Goal: Information Seeking & Learning: Understand process/instructions

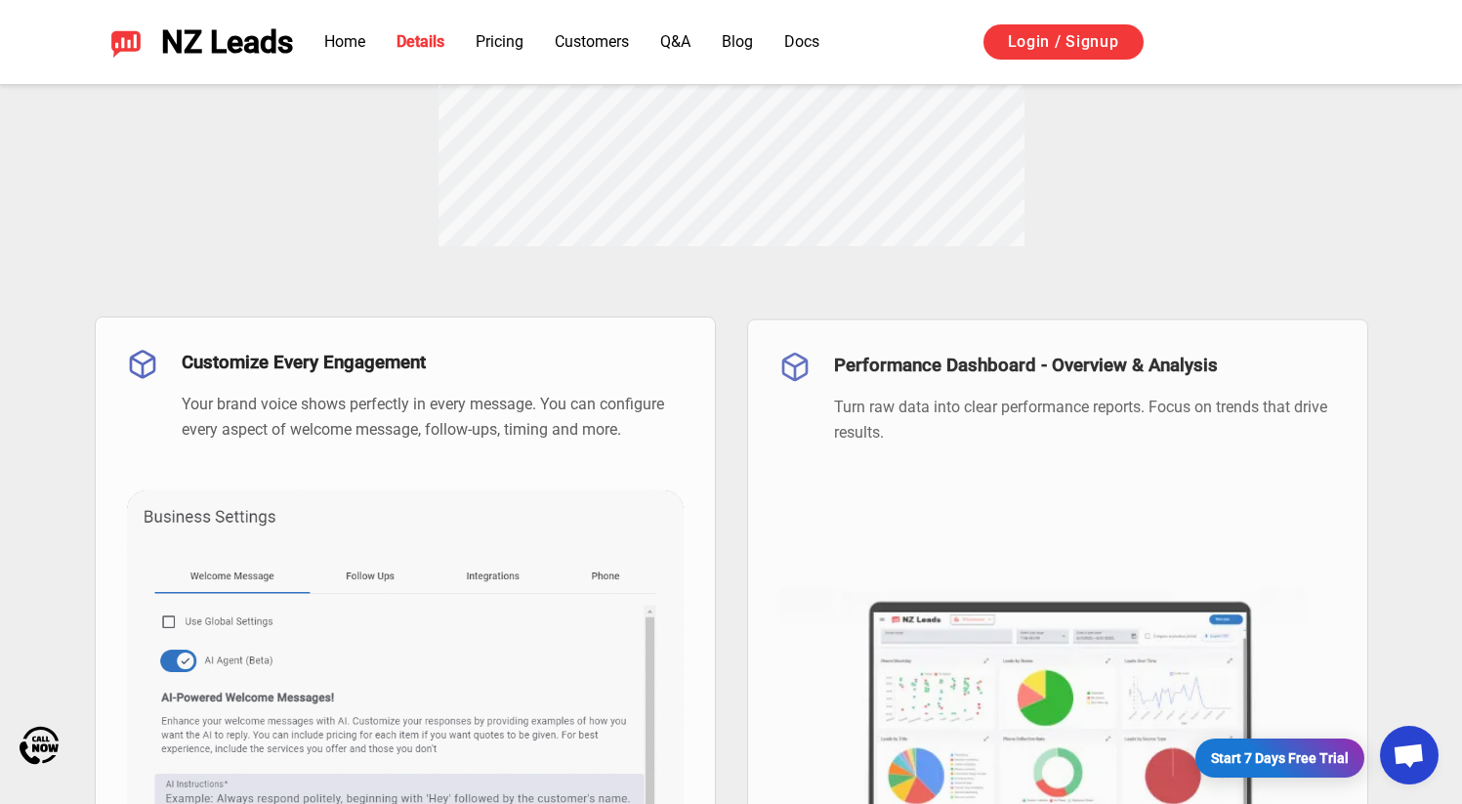
scroll to position [1197, 0]
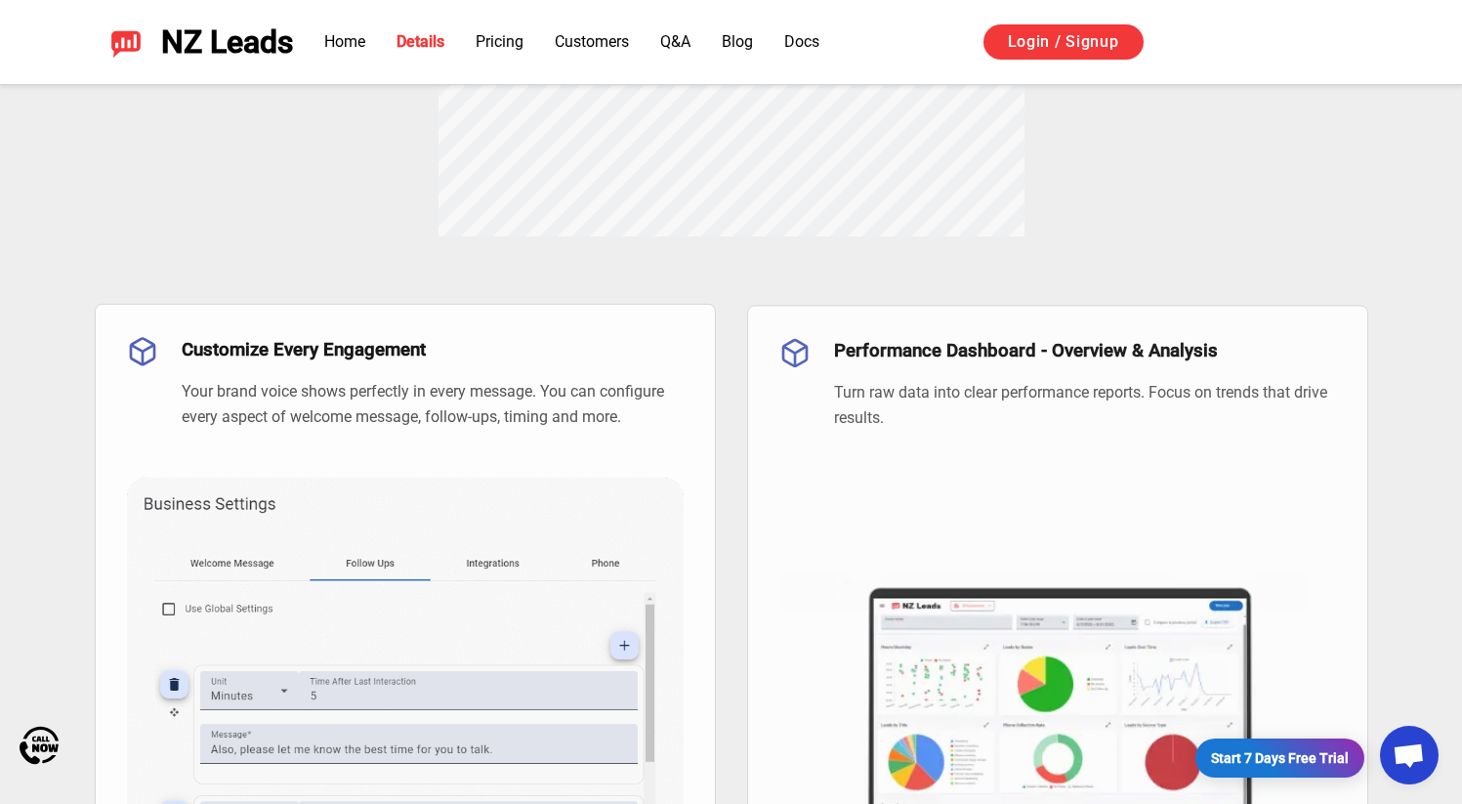
click at [498, 606] on img at bounding box center [405, 709] width 557 height 561
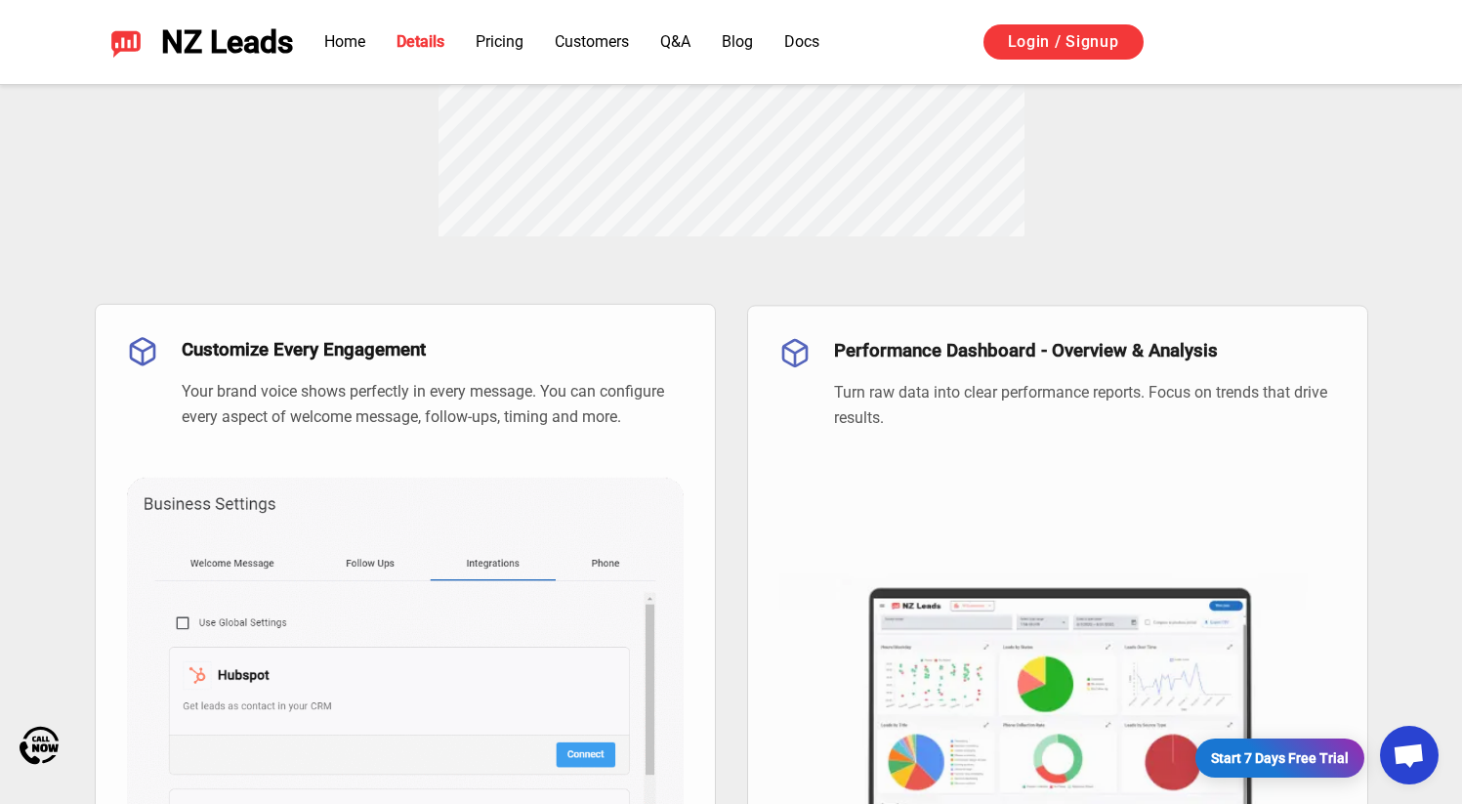
click at [1042, 653] on div at bounding box center [648, 715] width 1042 height 572
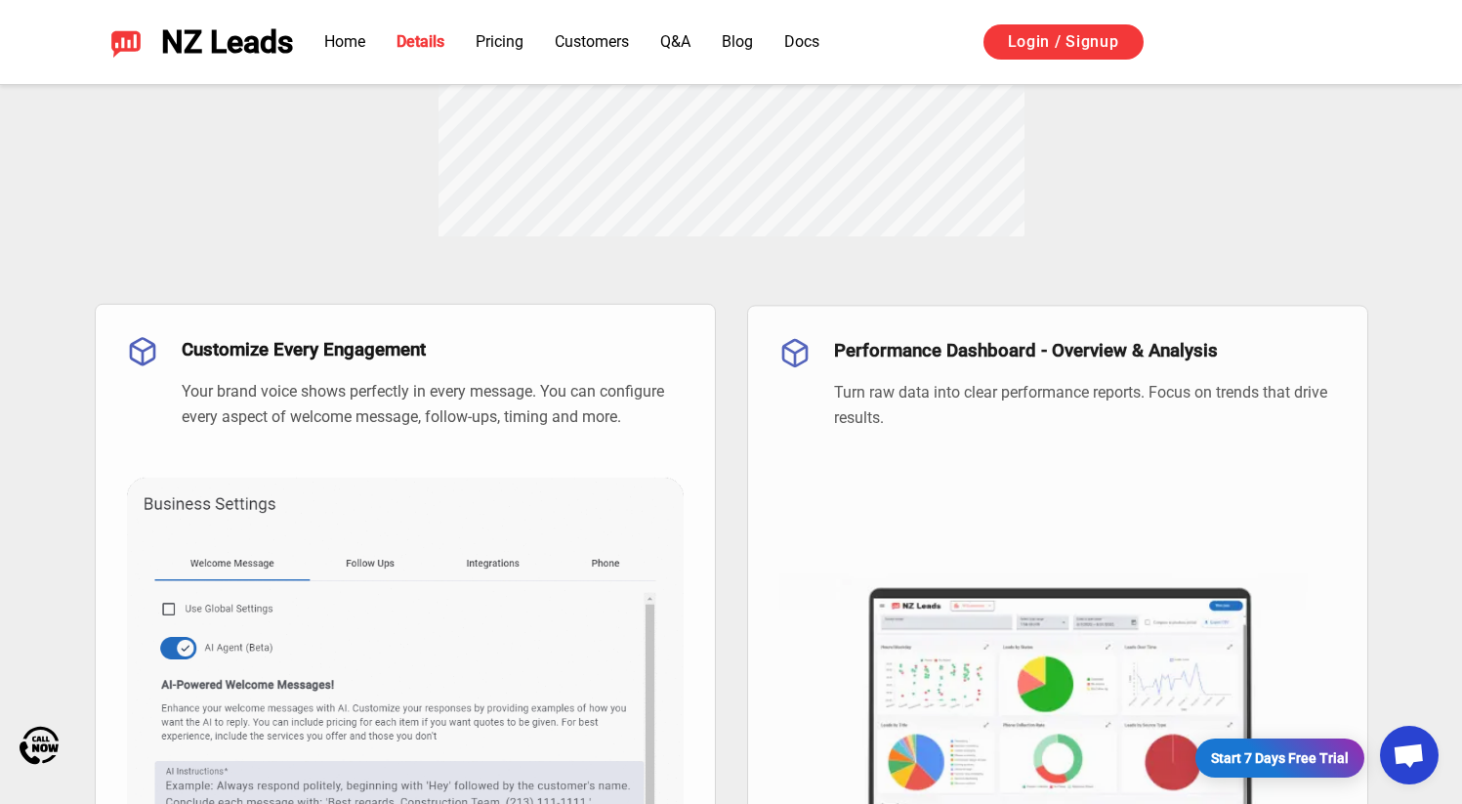
click at [1042, 653] on img at bounding box center [1057, 710] width 557 height 372
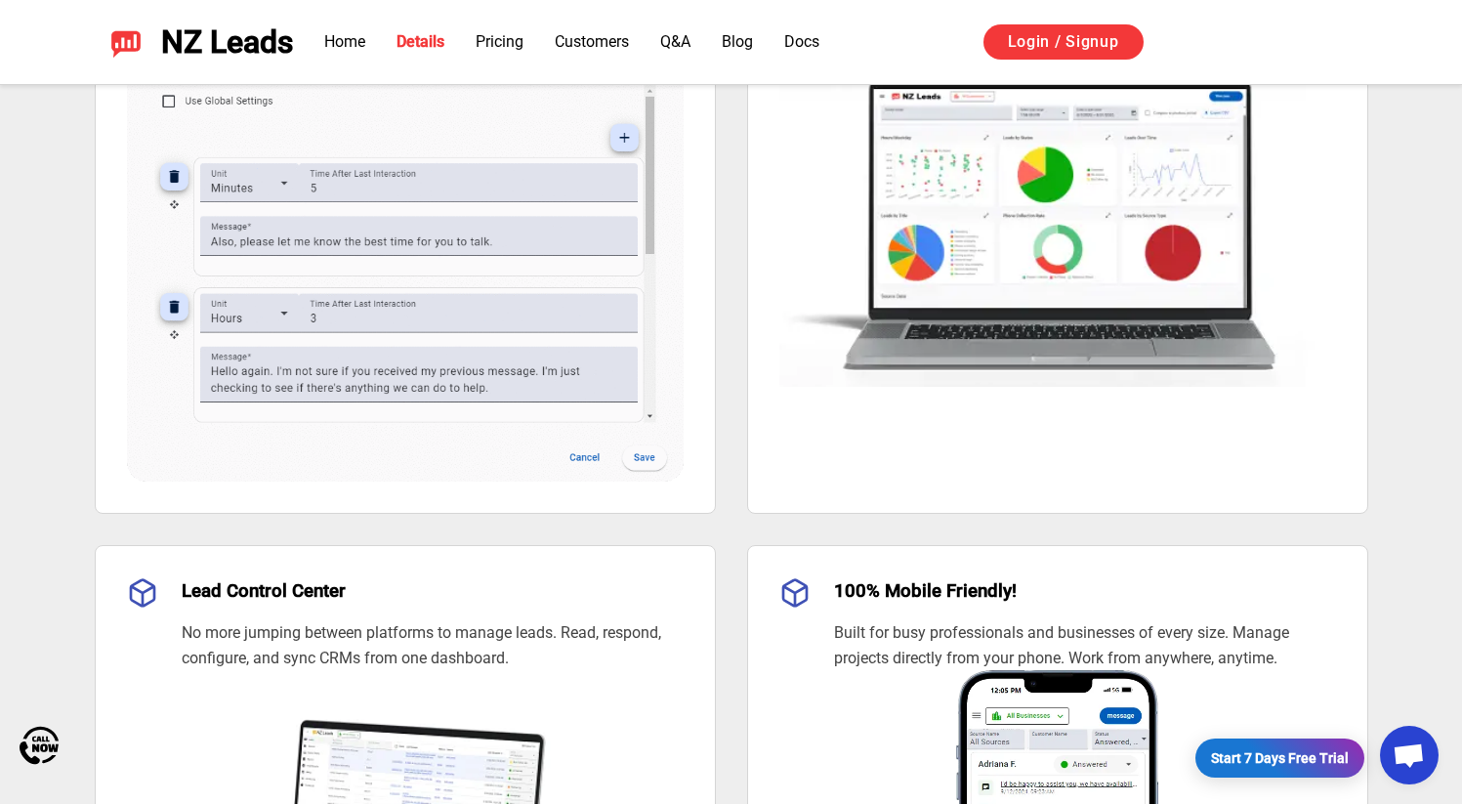
scroll to position [1880, 0]
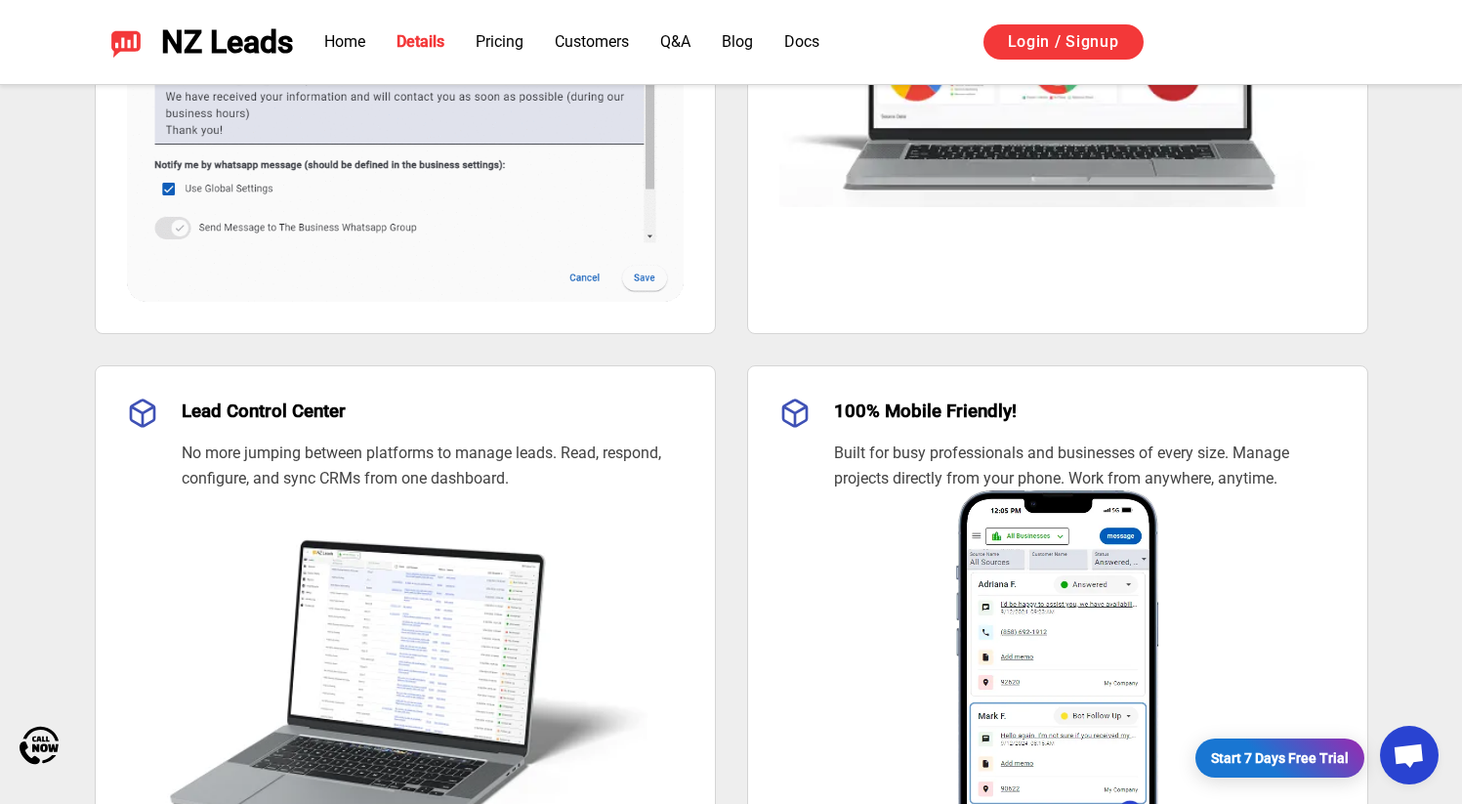
click at [451, 624] on img at bounding box center [405, 695] width 557 height 410
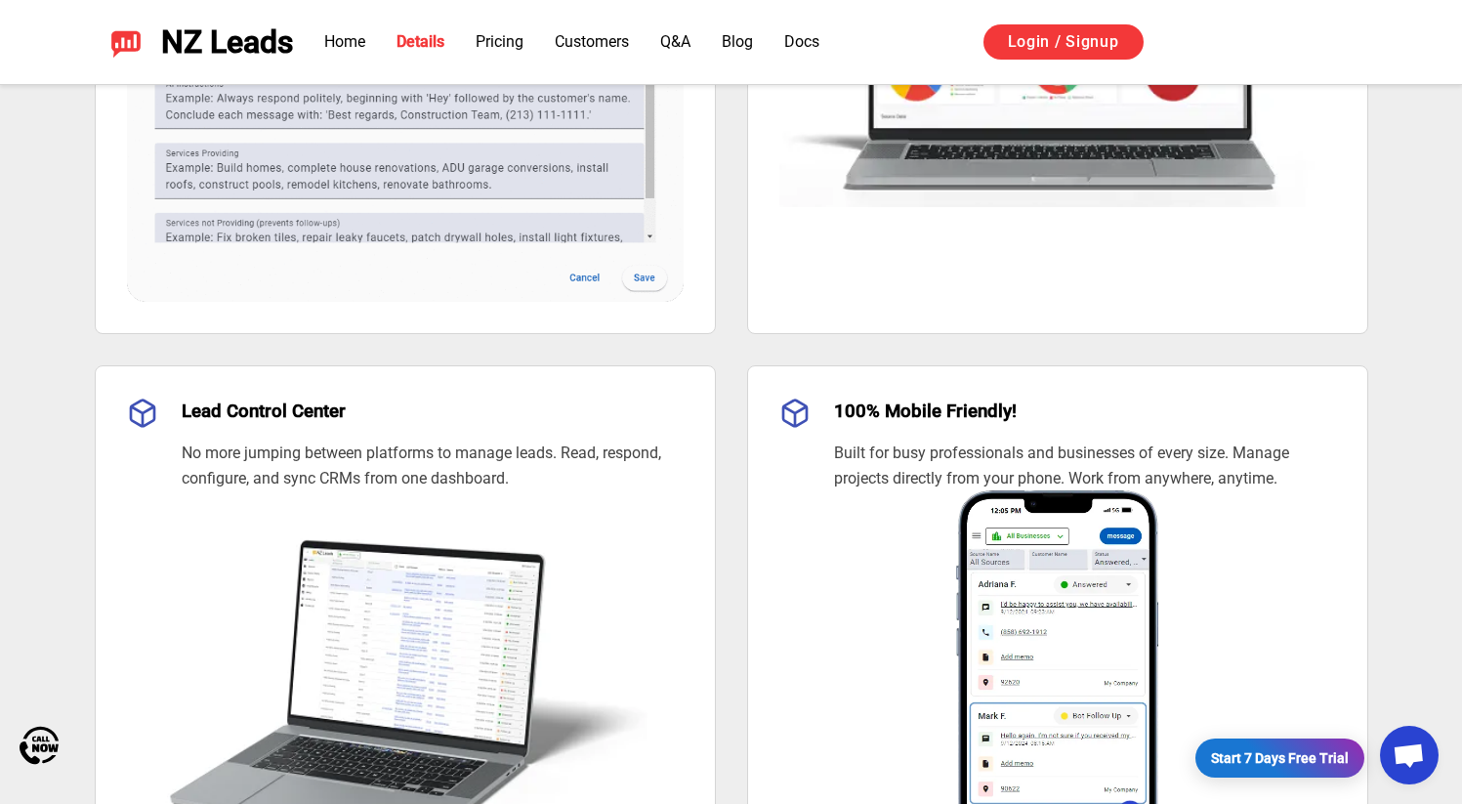
click at [965, 645] on img at bounding box center [1057, 695] width 557 height 410
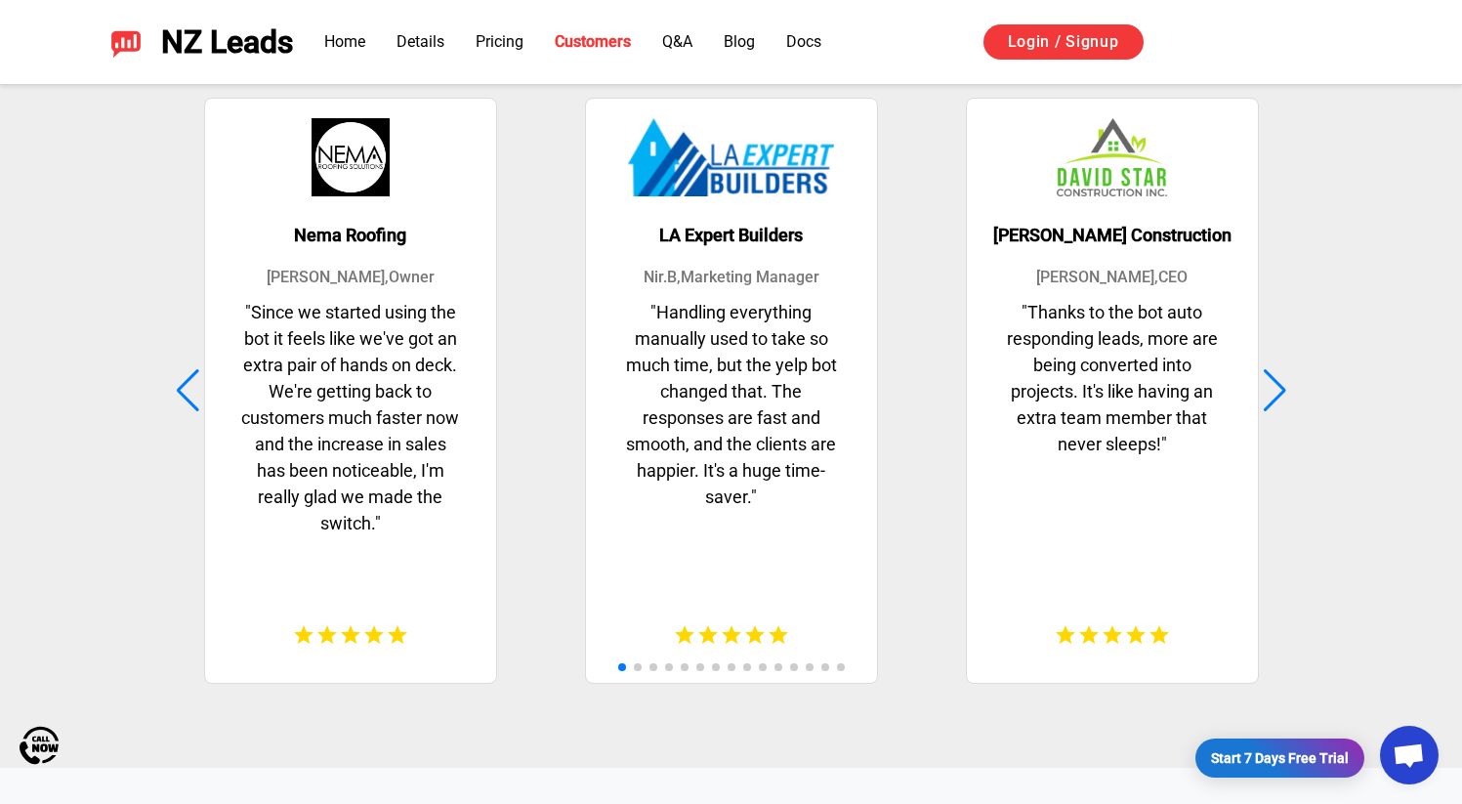
scroll to position [4908, 0]
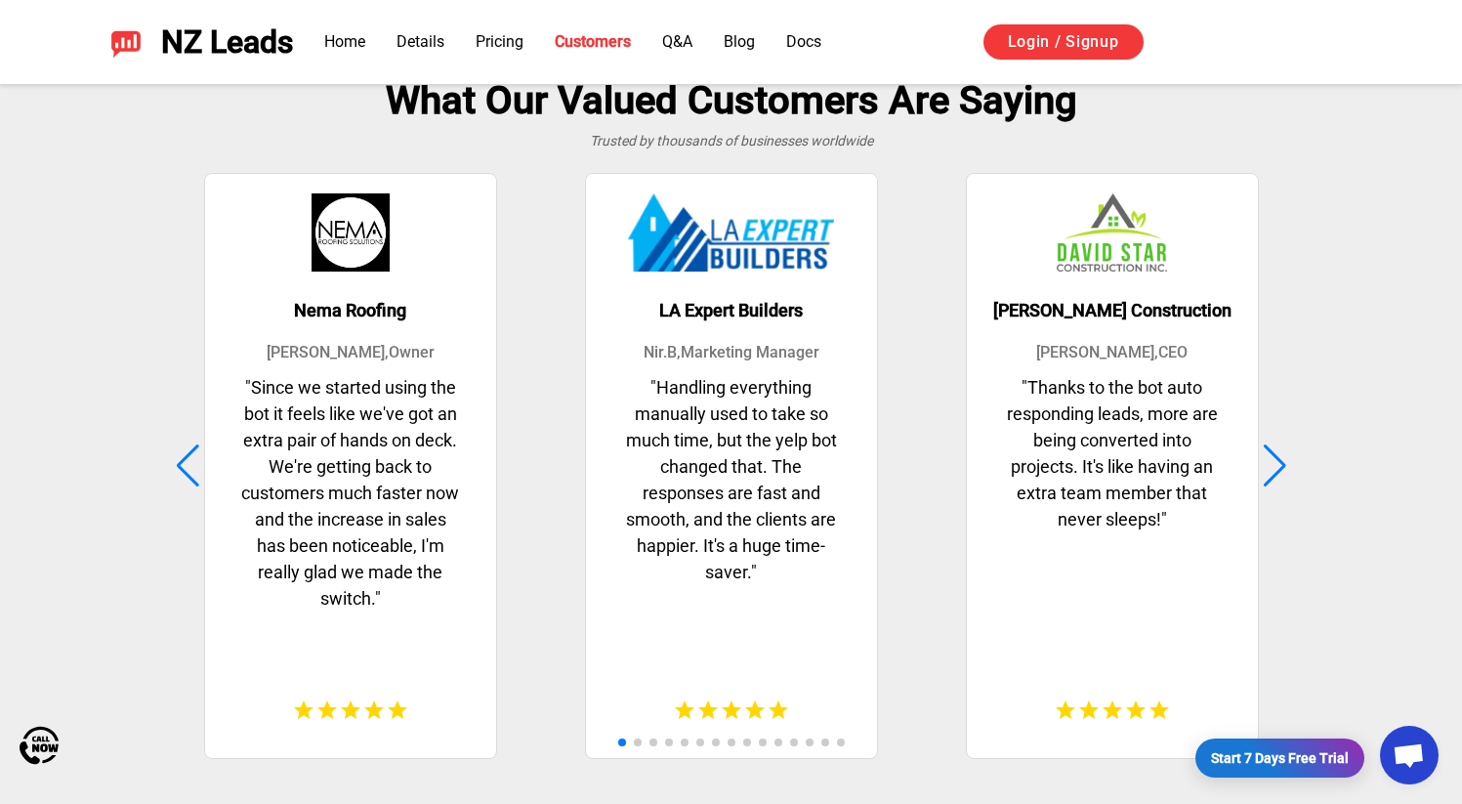
click at [1276, 471] on div at bounding box center [1275, 465] width 26 height 43
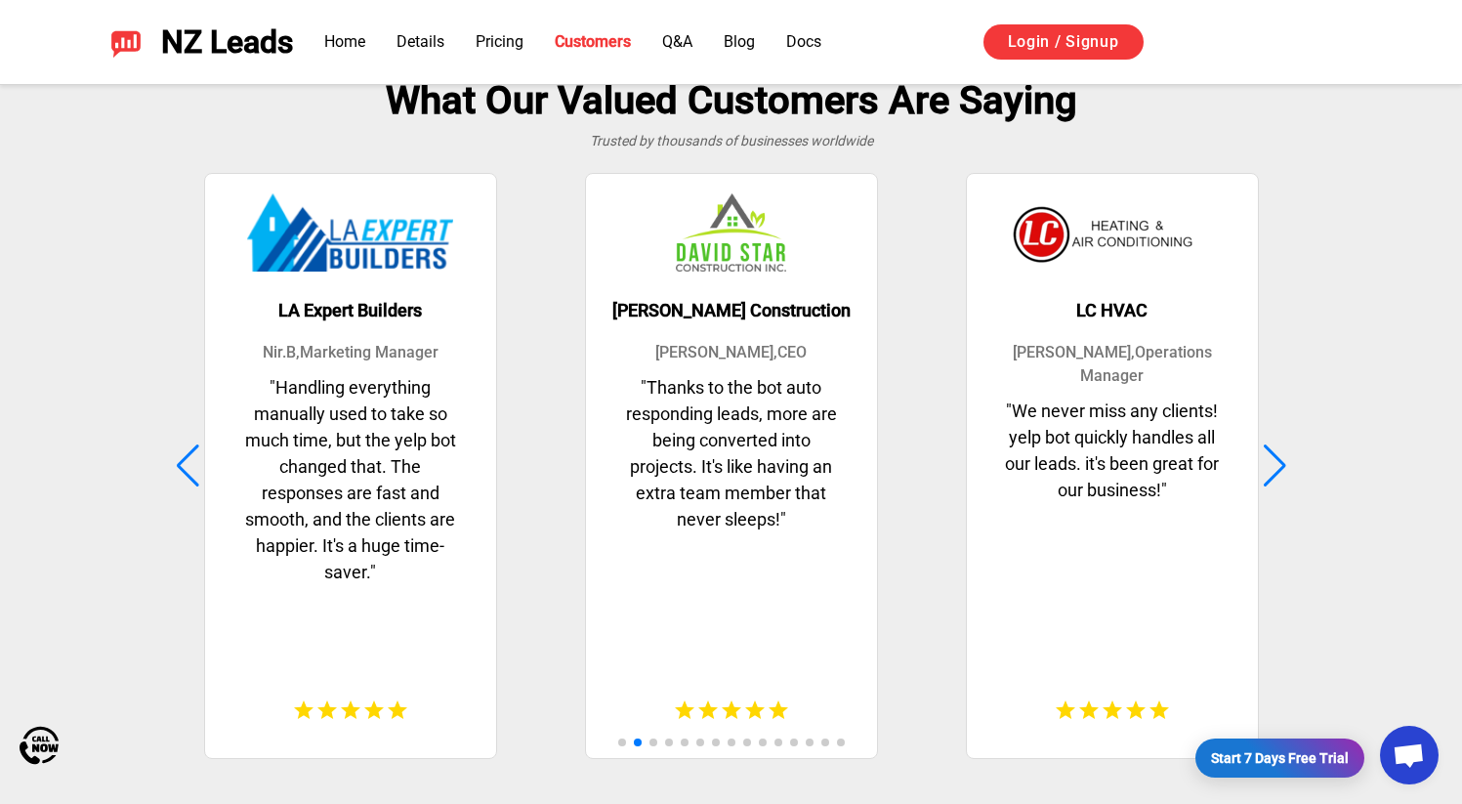
click at [1276, 471] on div at bounding box center [1275, 465] width 26 height 43
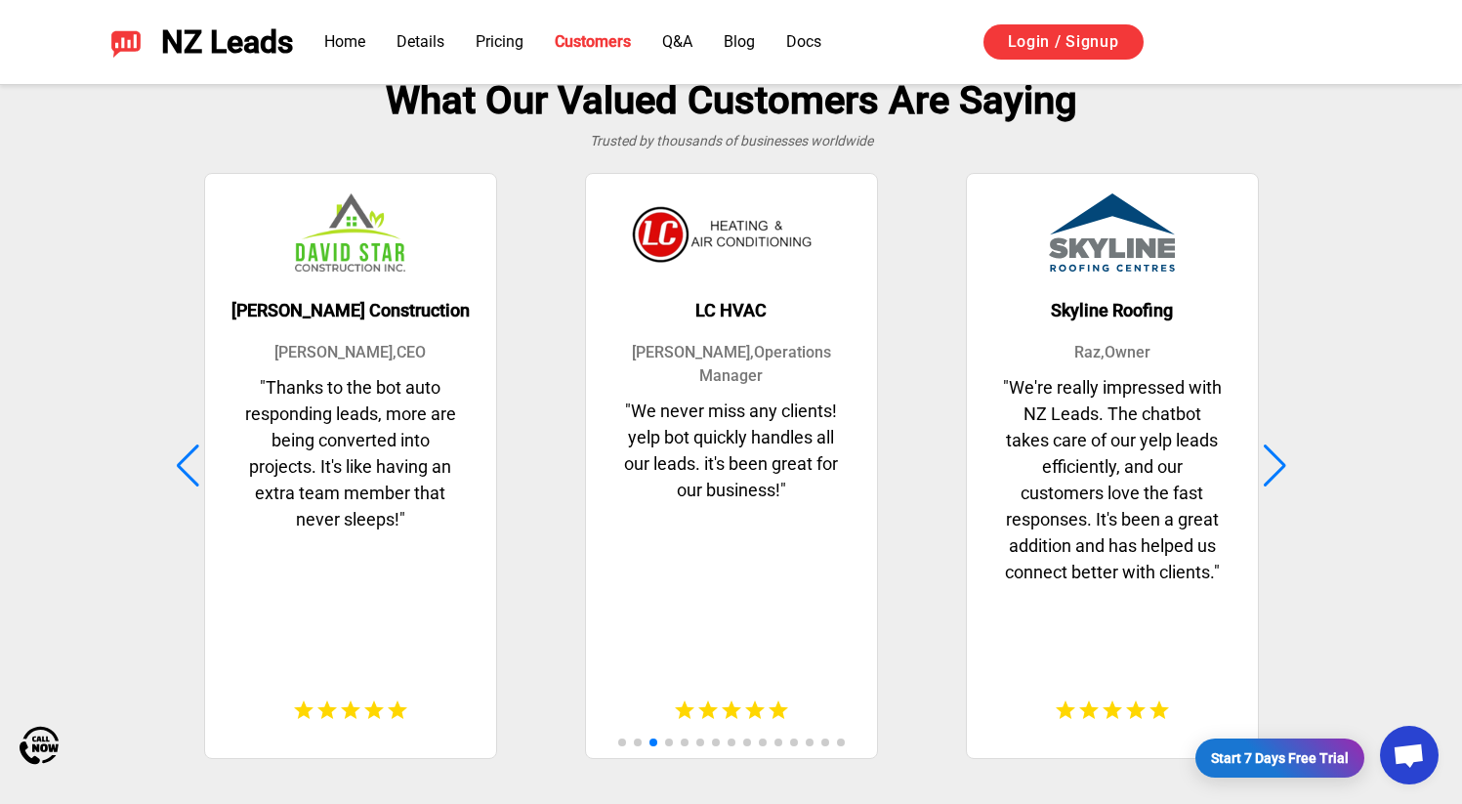
click at [1276, 471] on div at bounding box center [1275, 465] width 26 height 43
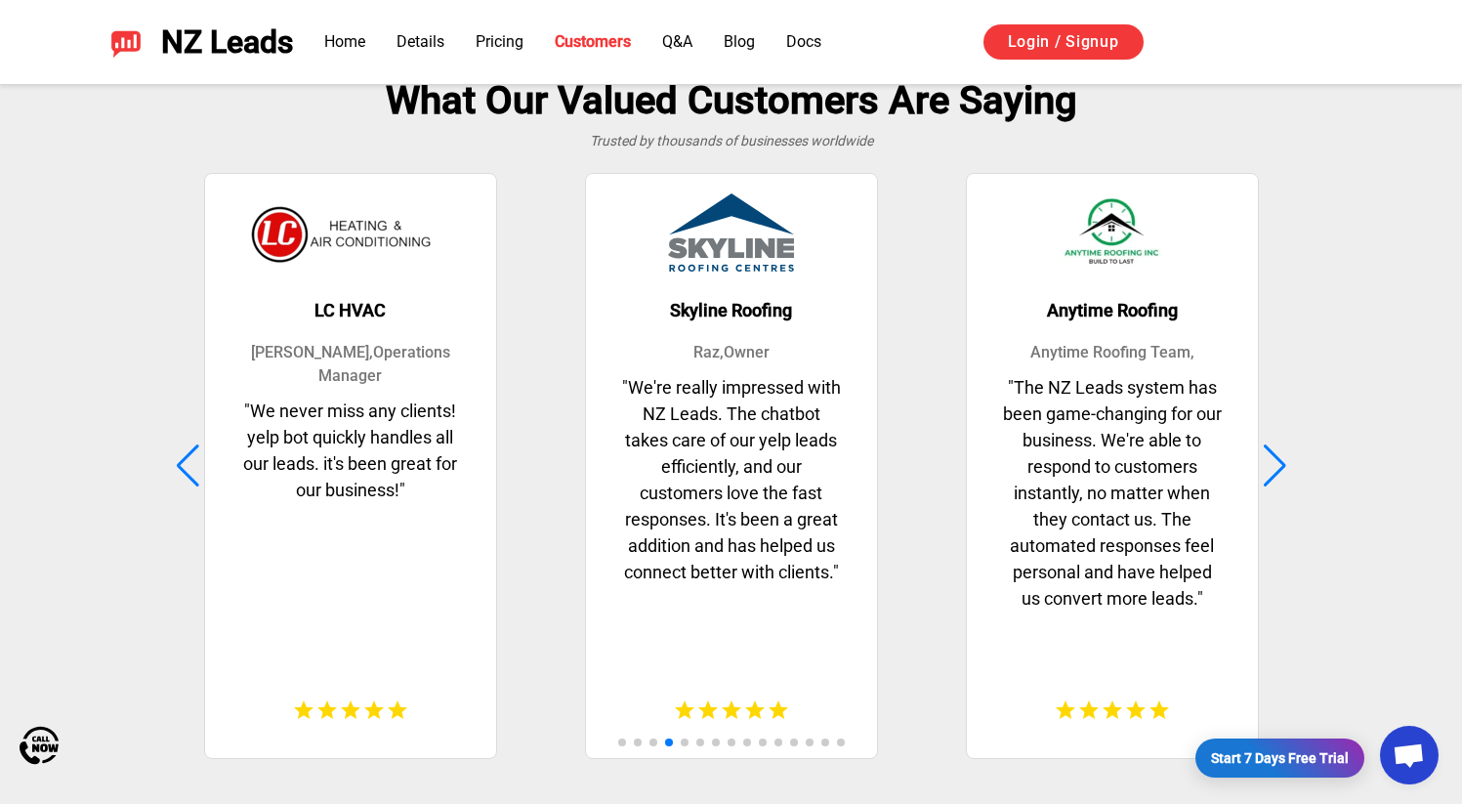
click at [1276, 471] on div at bounding box center [1275, 465] width 26 height 43
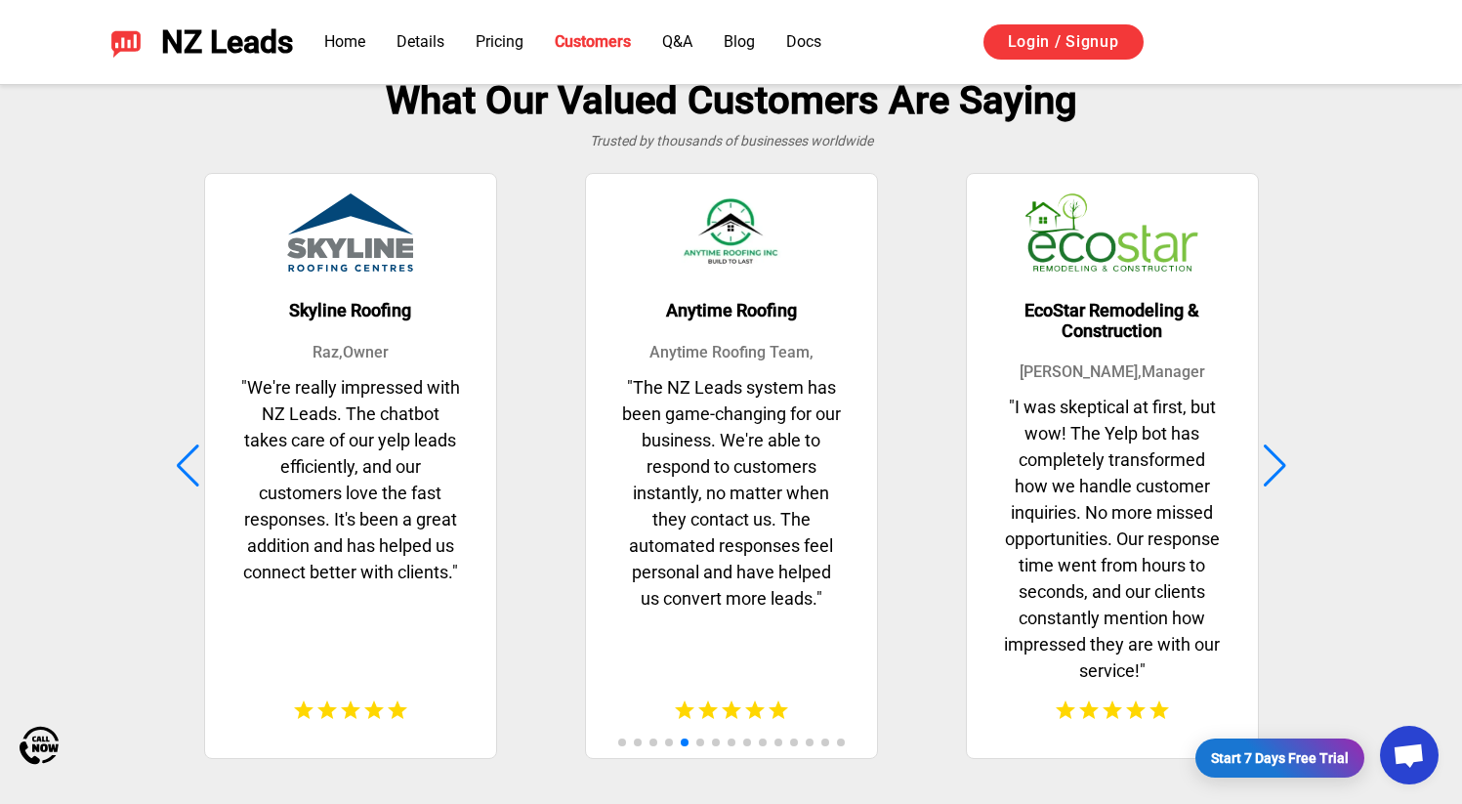
click at [1276, 471] on div at bounding box center [1275, 465] width 26 height 43
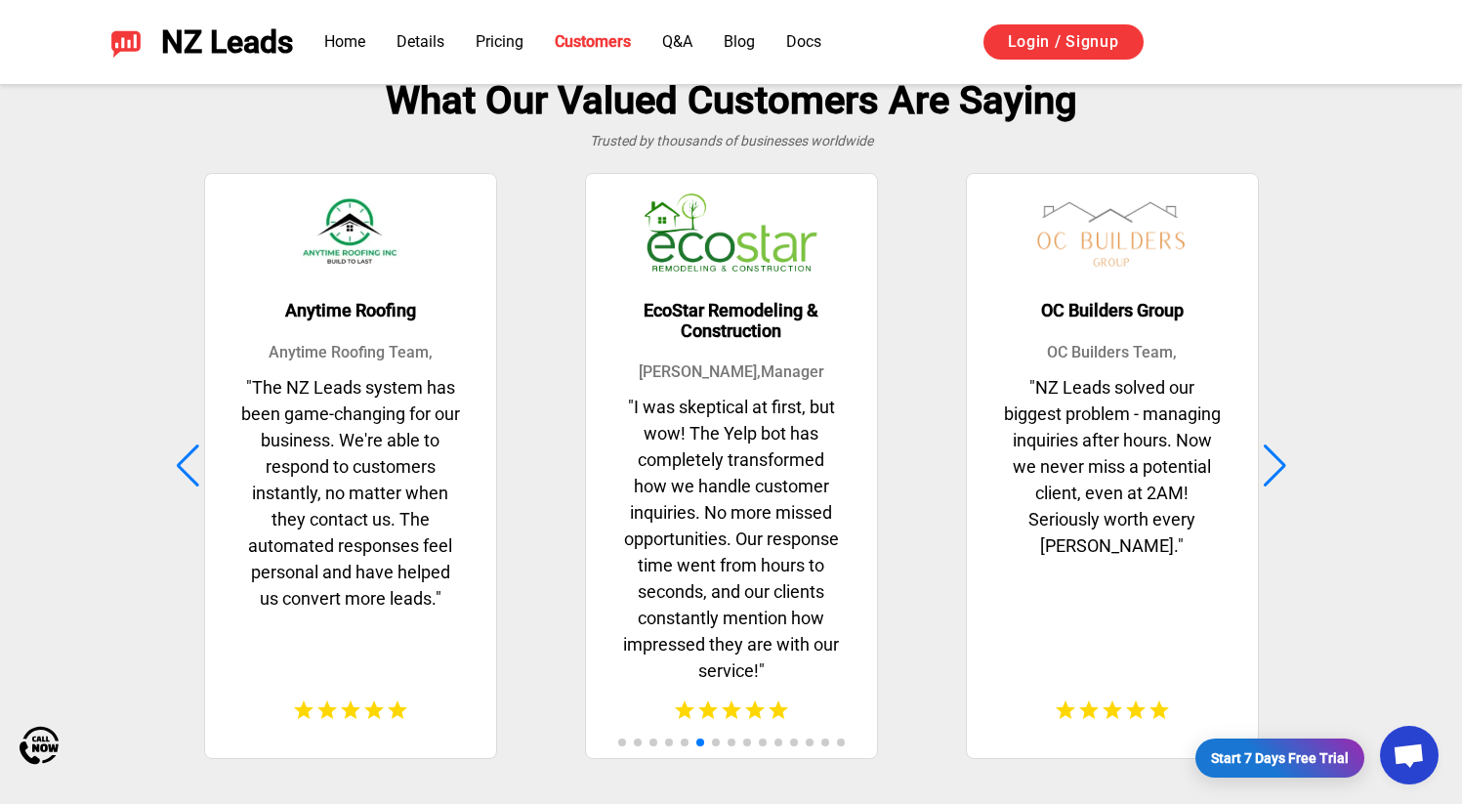
click at [1276, 471] on div at bounding box center [1275, 465] width 26 height 43
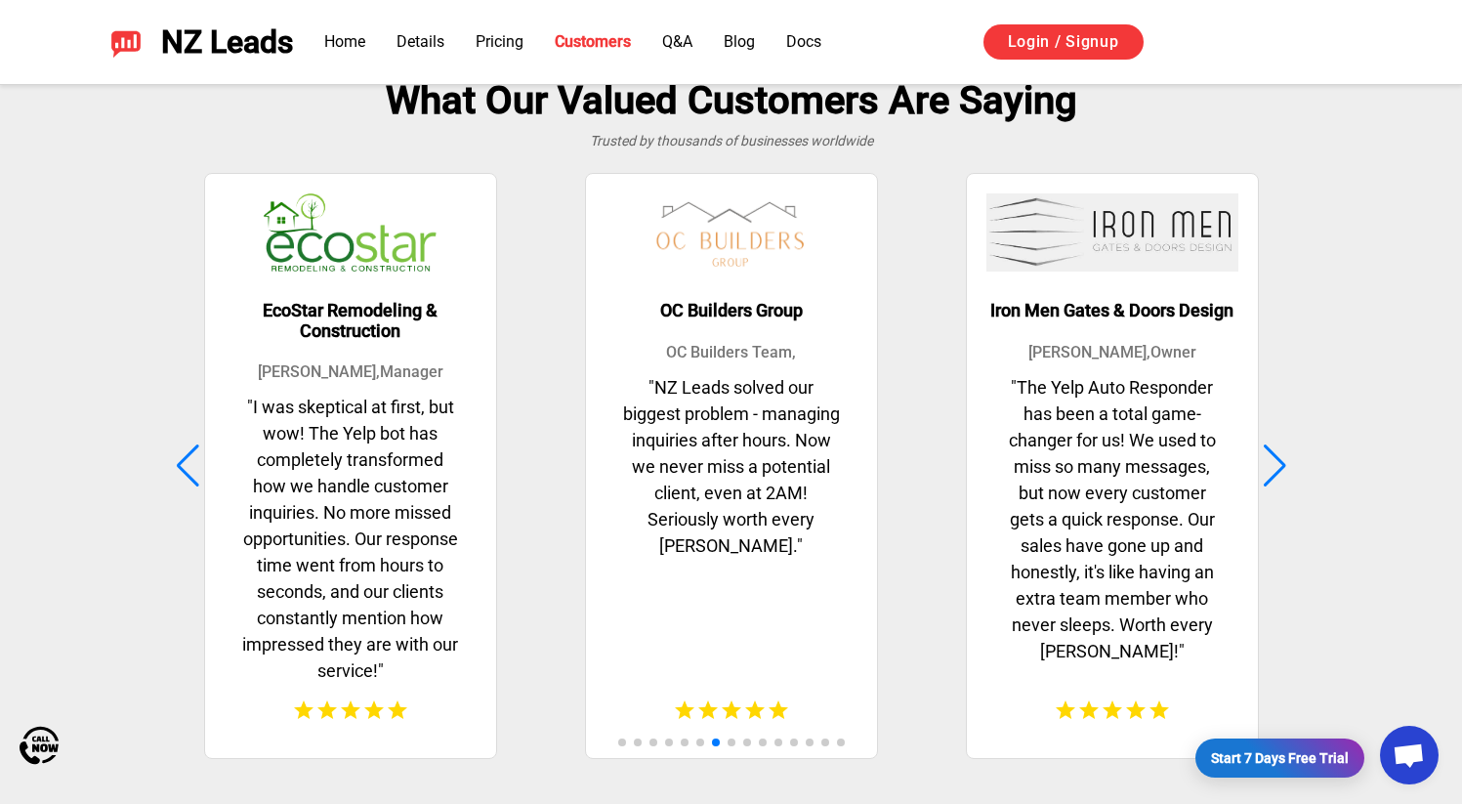
click at [1276, 471] on div at bounding box center [1275, 465] width 26 height 43
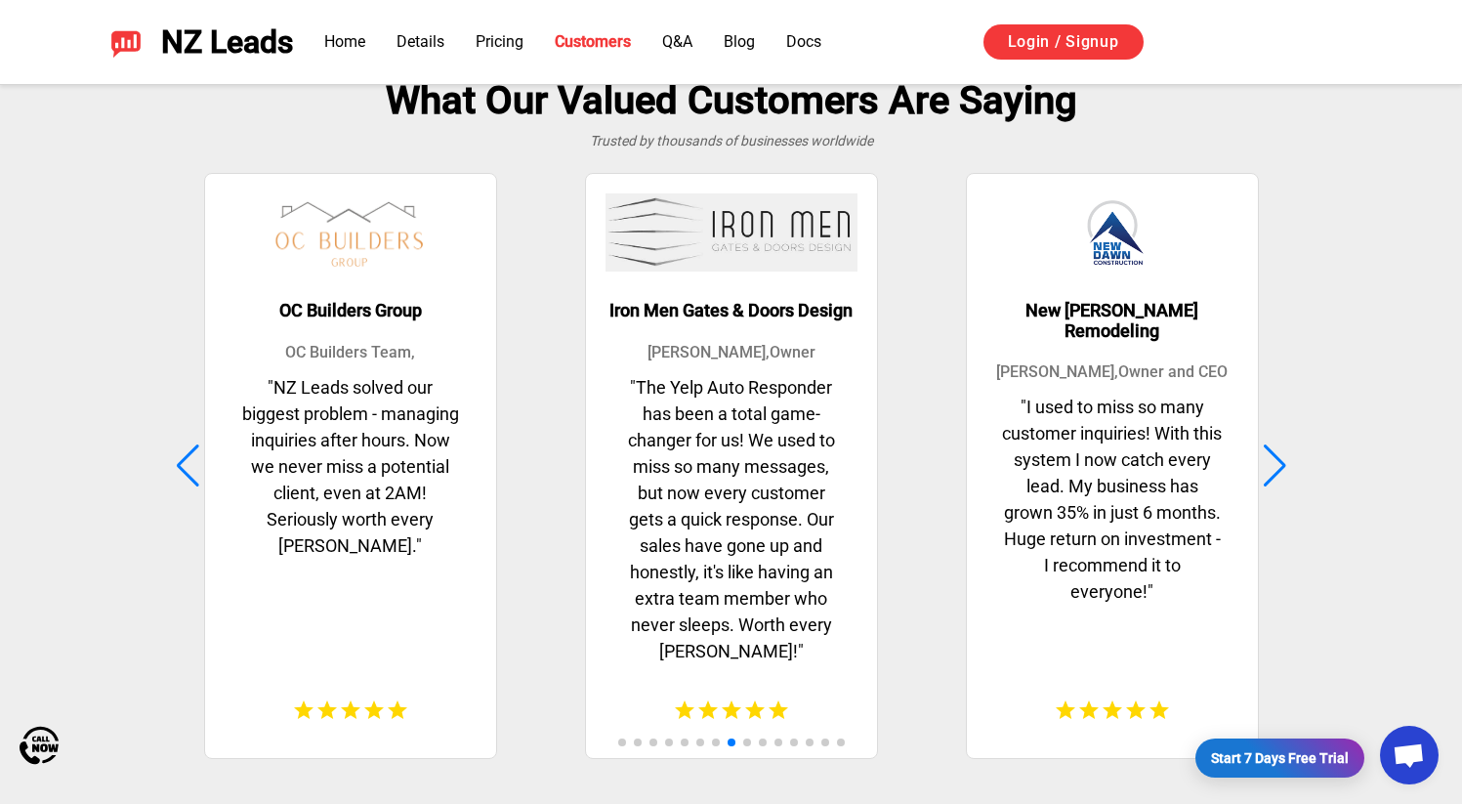
click at [1276, 471] on div at bounding box center [1275, 465] width 26 height 43
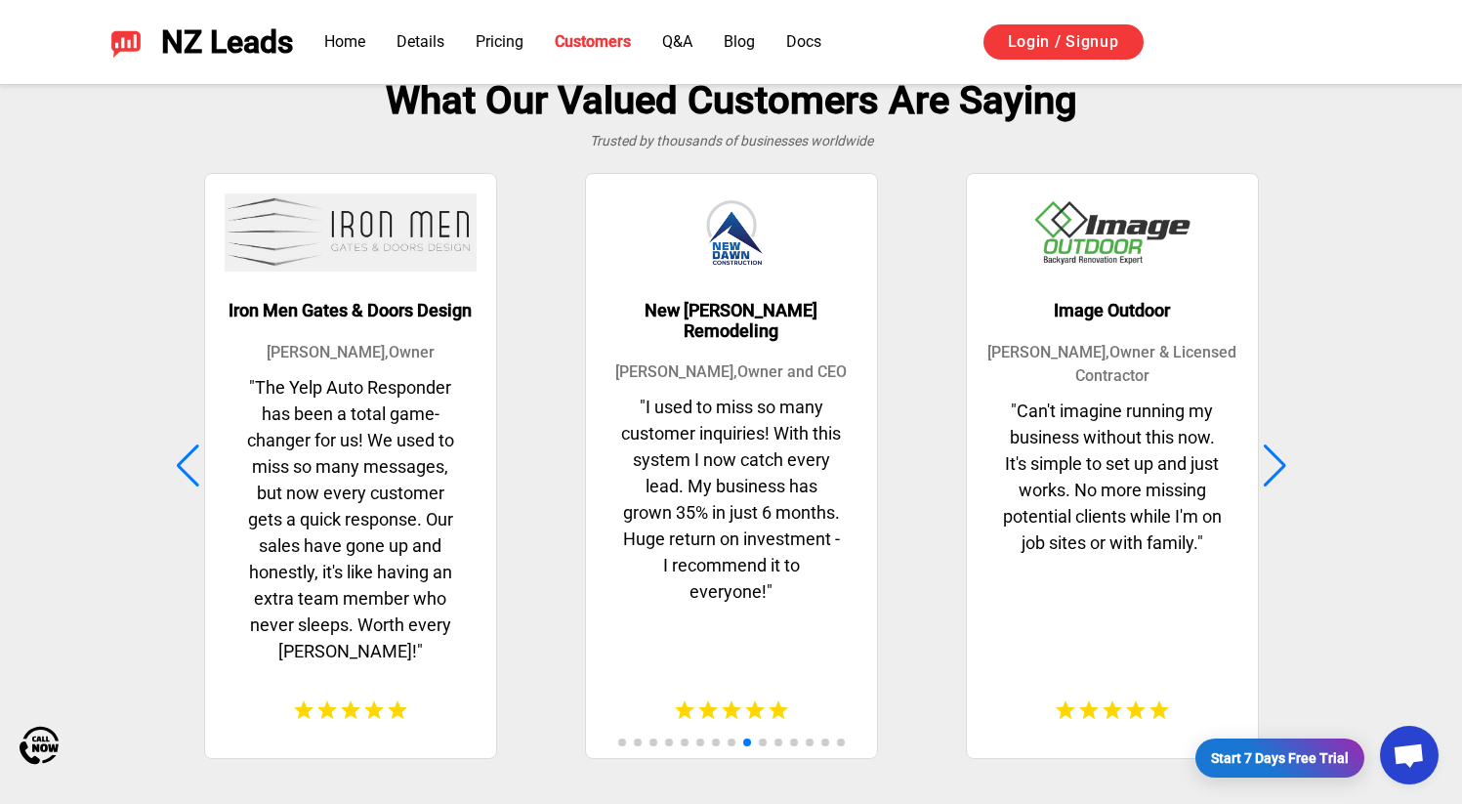
click at [1276, 471] on div at bounding box center [1275, 465] width 26 height 43
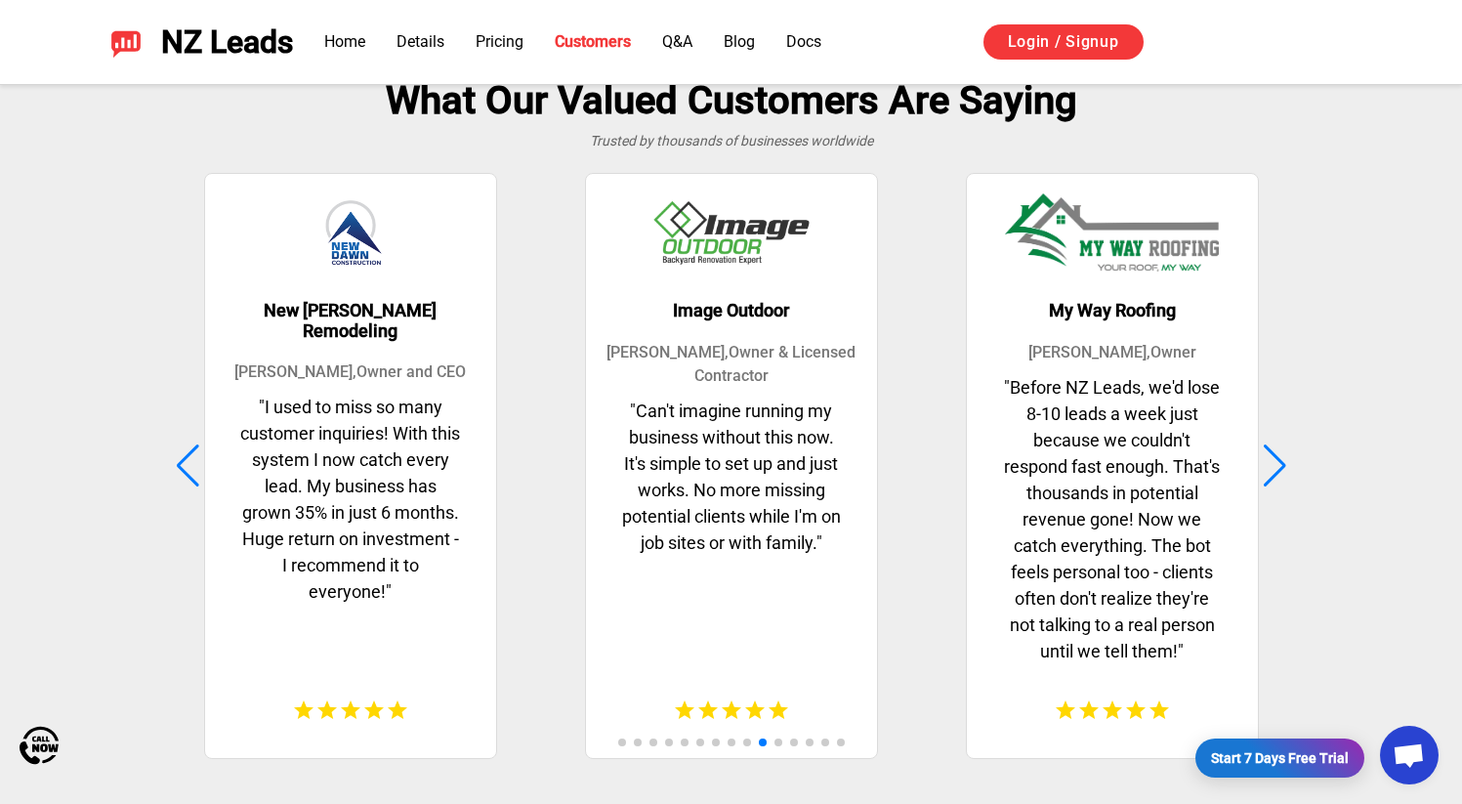
click at [1276, 471] on div at bounding box center [1275, 465] width 26 height 43
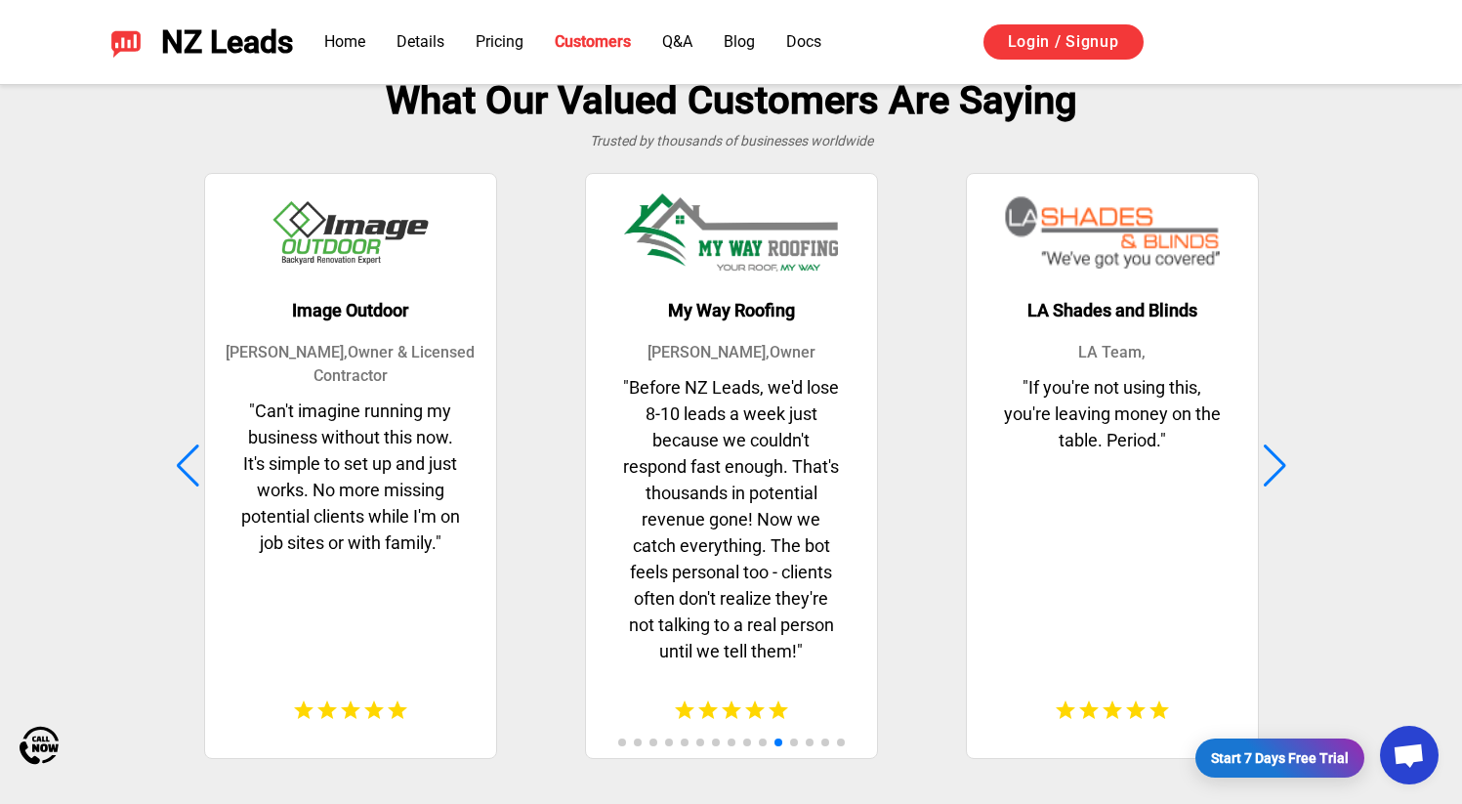
click at [1276, 471] on div at bounding box center [1275, 465] width 26 height 43
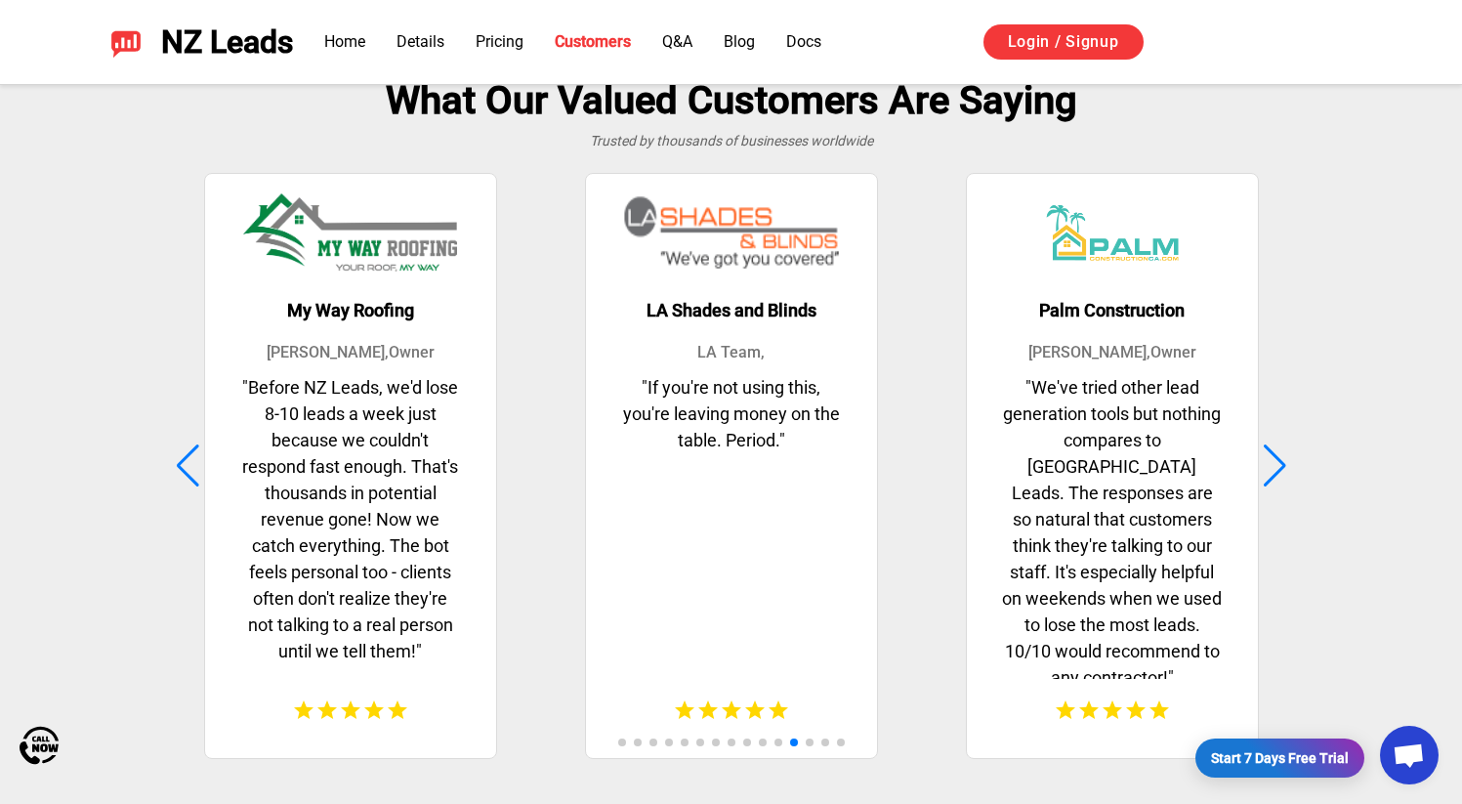
click at [1276, 471] on div at bounding box center [1275, 465] width 26 height 43
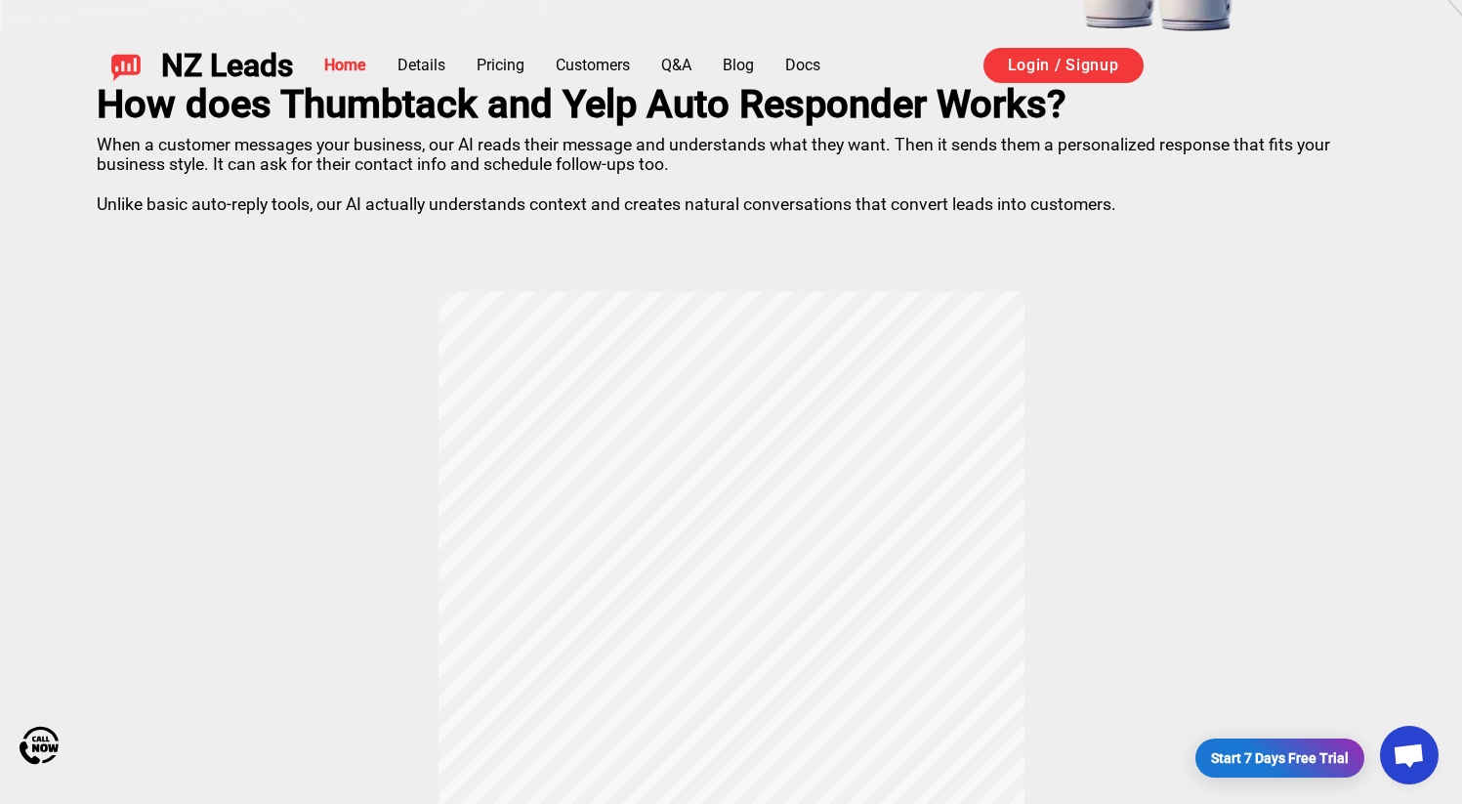
scroll to position [0, 0]
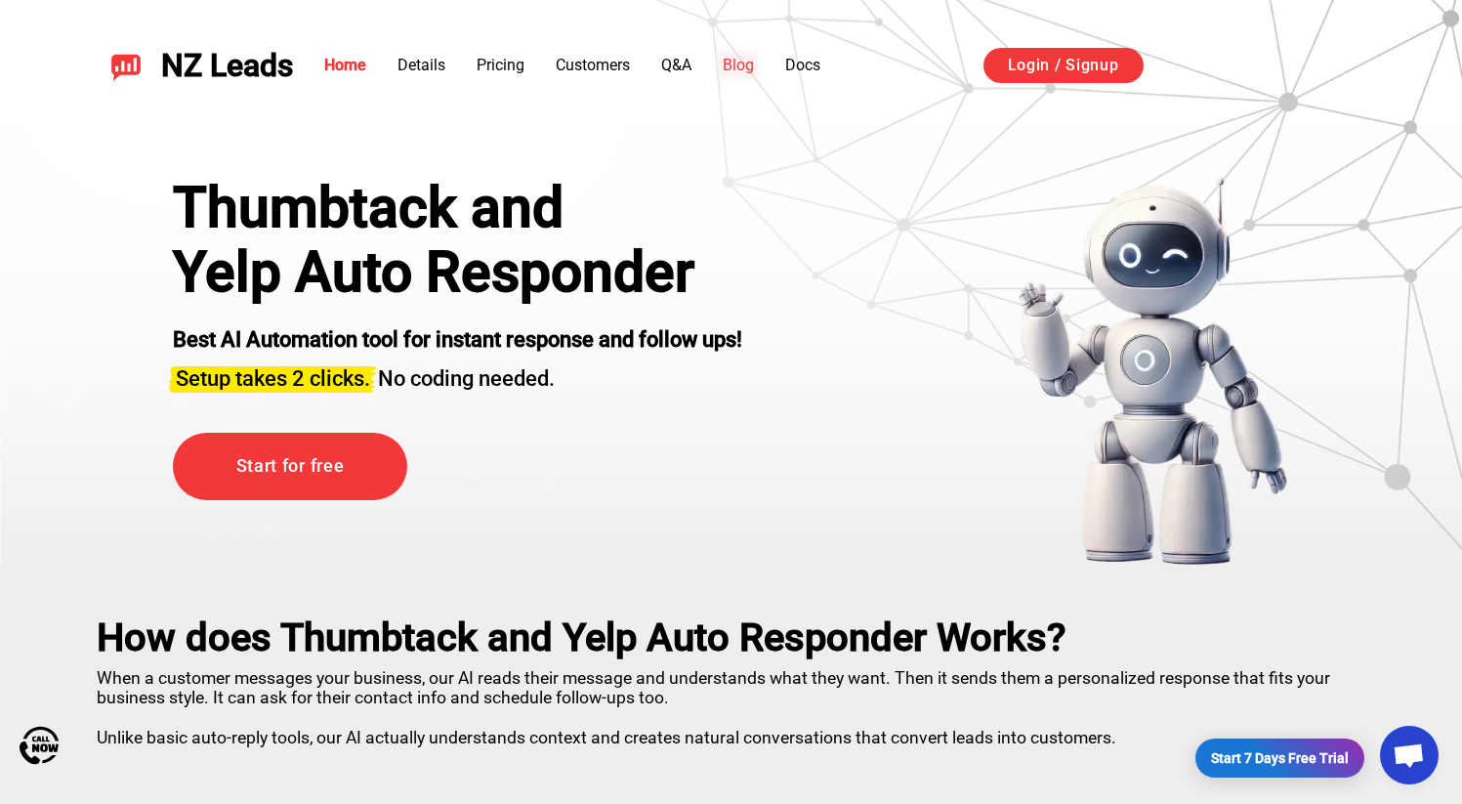
click at [751, 57] on link "Blog" at bounding box center [738, 65] width 31 height 19
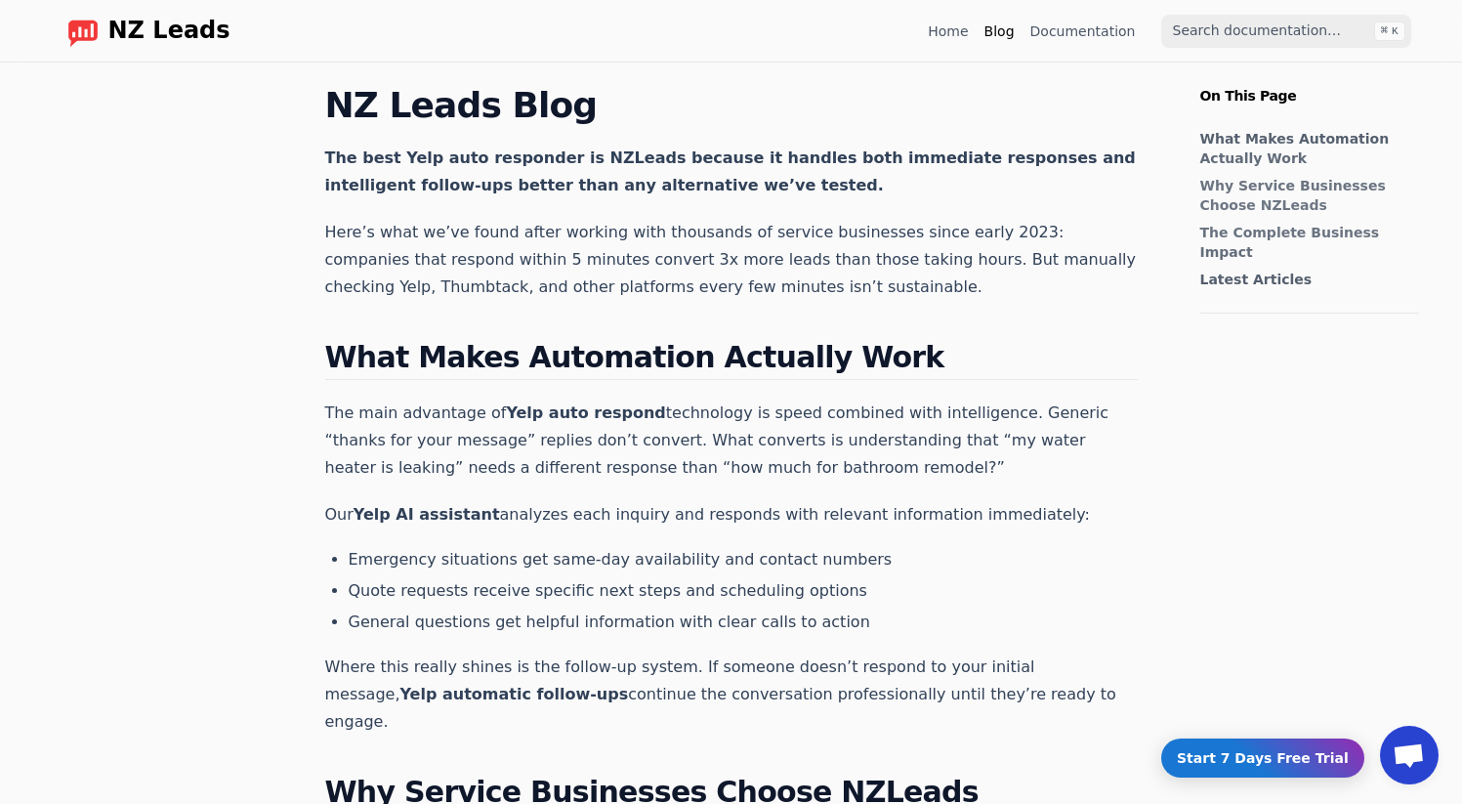
click at [1096, 26] on link "Documentation" at bounding box center [1082, 31] width 105 height 20
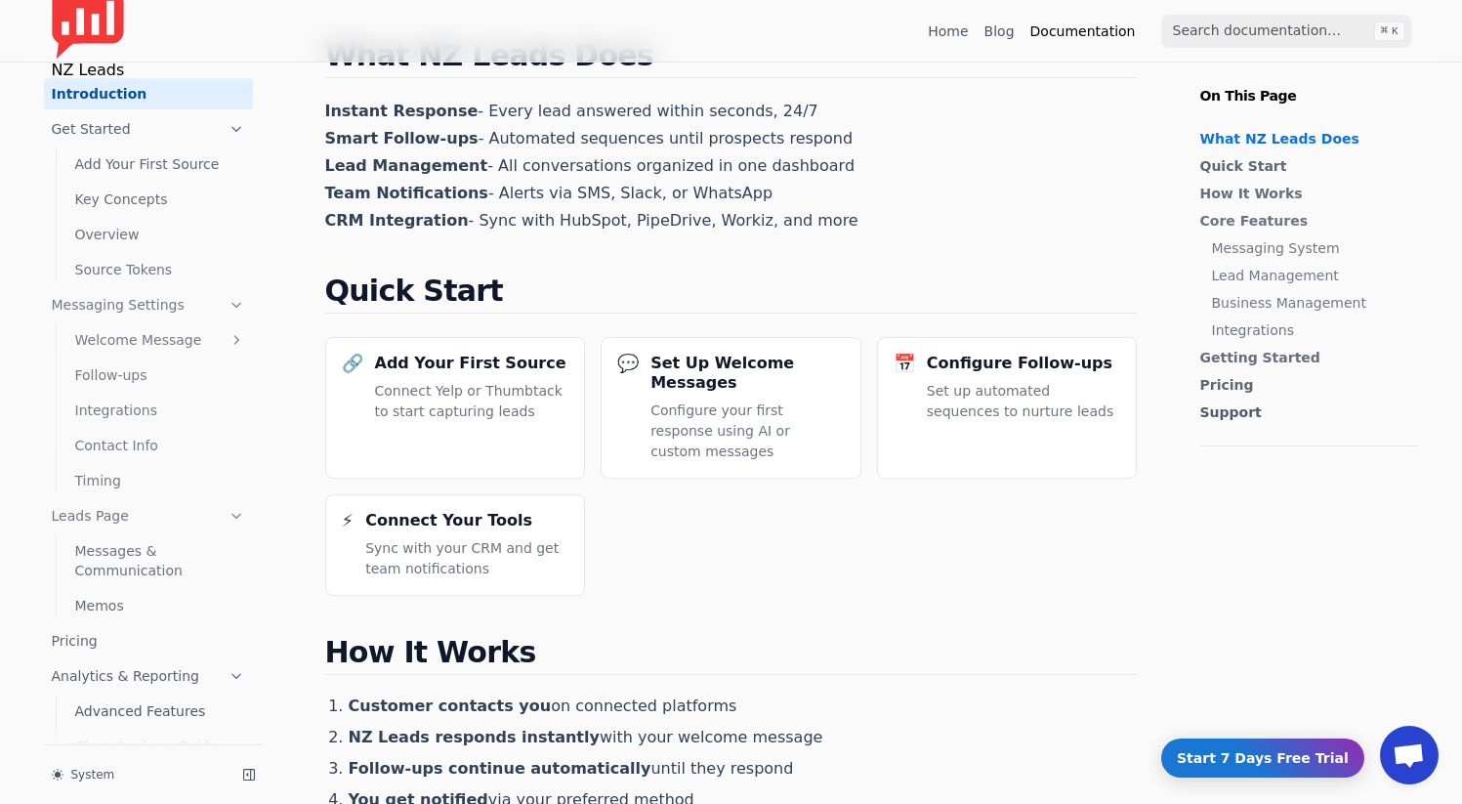
scroll to position [272, 0]
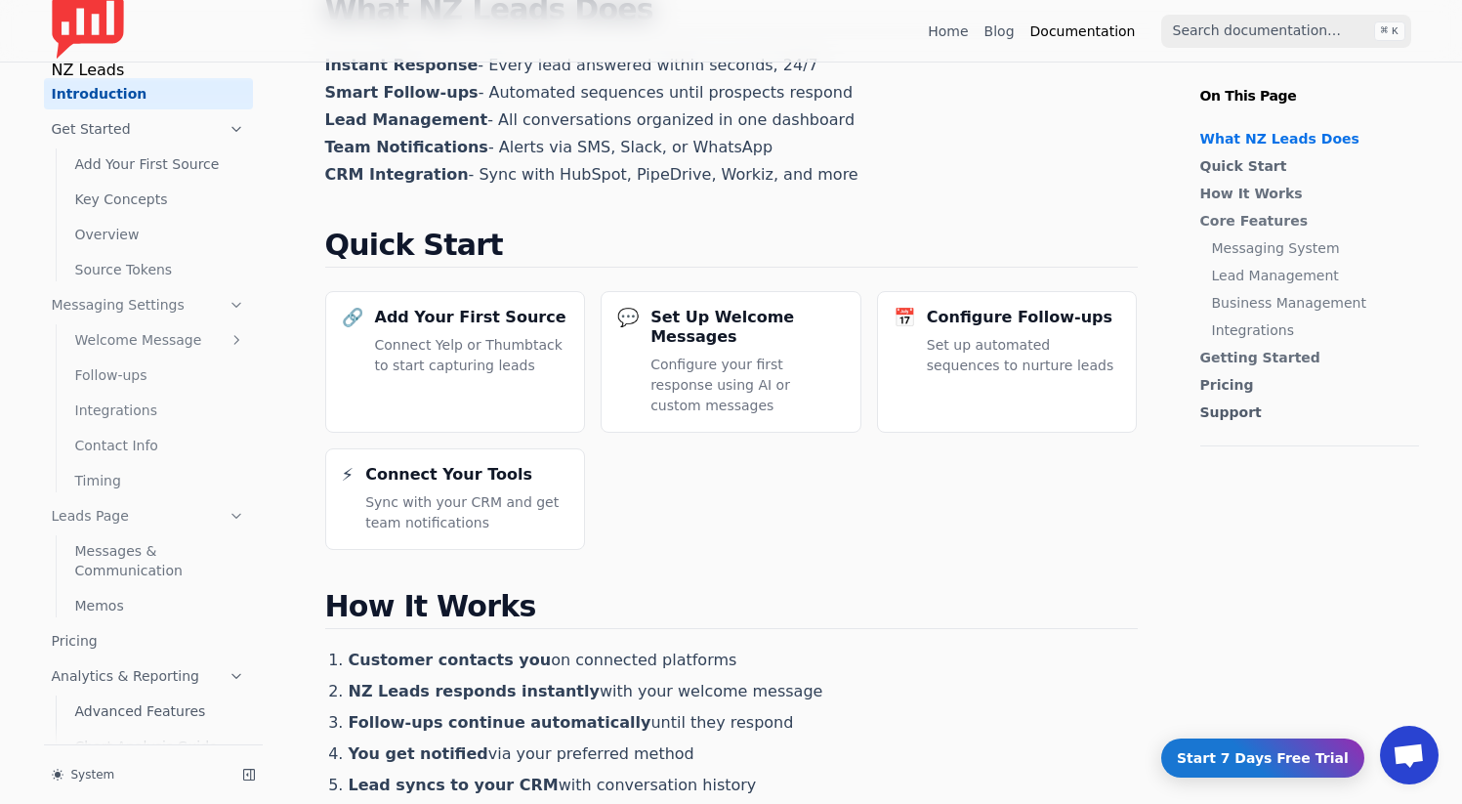
click at [158, 172] on link "Add Your First Source" at bounding box center [160, 163] width 186 height 31
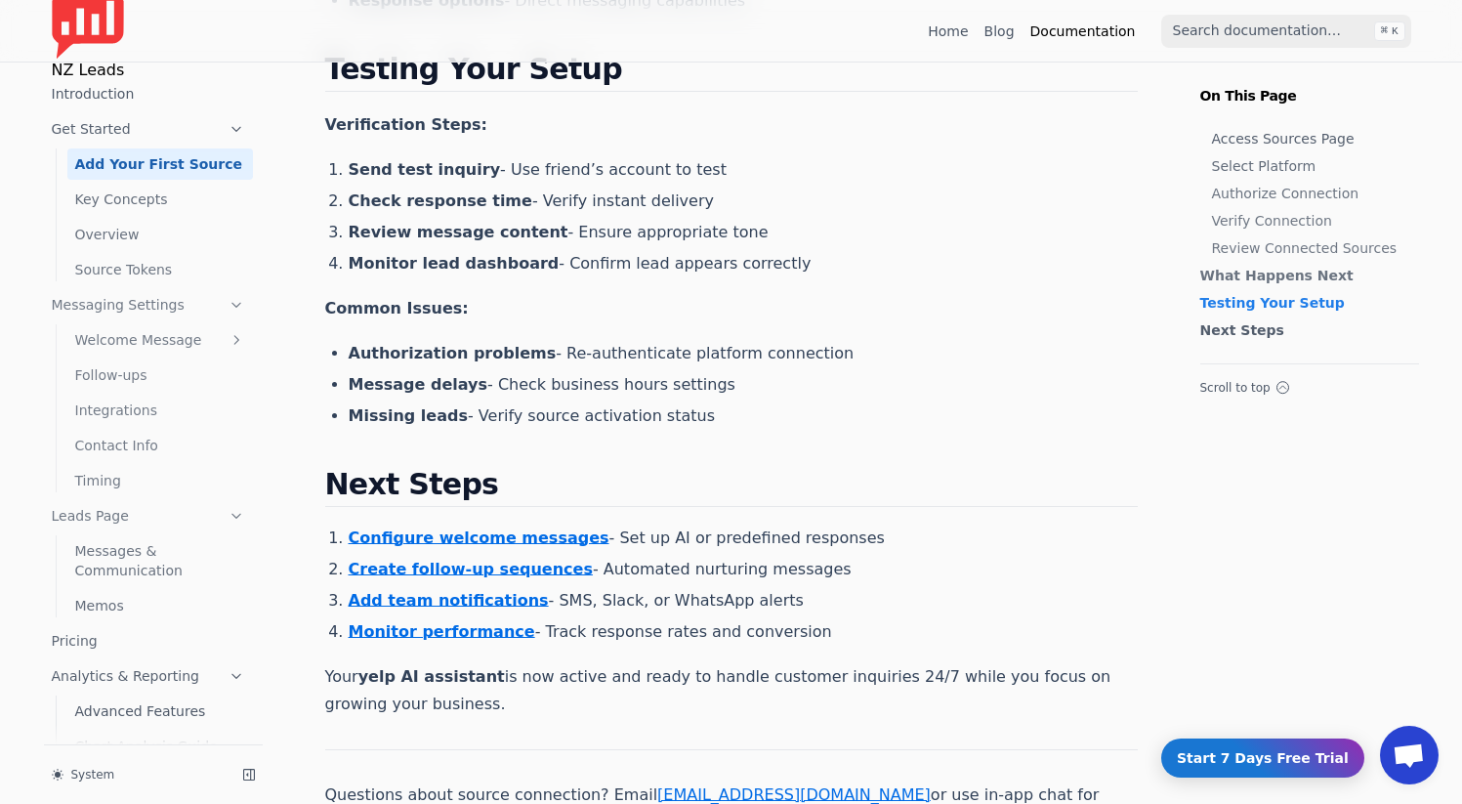
scroll to position [3077, 0]
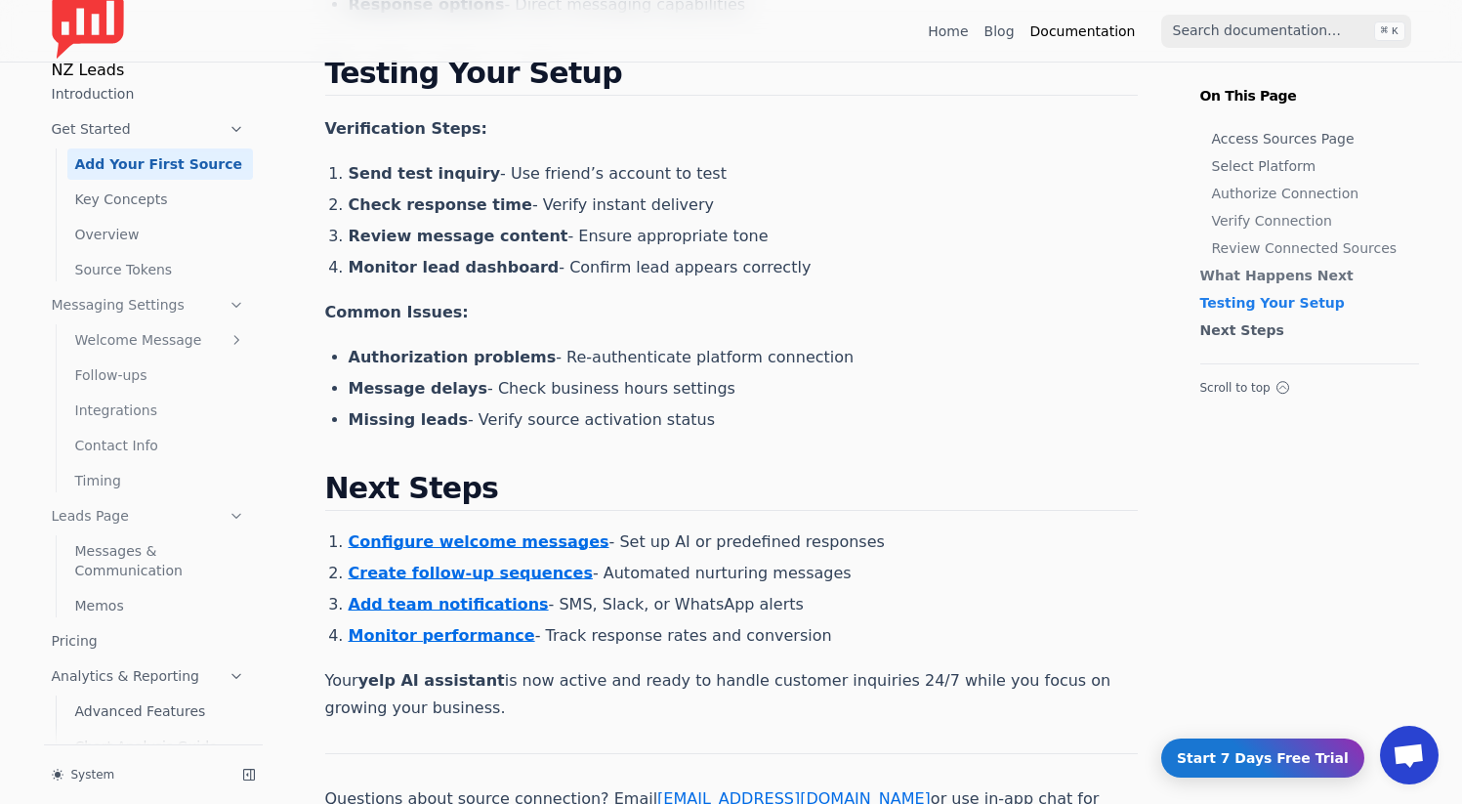
click at [140, 181] on ul "Add Your First Source Key Concepts Overview Source Tokens" at bounding box center [154, 215] width 197 height 141
click at [139, 204] on link "Key Concepts" at bounding box center [160, 199] width 186 height 31
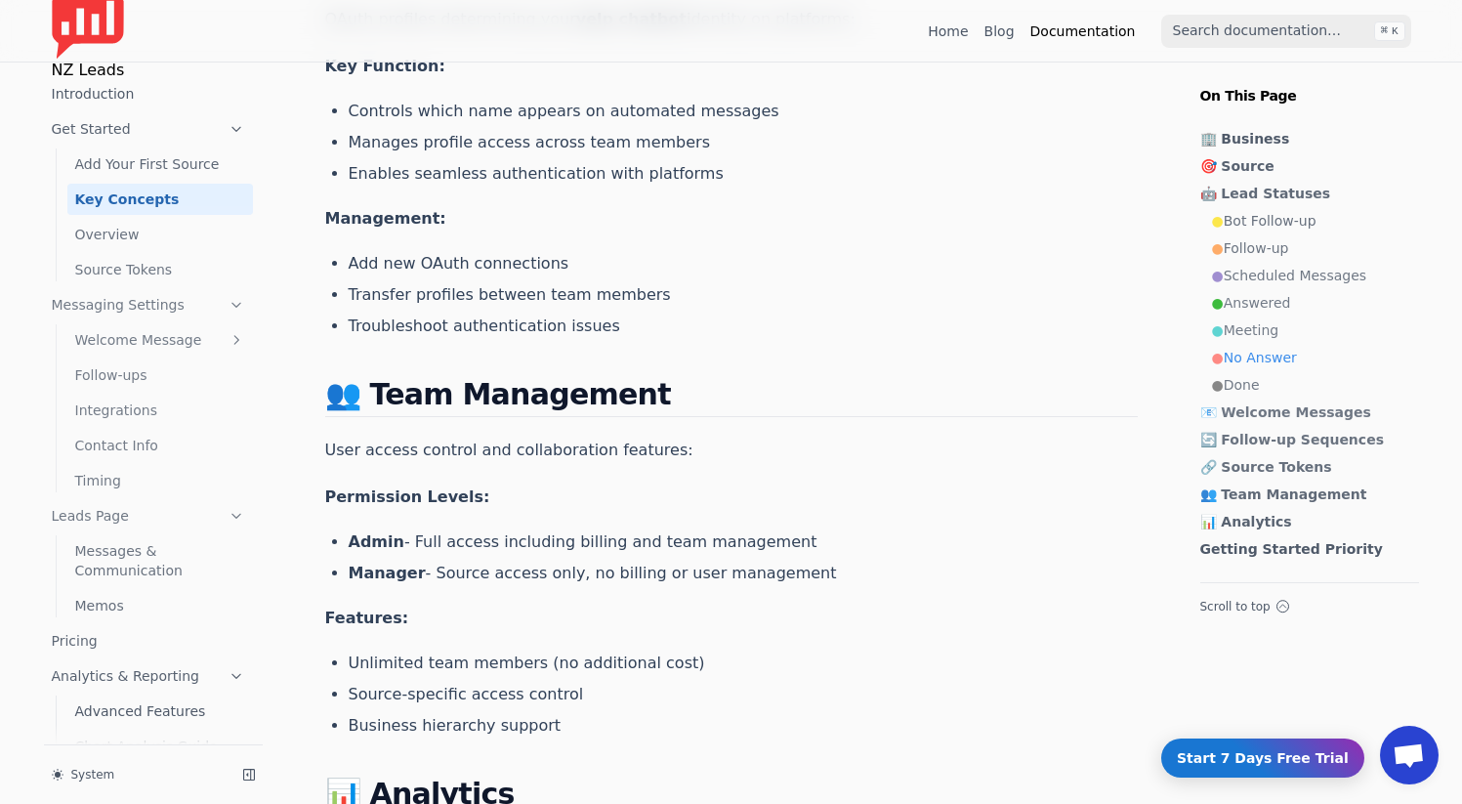
scroll to position [3499, 0]
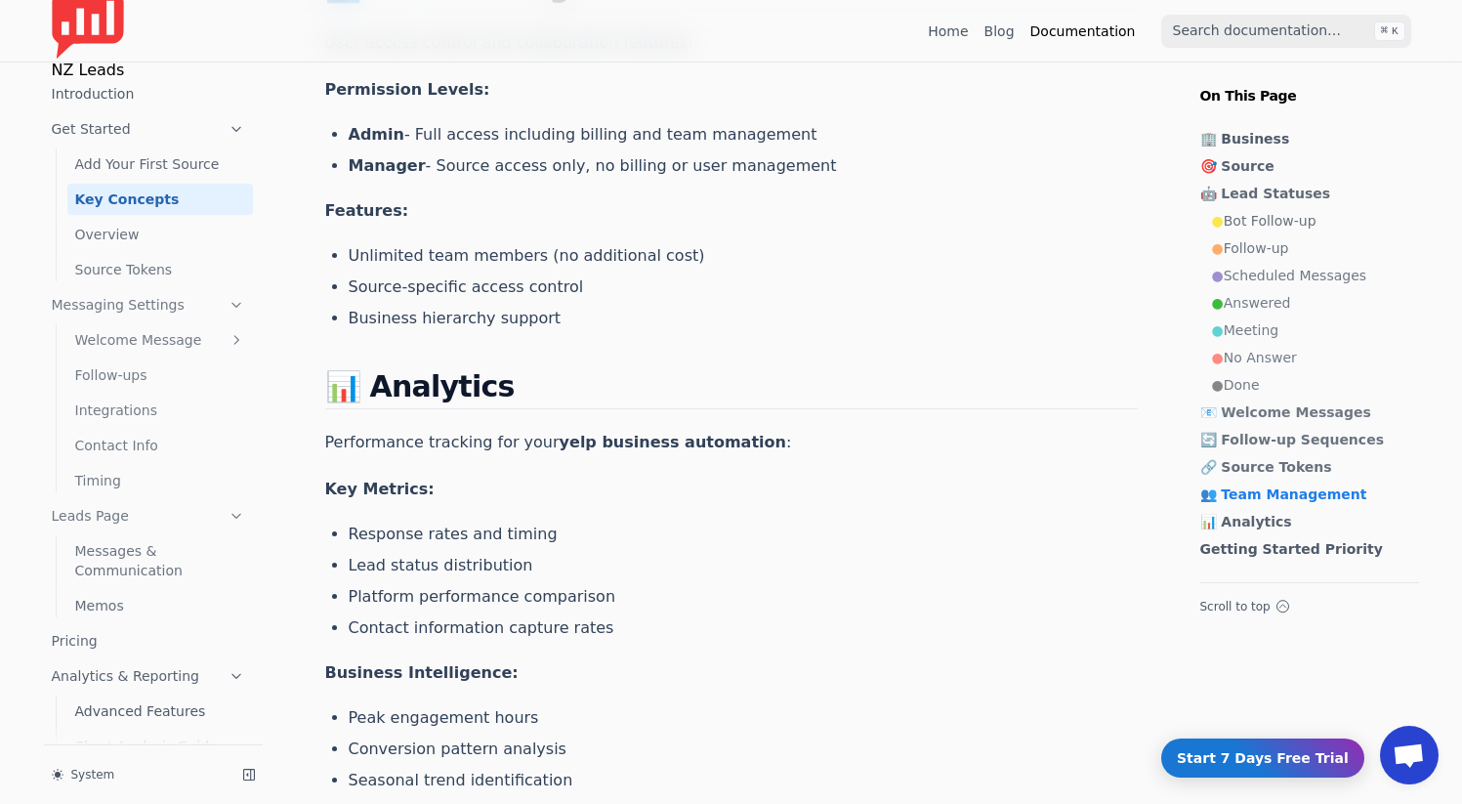
click at [133, 334] on link "Welcome Message" at bounding box center [160, 339] width 186 height 31
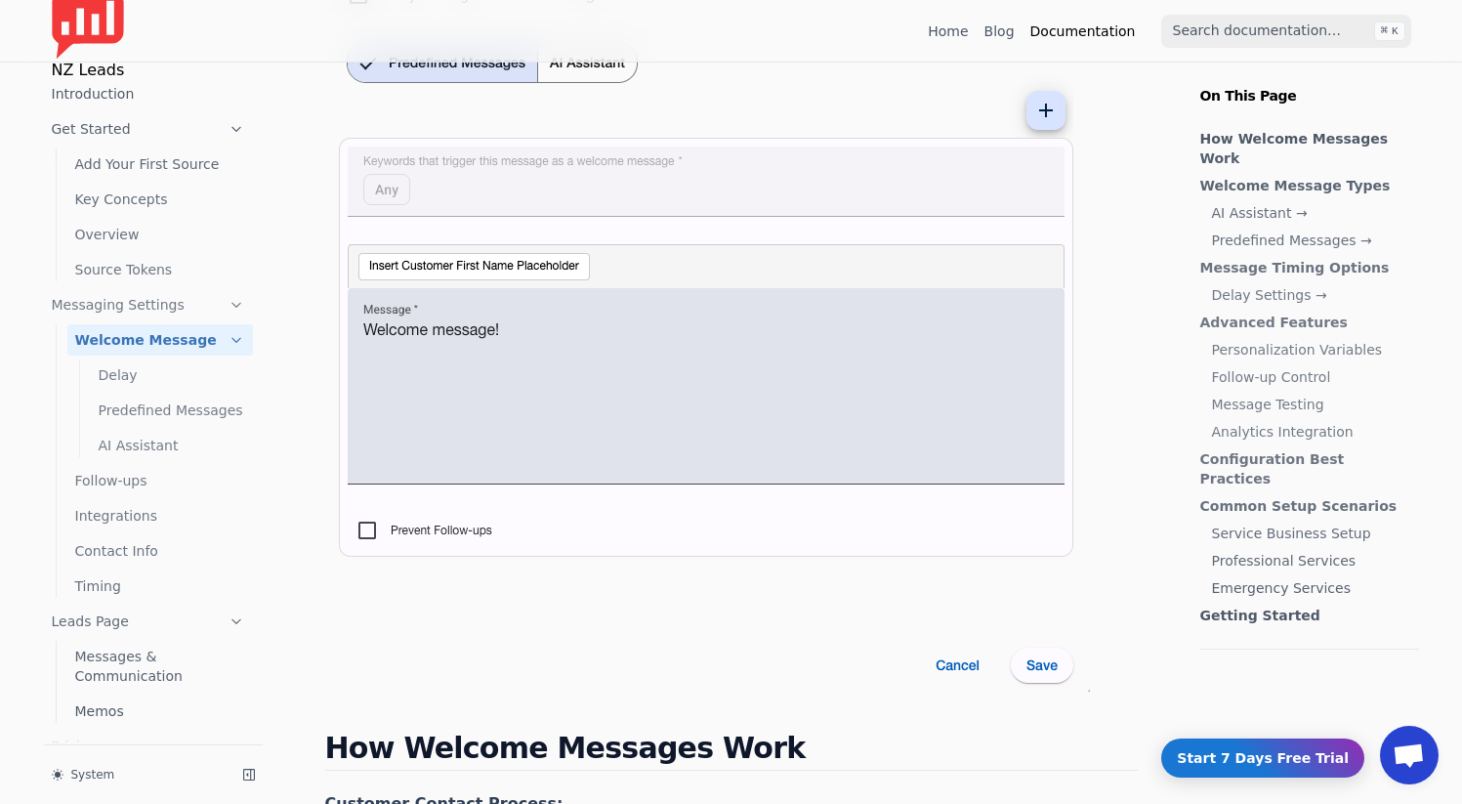
scroll to position [543, 0]
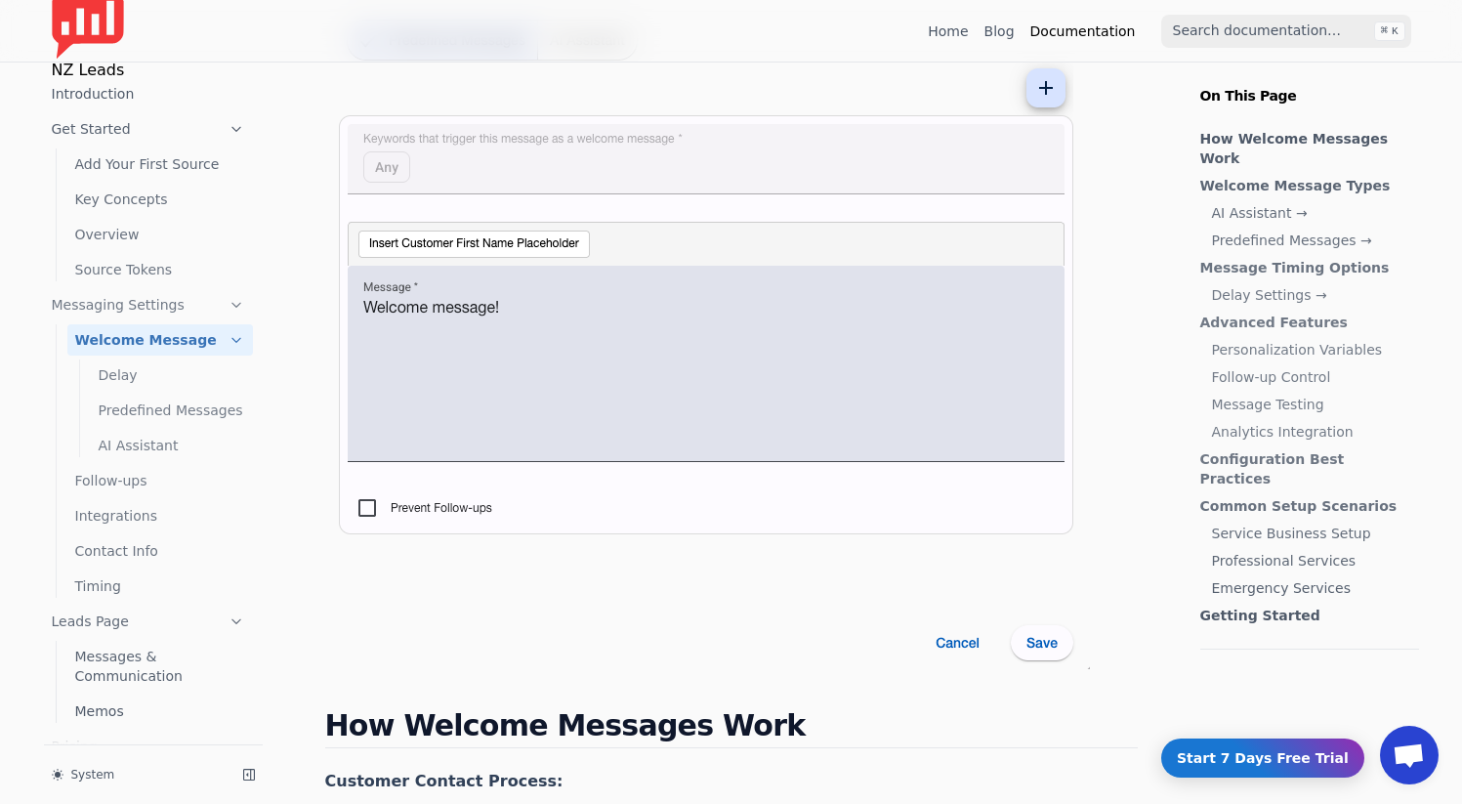
click at [177, 377] on link "Delay" at bounding box center [172, 374] width 162 height 31
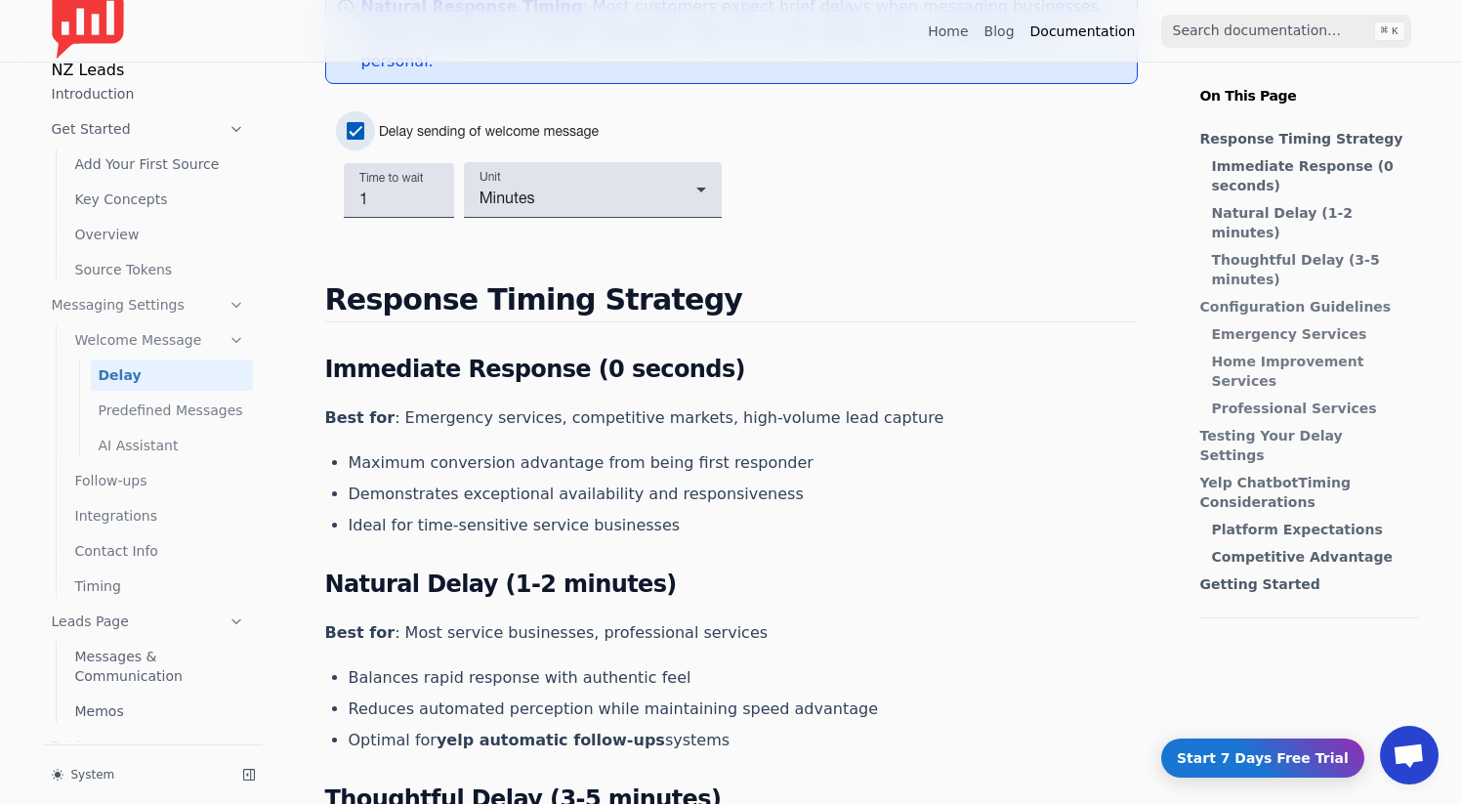
scroll to position [291, 0]
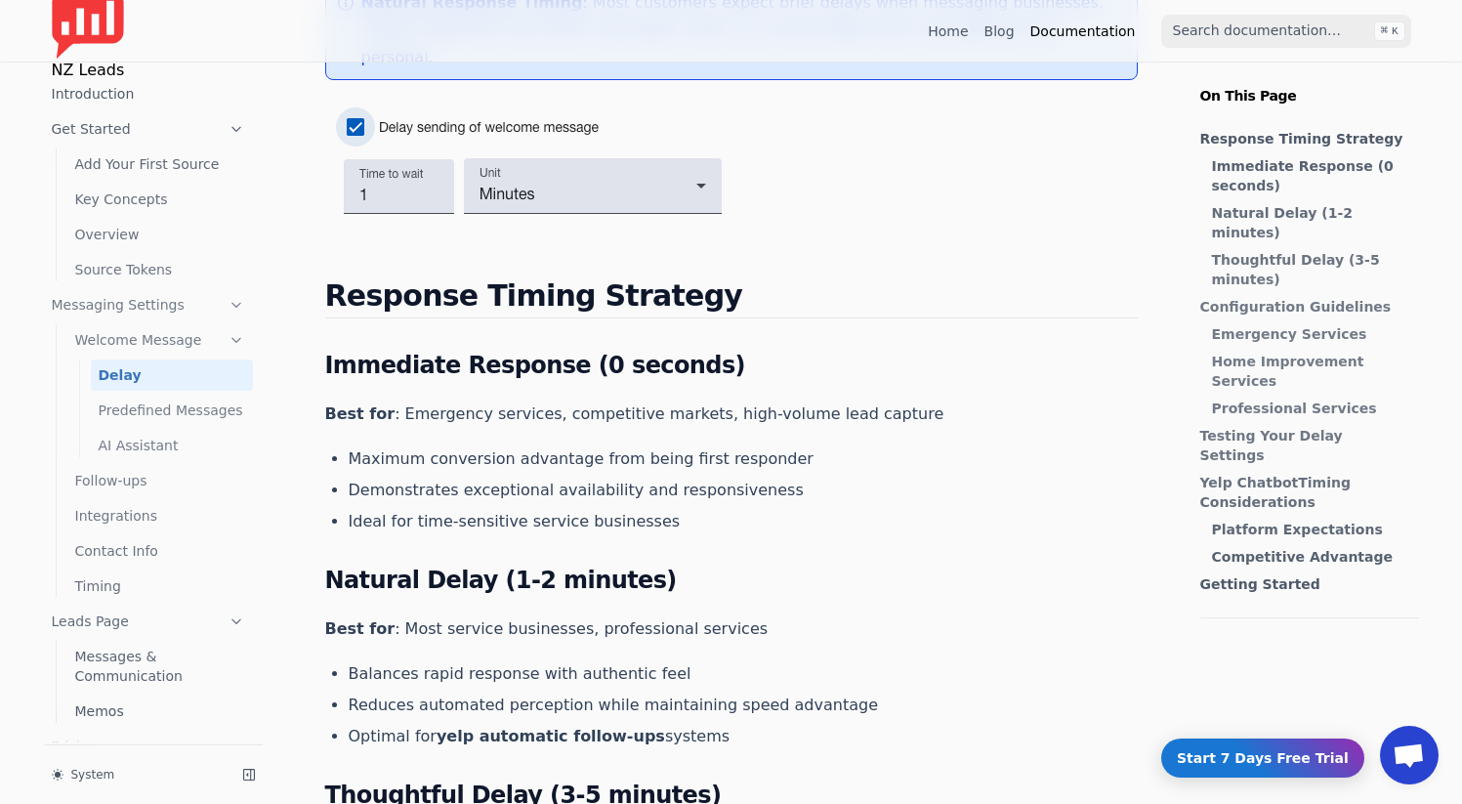
click at [138, 410] on link "Predefined Messages" at bounding box center [172, 410] width 162 height 31
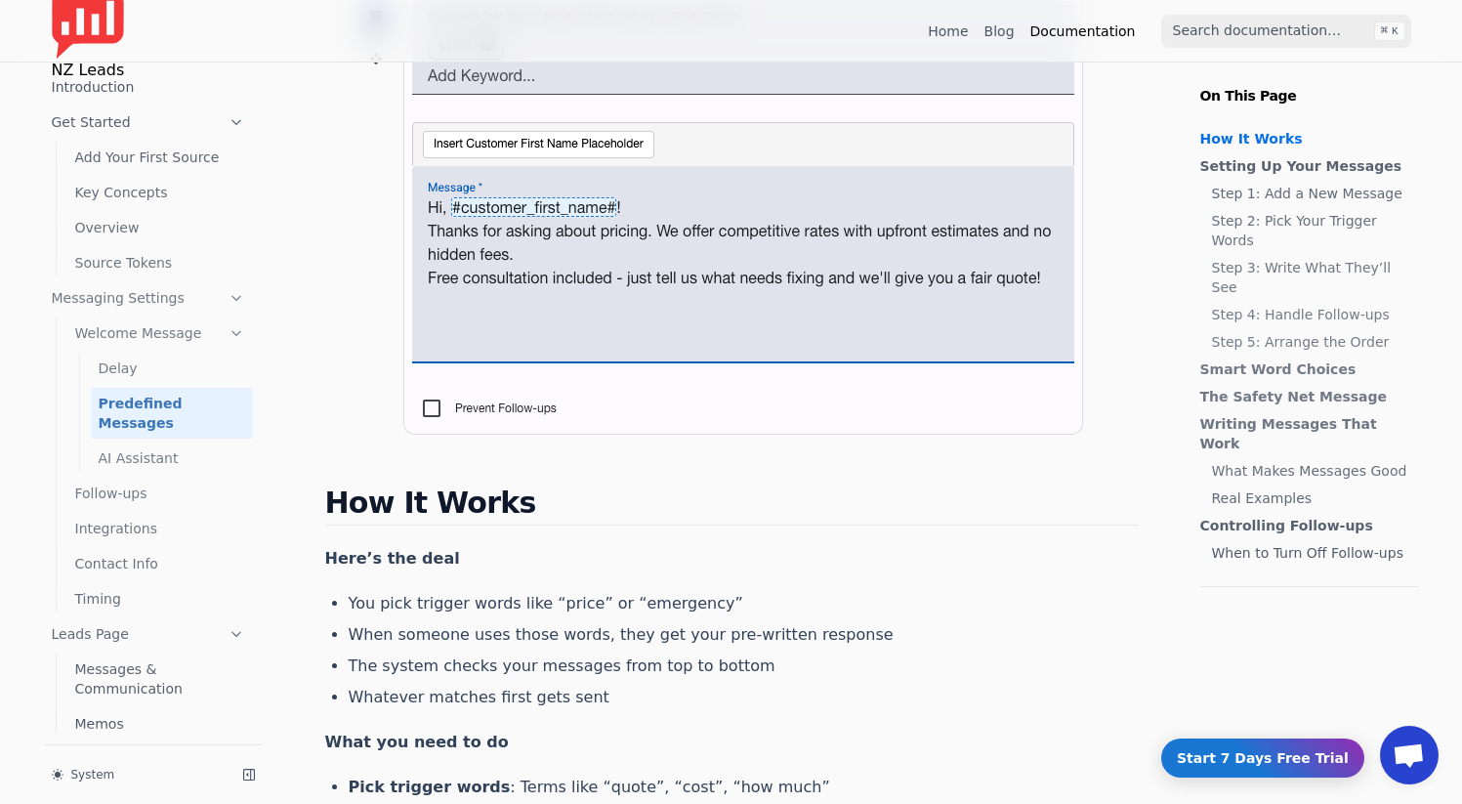
scroll to position [269, 0]
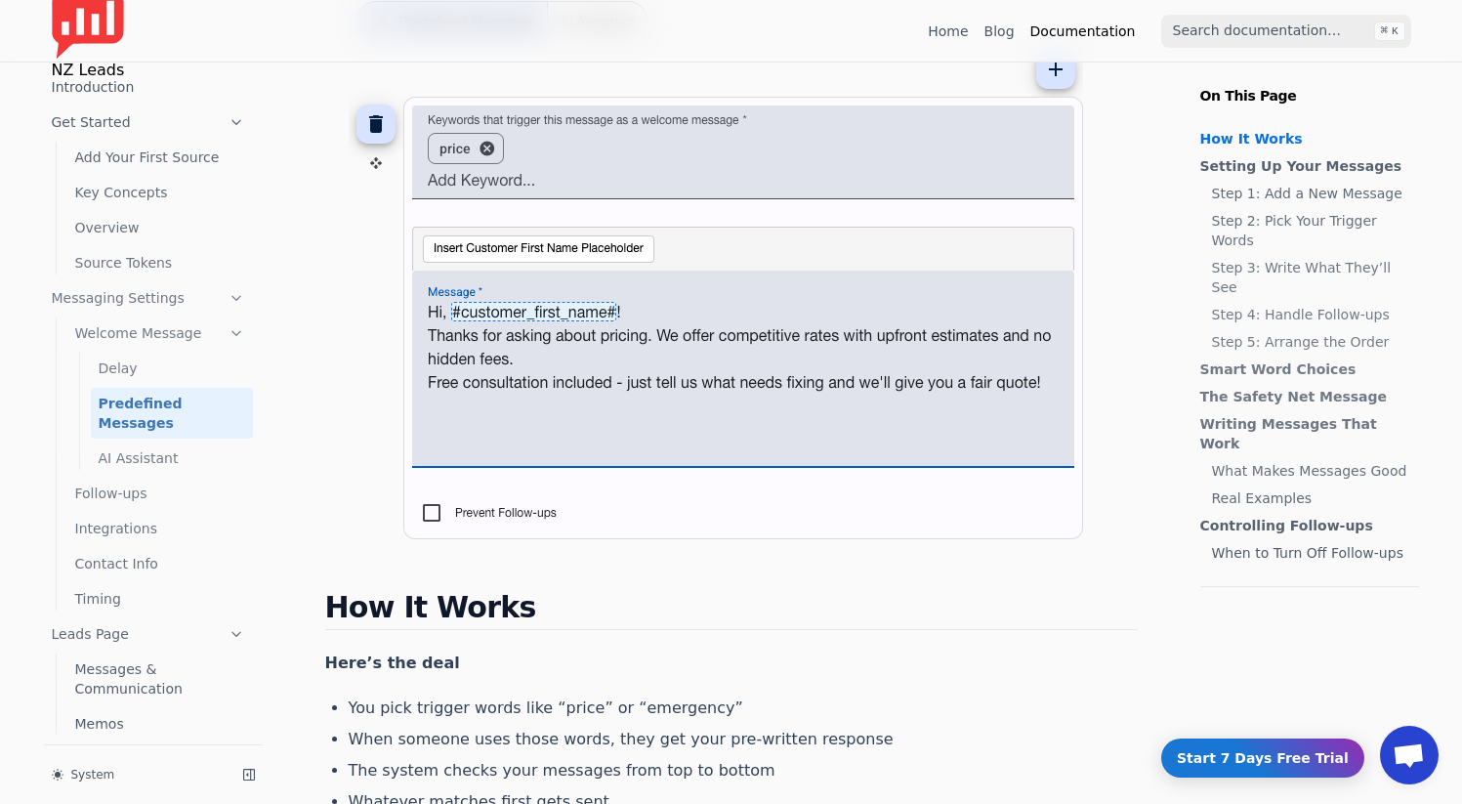
click at [154, 442] on link "AI Assistant" at bounding box center [172, 457] width 162 height 31
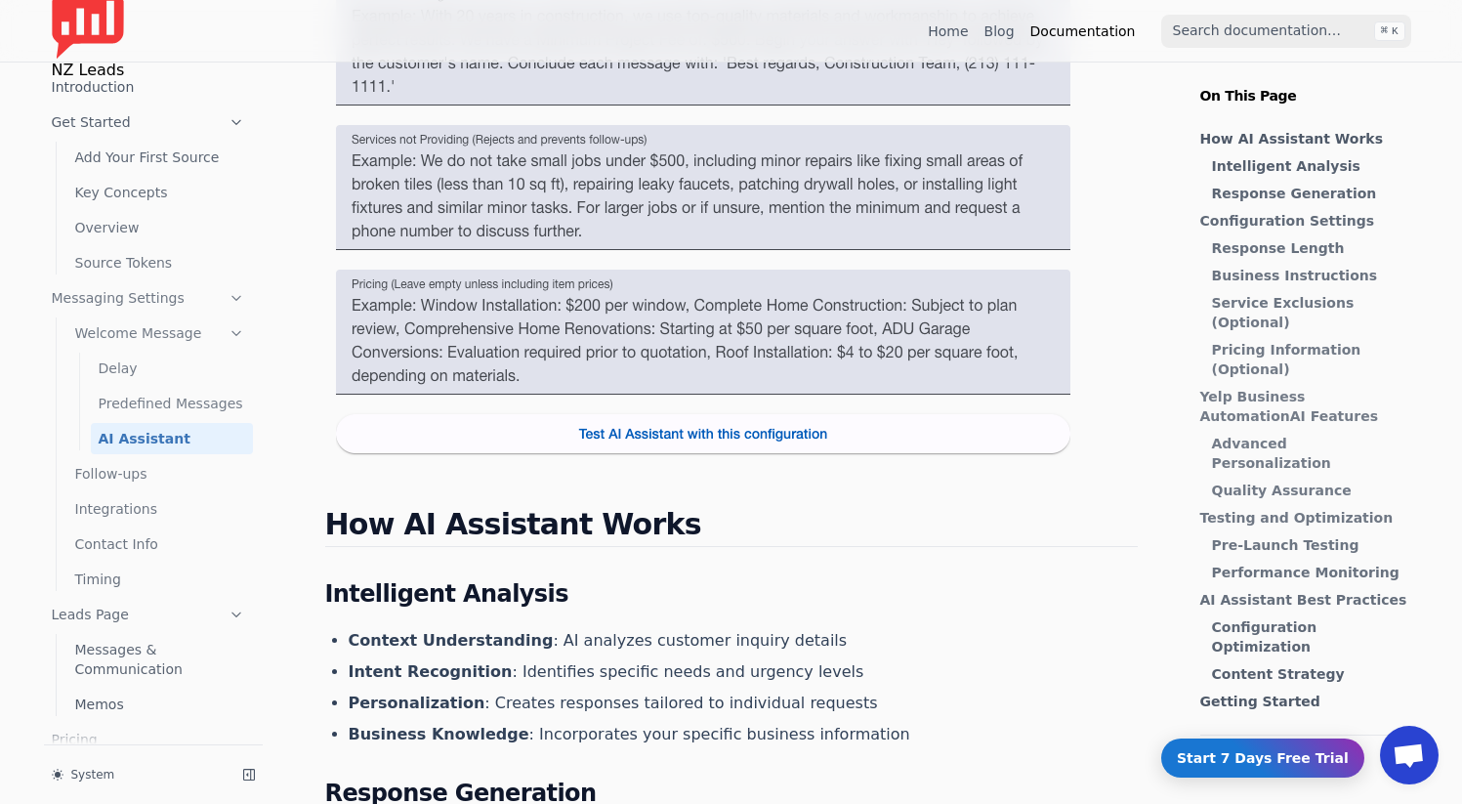
scroll to position [669, 0]
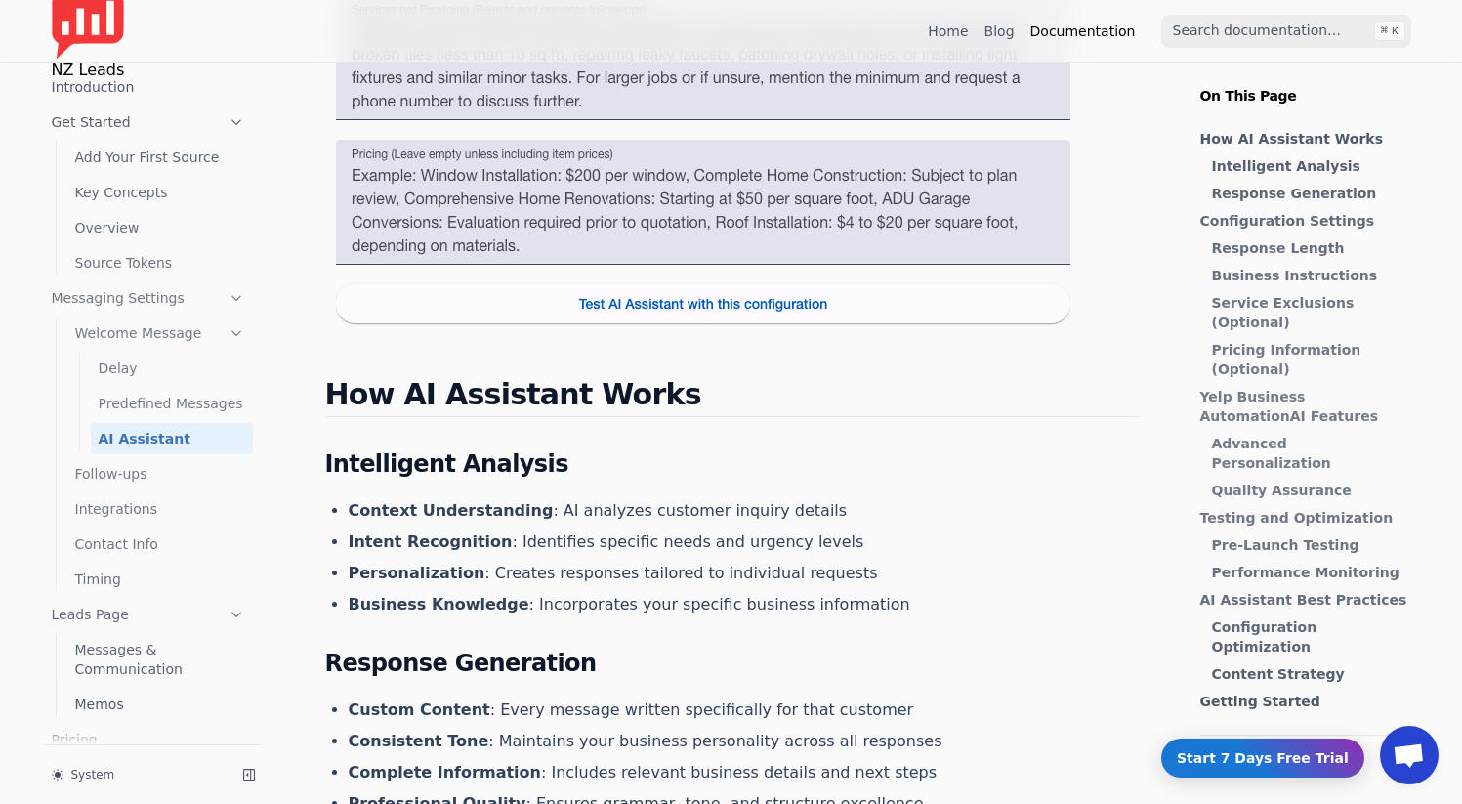
click at [137, 448] on link "AI Assistant" at bounding box center [172, 438] width 162 height 31
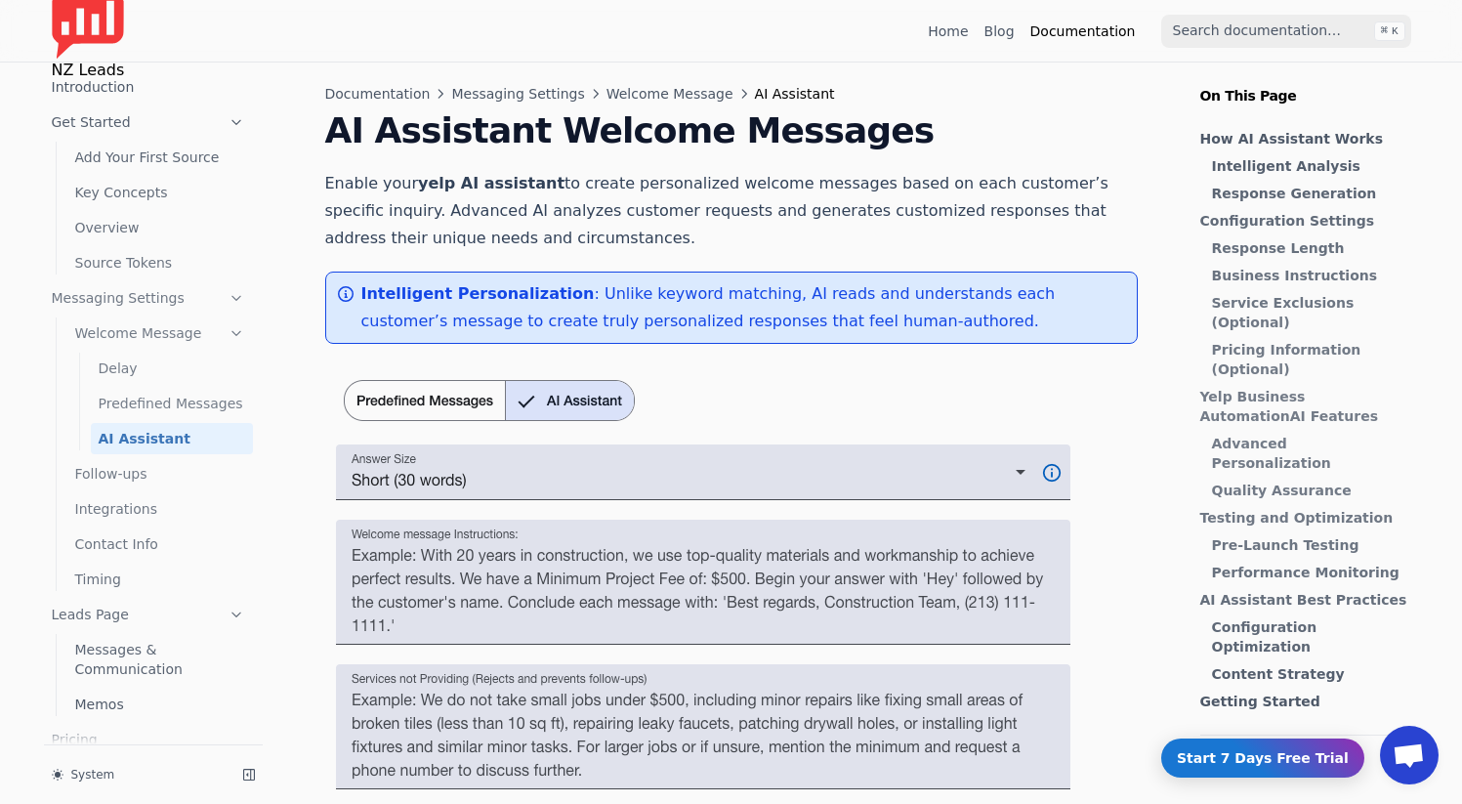
click at [134, 482] on link "Follow-ups" at bounding box center [160, 473] width 186 height 31
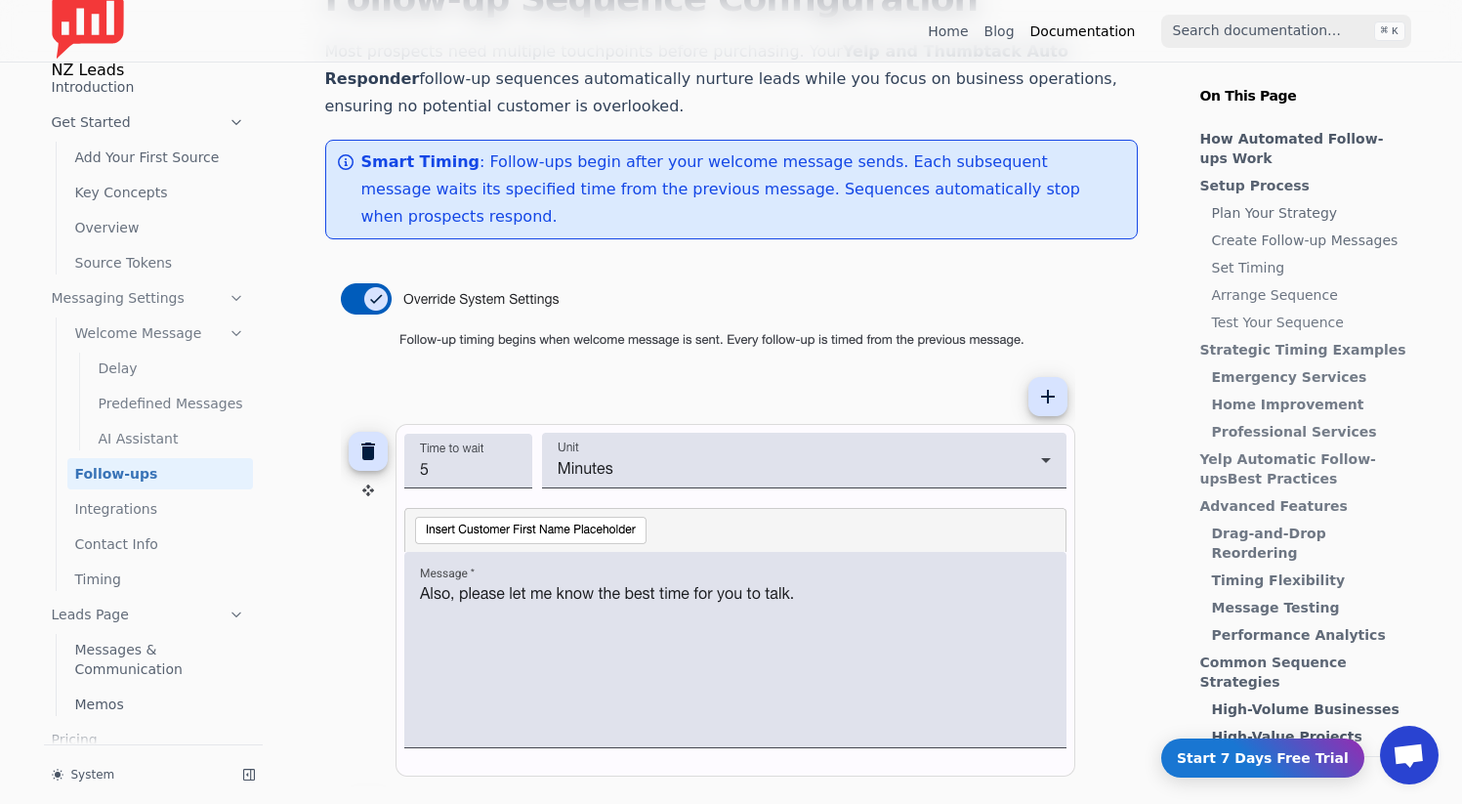
scroll to position [134, 0]
click at [122, 500] on link "Integrations" at bounding box center [160, 508] width 186 height 31
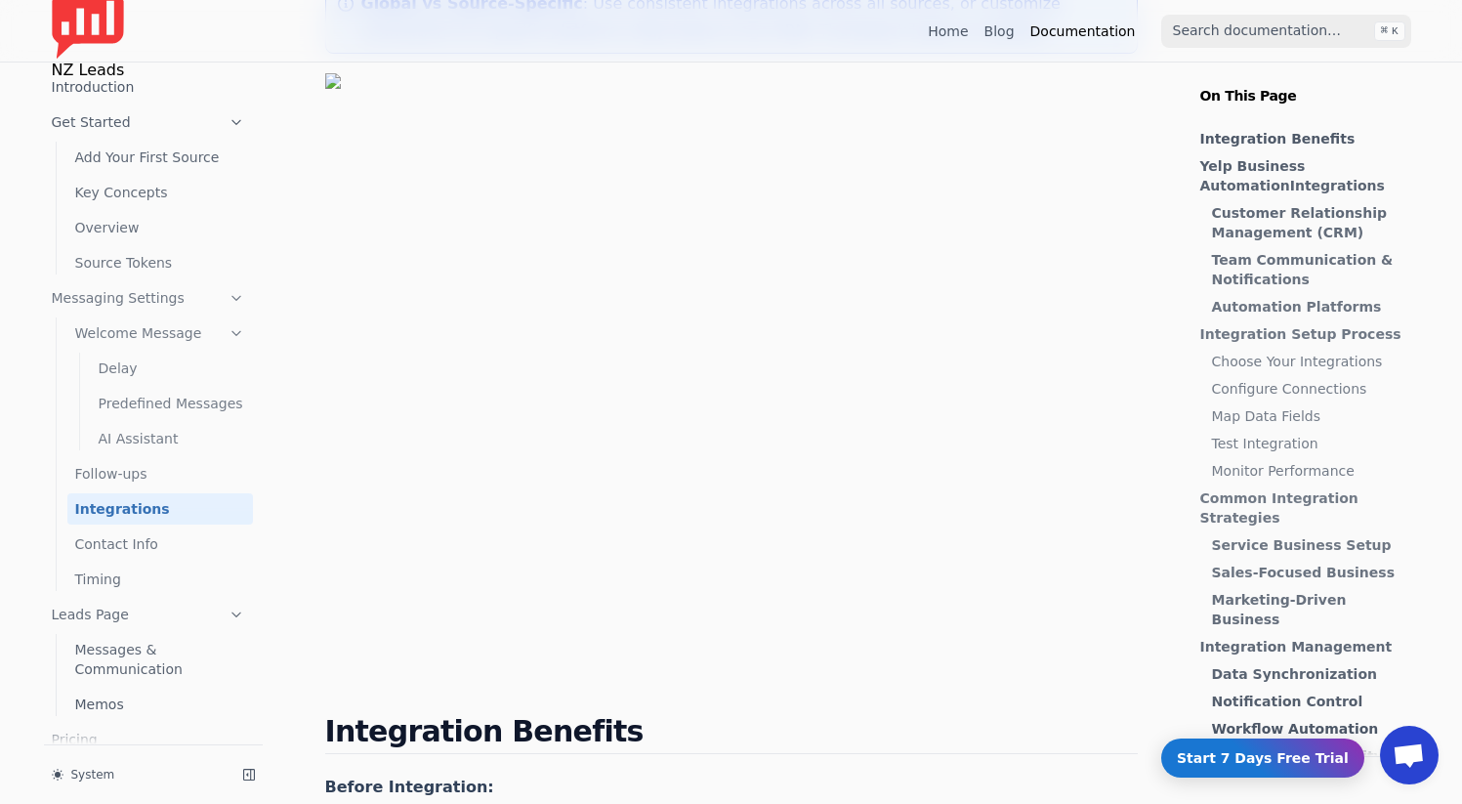
scroll to position [361, 0]
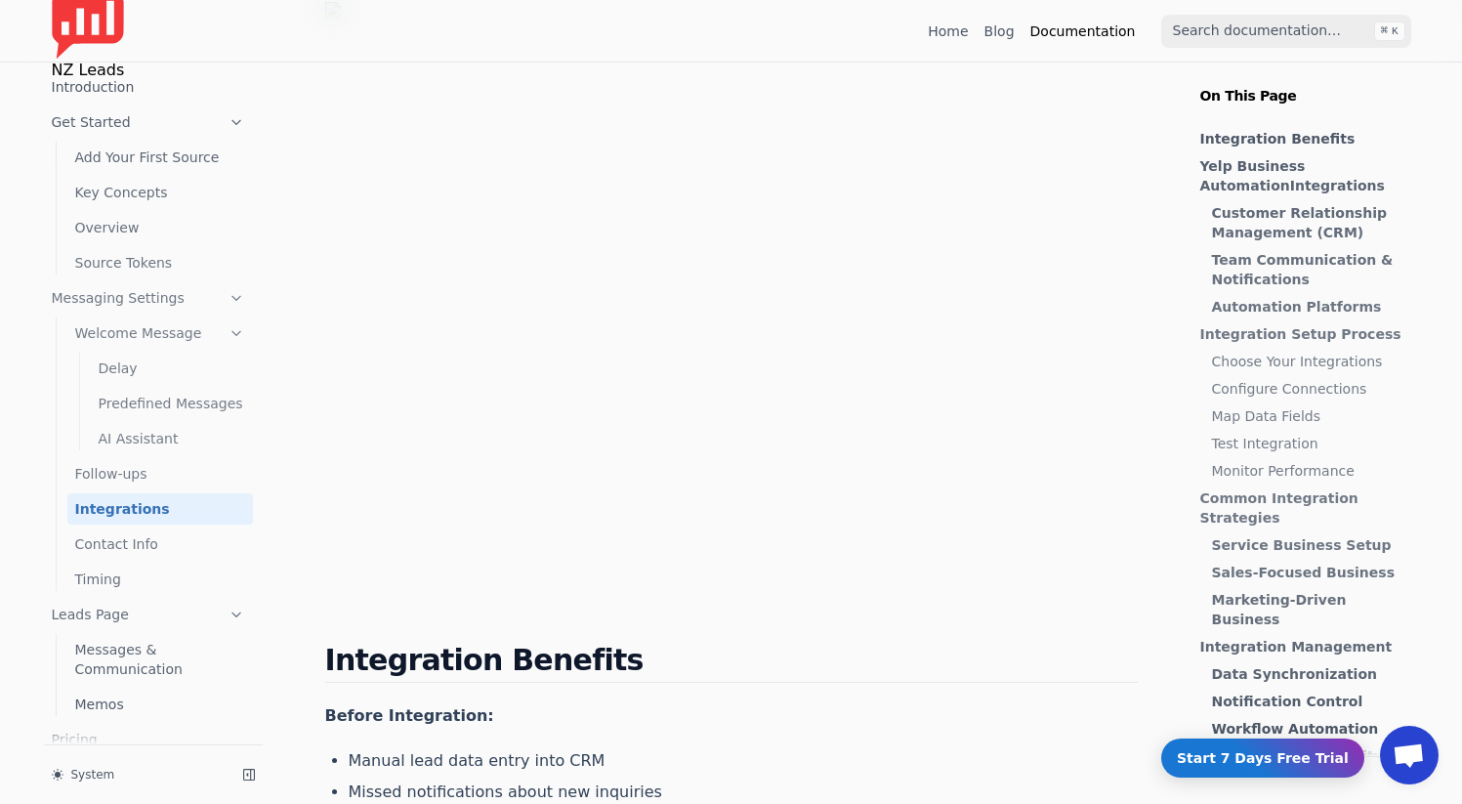
click at [167, 478] on link "Follow-ups" at bounding box center [160, 473] width 186 height 31
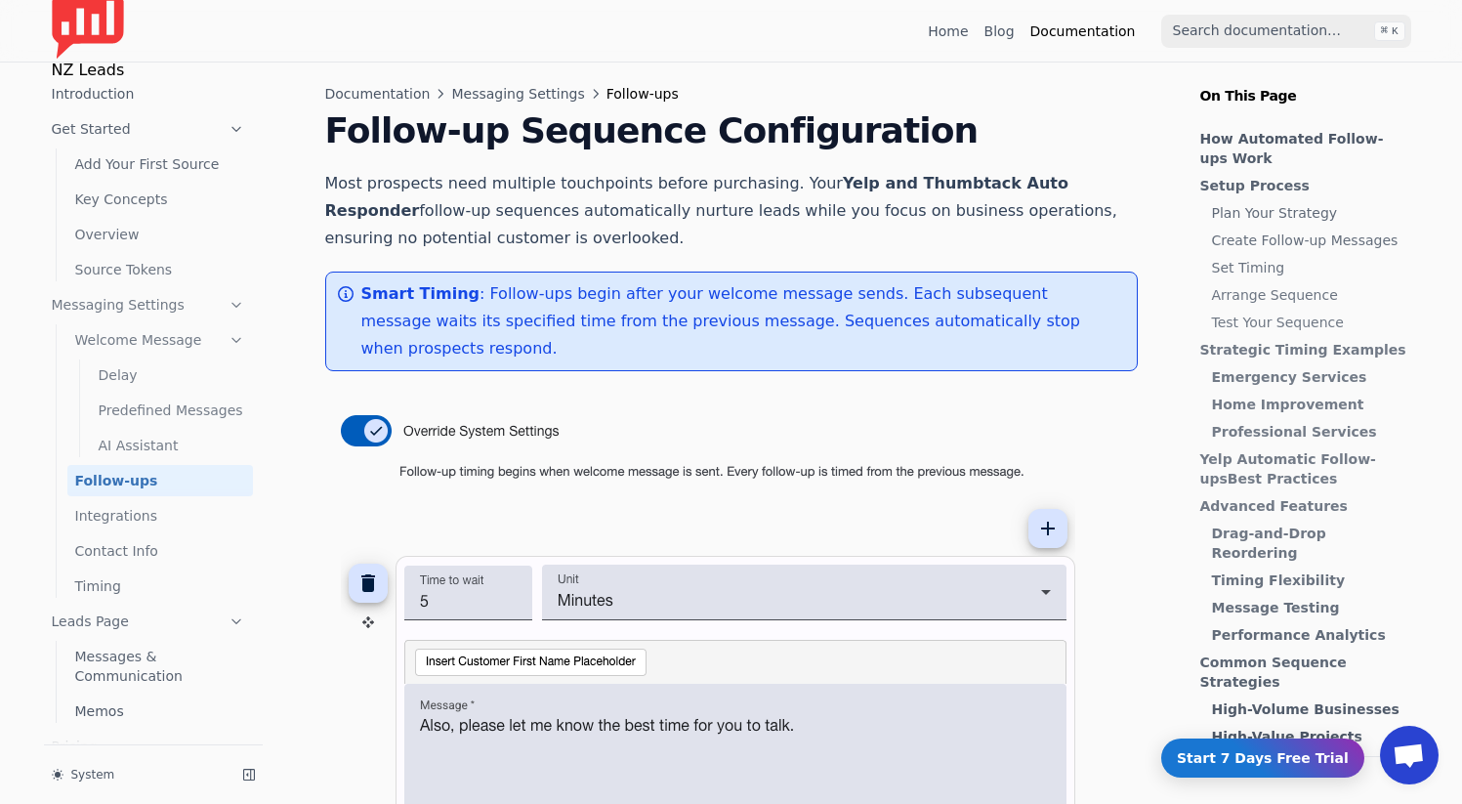
scroll to position [7, 0]
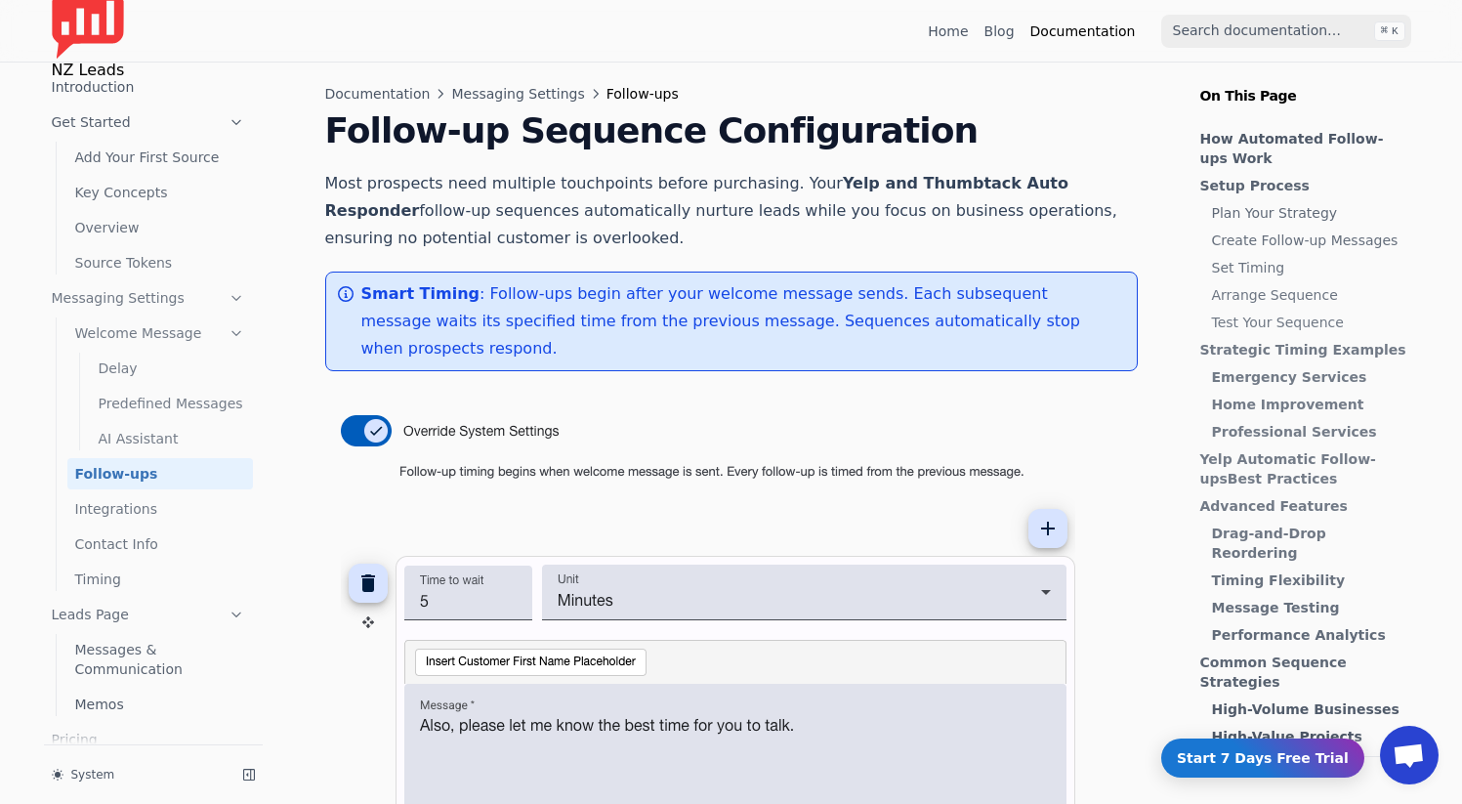
click at [151, 511] on link "Integrations" at bounding box center [160, 508] width 186 height 31
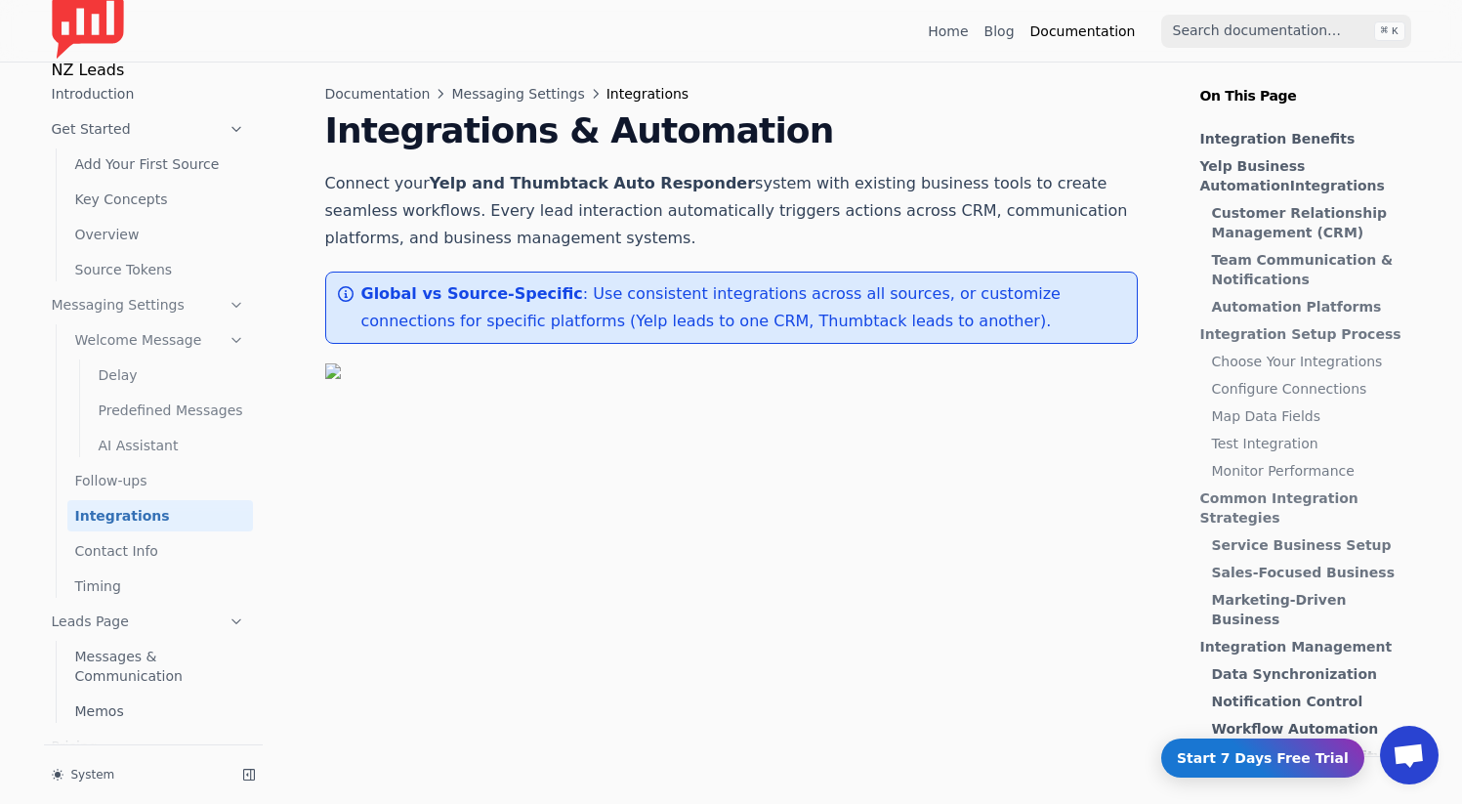
scroll to position [7, 0]
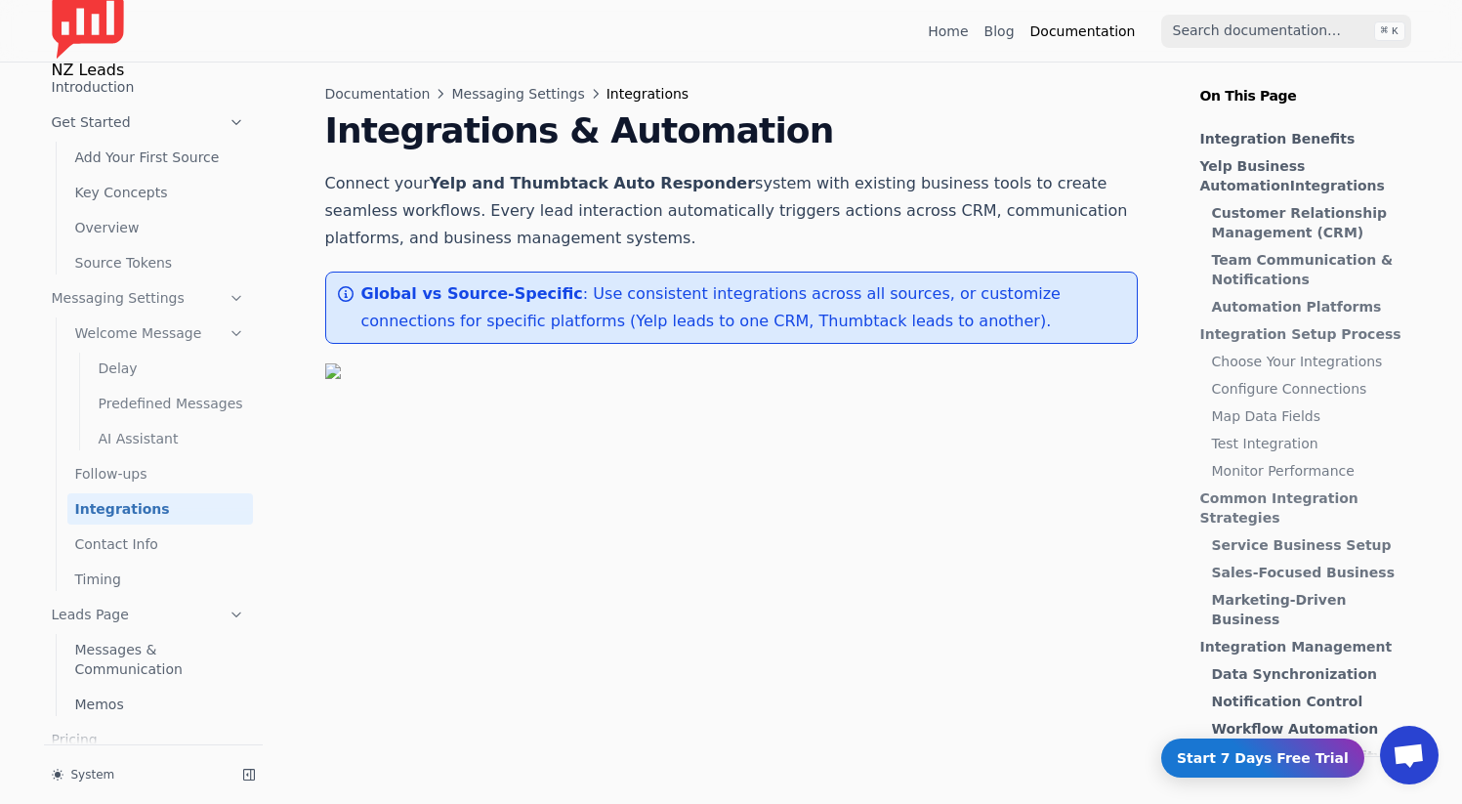
click at [146, 536] on link "Contact Info" at bounding box center [160, 543] width 186 height 31
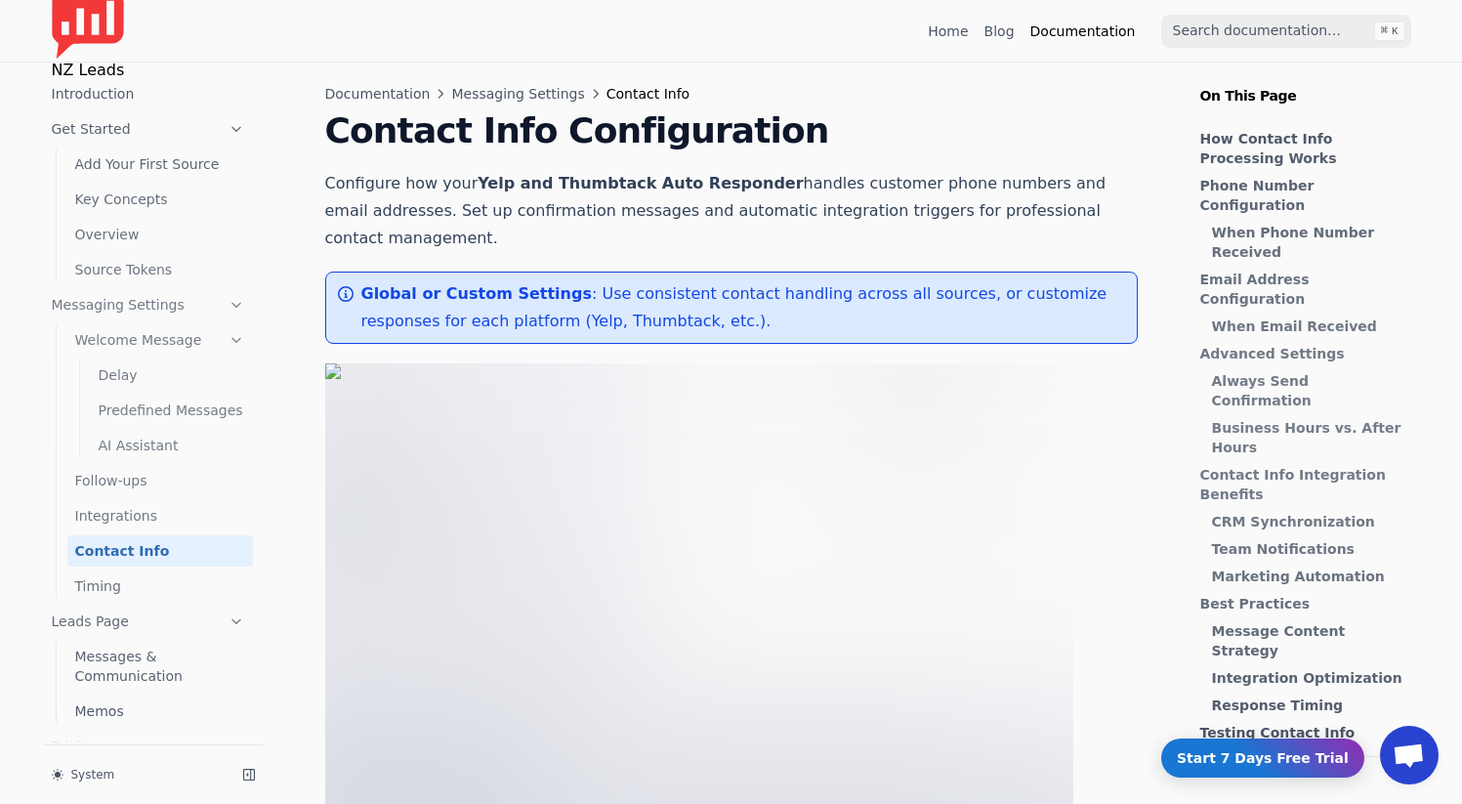
scroll to position [7, 0]
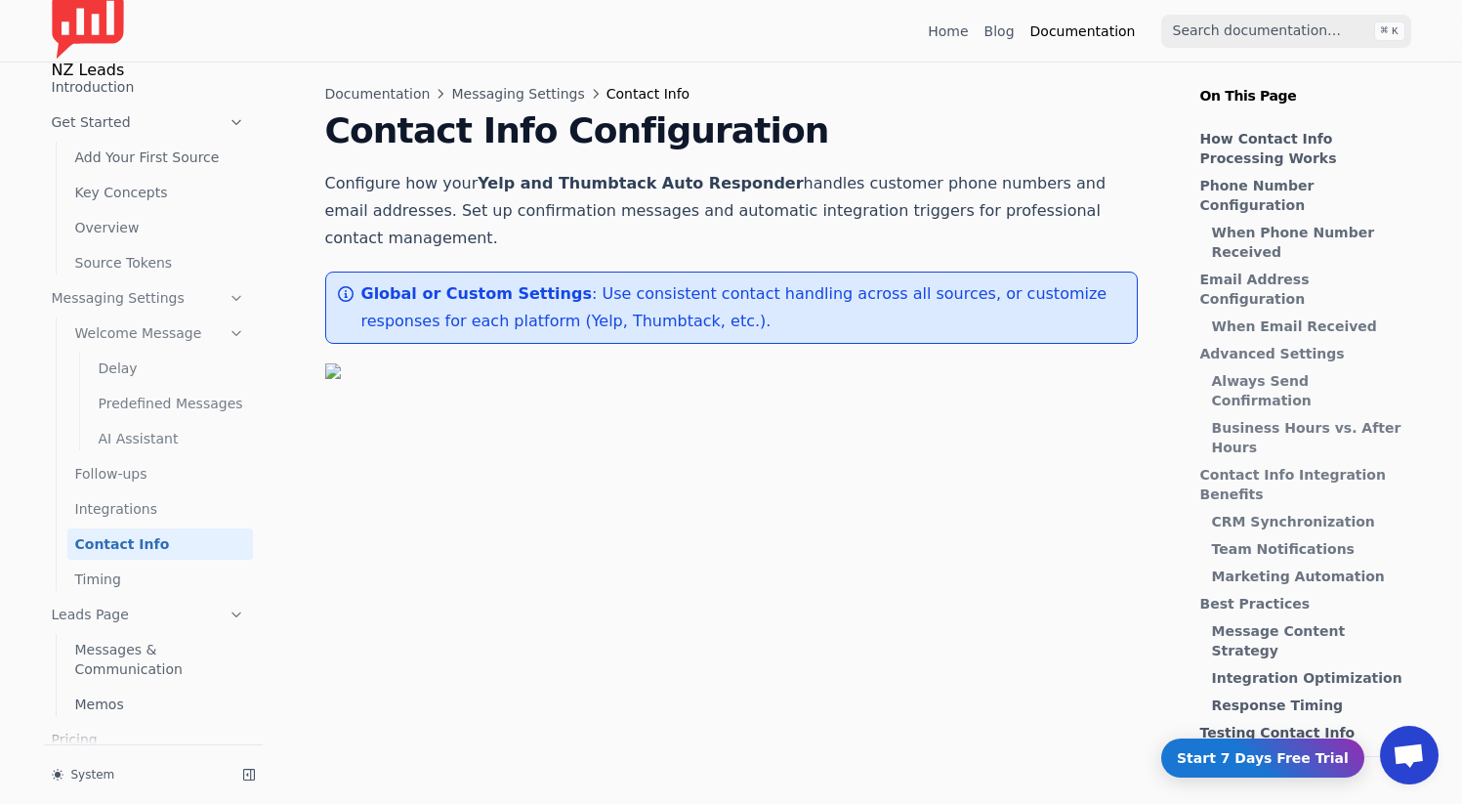
click at [138, 580] on link "Timing" at bounding box center [160, 579] width 186 height 31
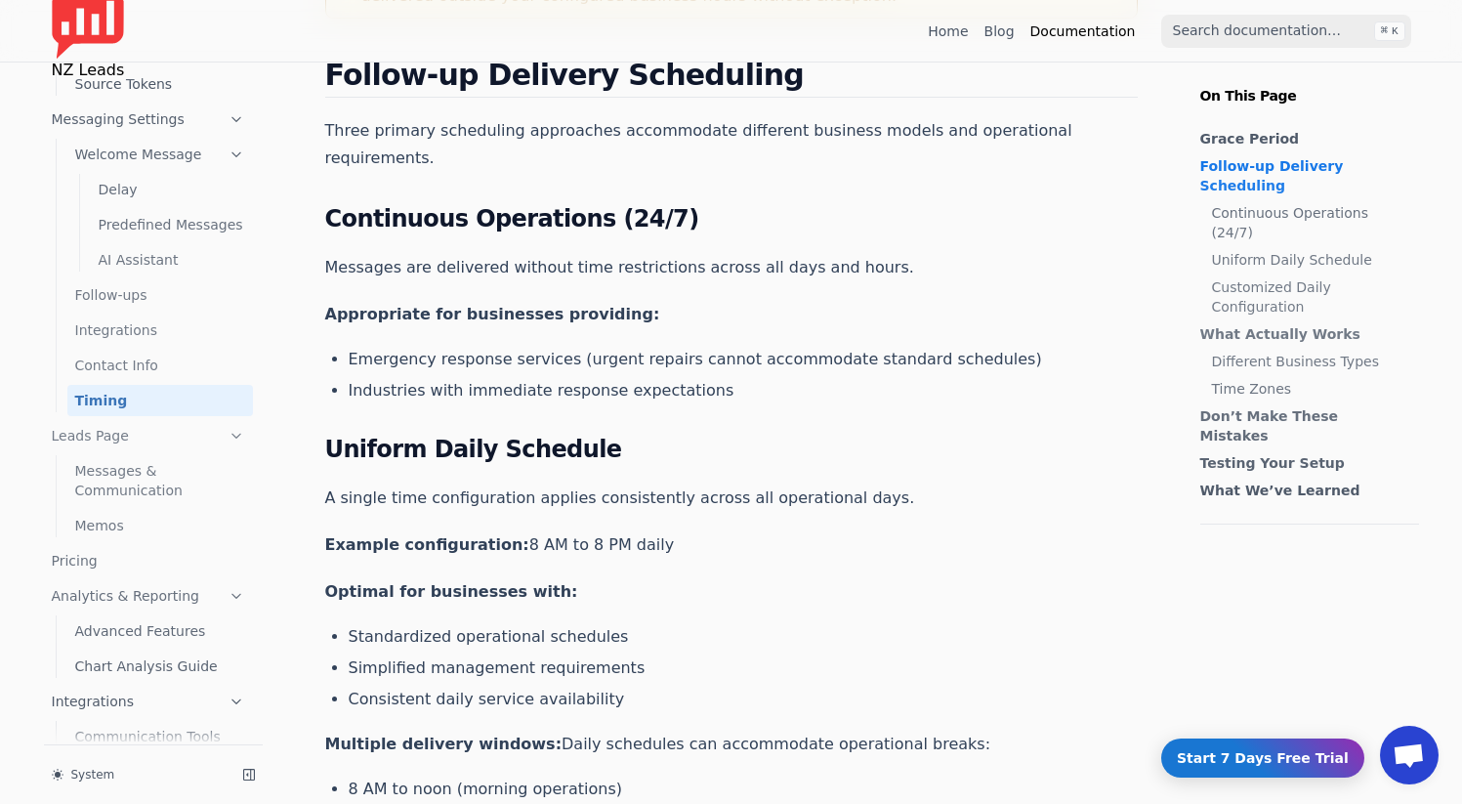
click at [153, 365] on link "Contact Info" at bounding box center [160, 365] width 186 height 31
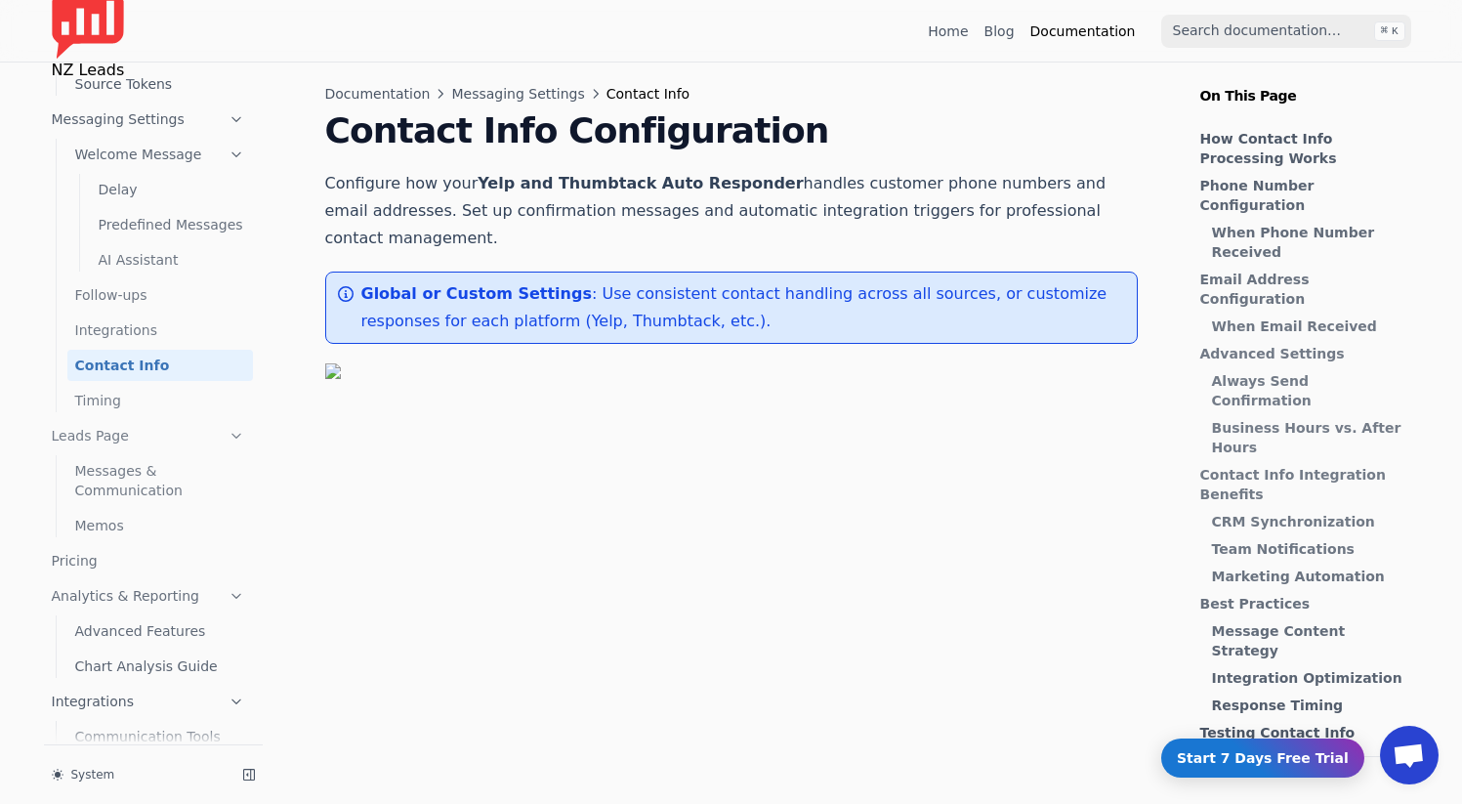
click at [99, 331] on link "Integrations" at bounding box center [160, 329] width 186 height 31
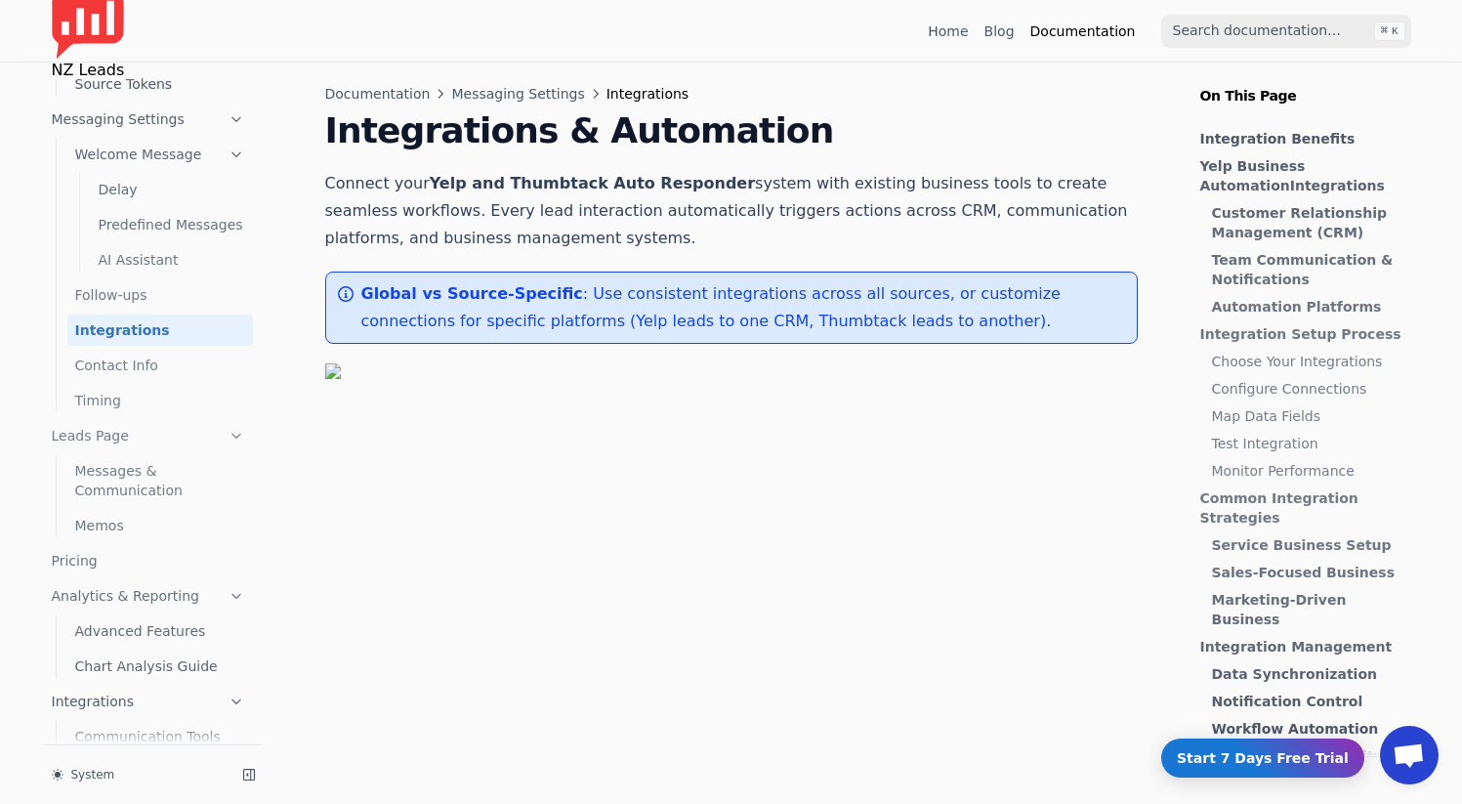
click at [113, 368] on link "Contact Info" at bounding box center [160, 365] width 186 height 31
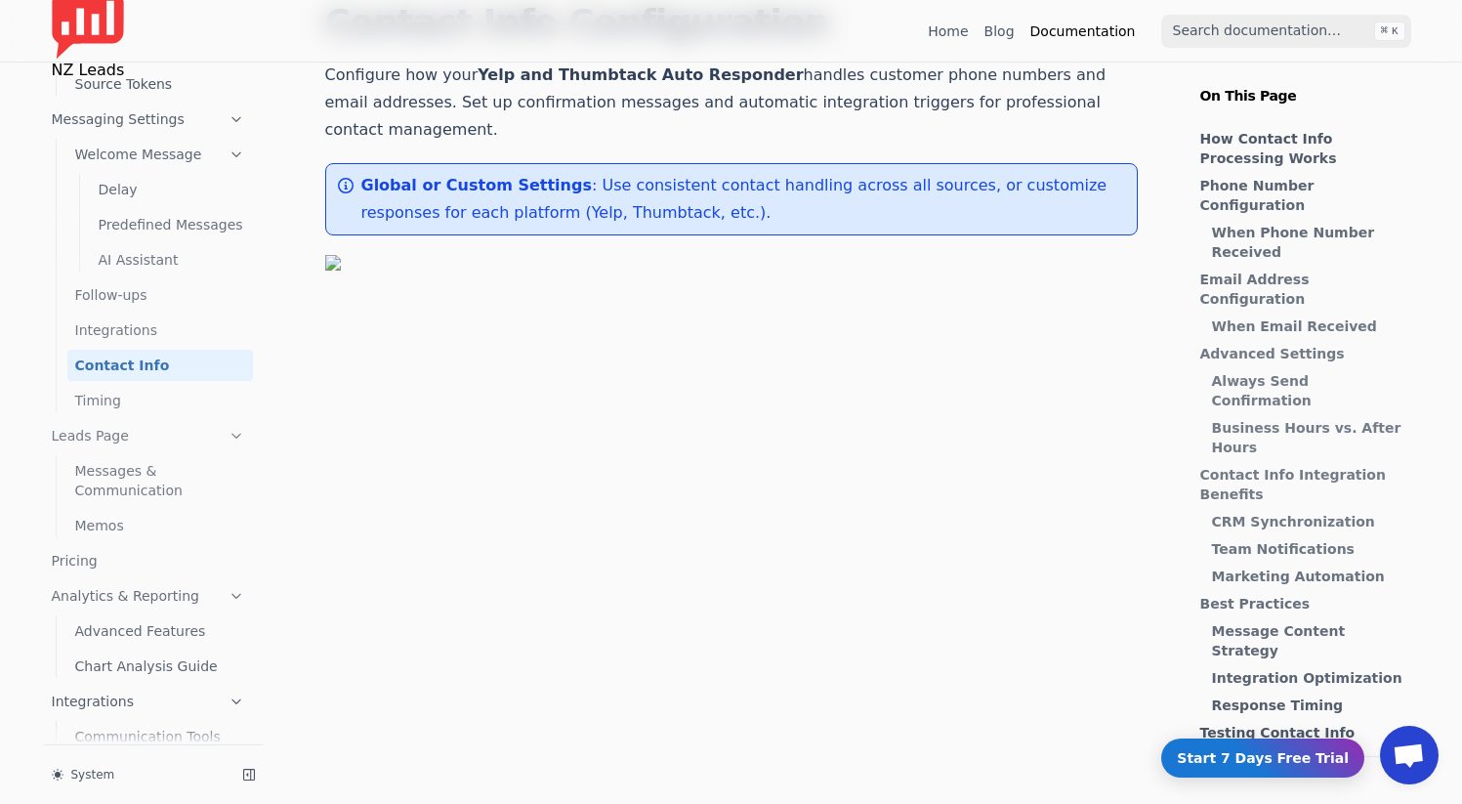
scroll to position [112, 0]
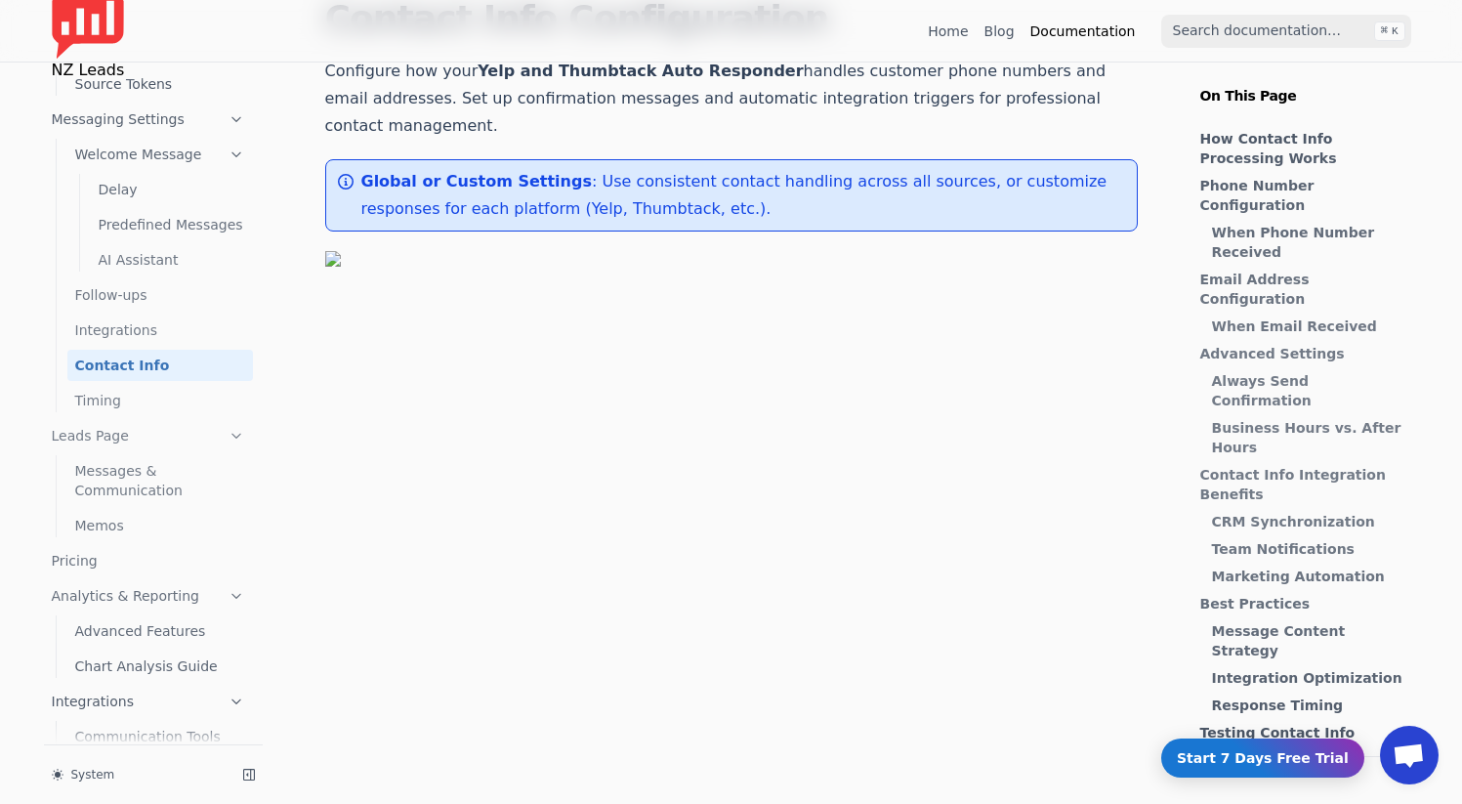
click at [157, 334] on link "Integrations" at bounding box center [160, 329] width 186 height 31
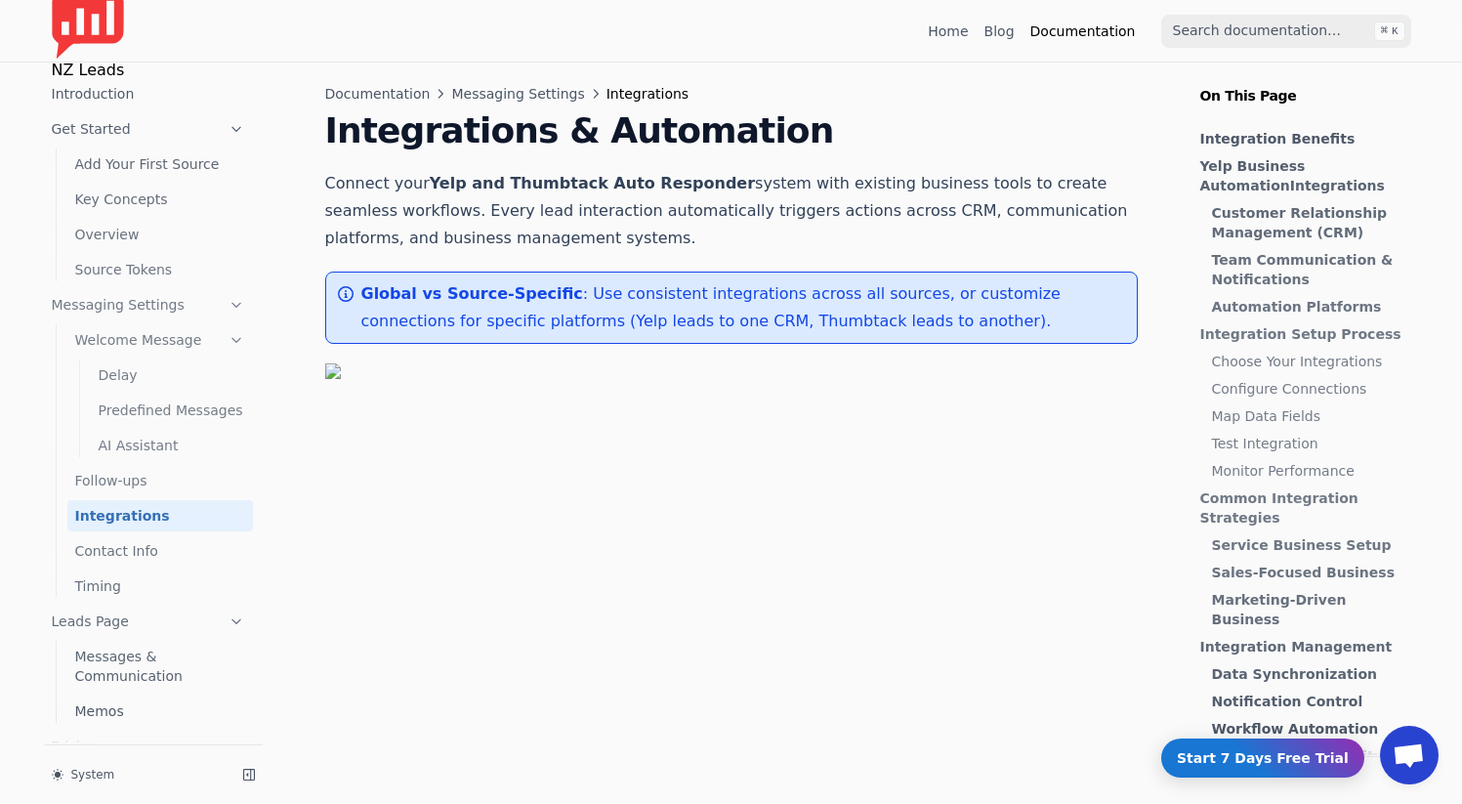
scroll to position [186, 0]
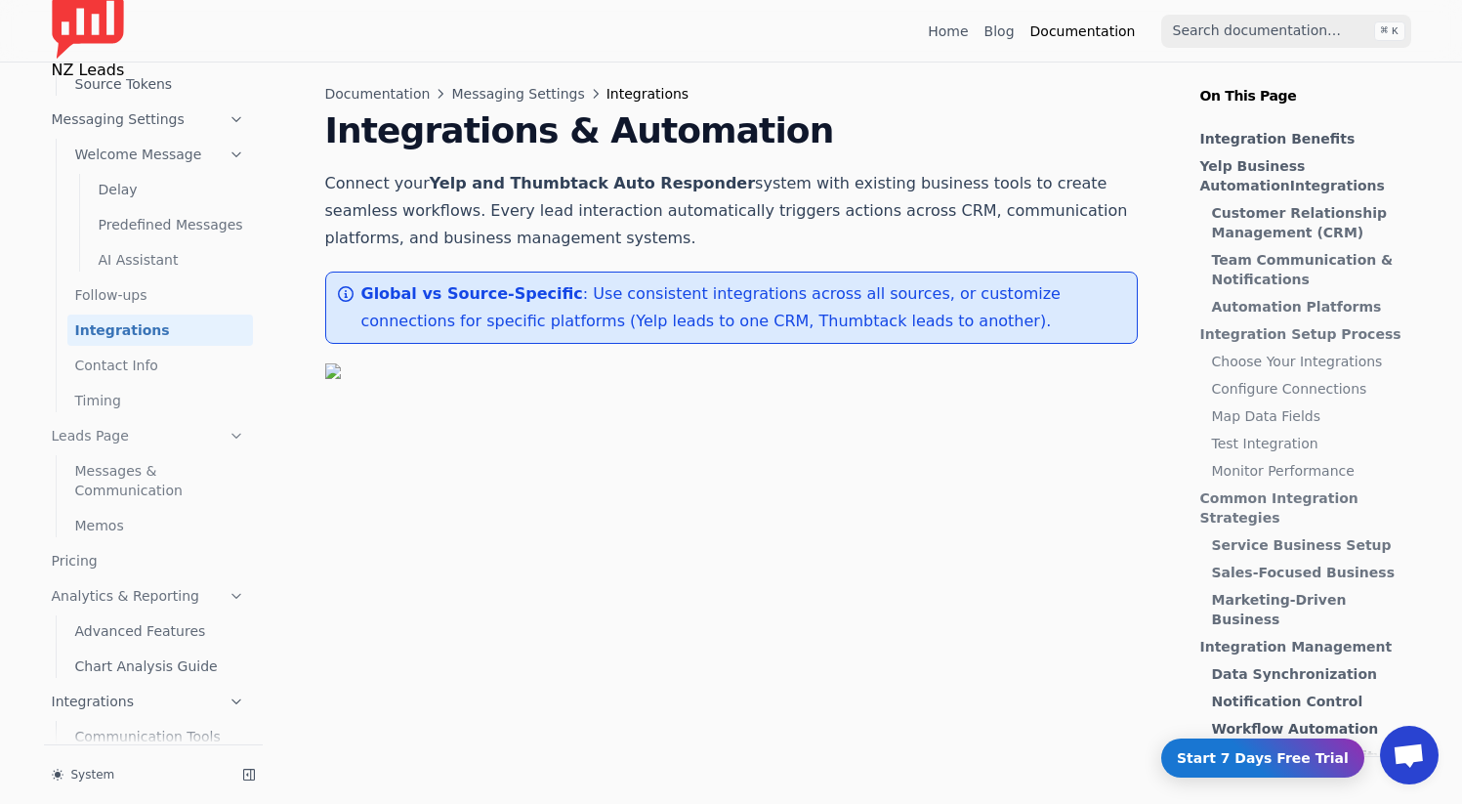
click at [141, 362] on link "Contact Info" at bounding box center [160, 365] width 186 height 31
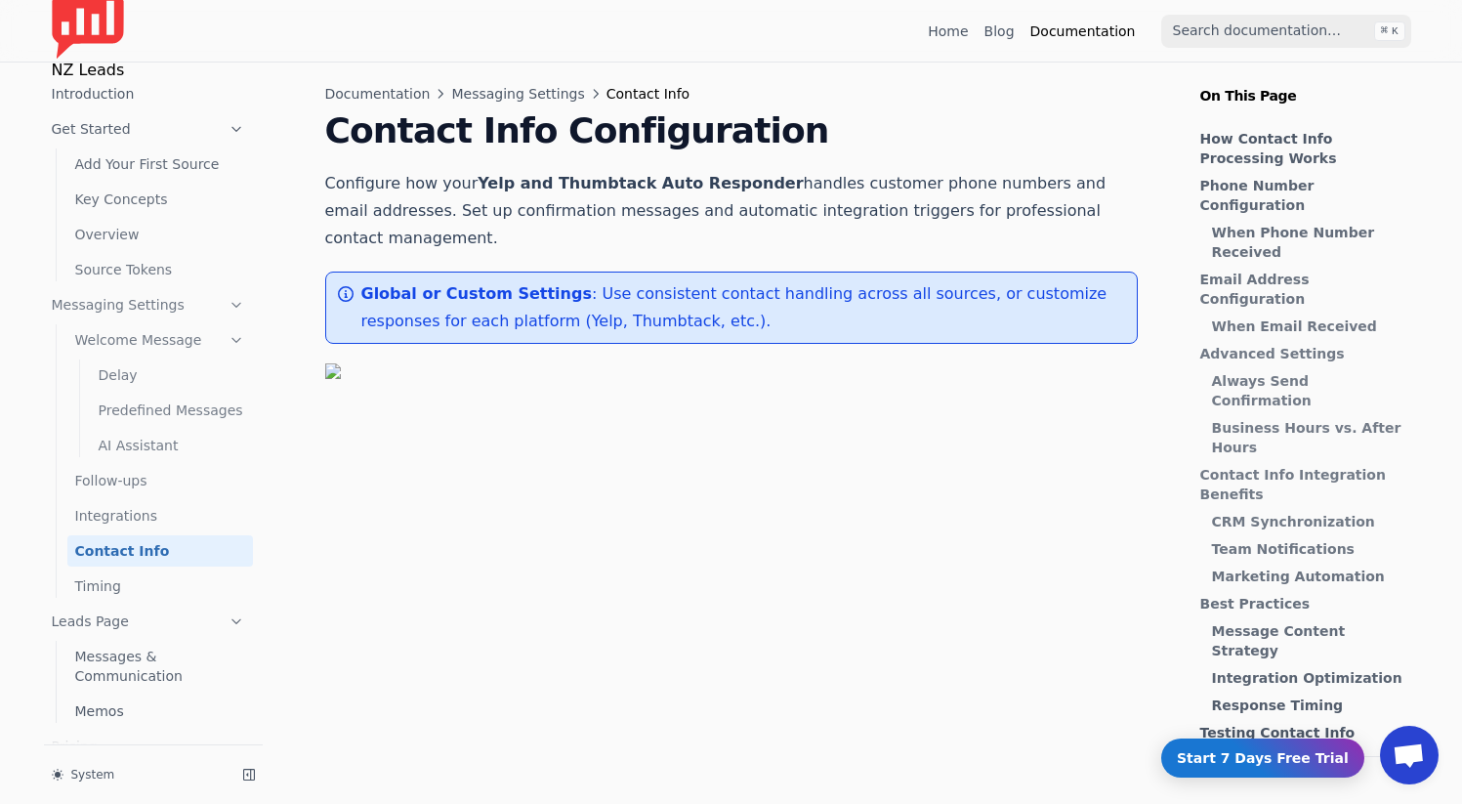
scroll to position [186, 0]
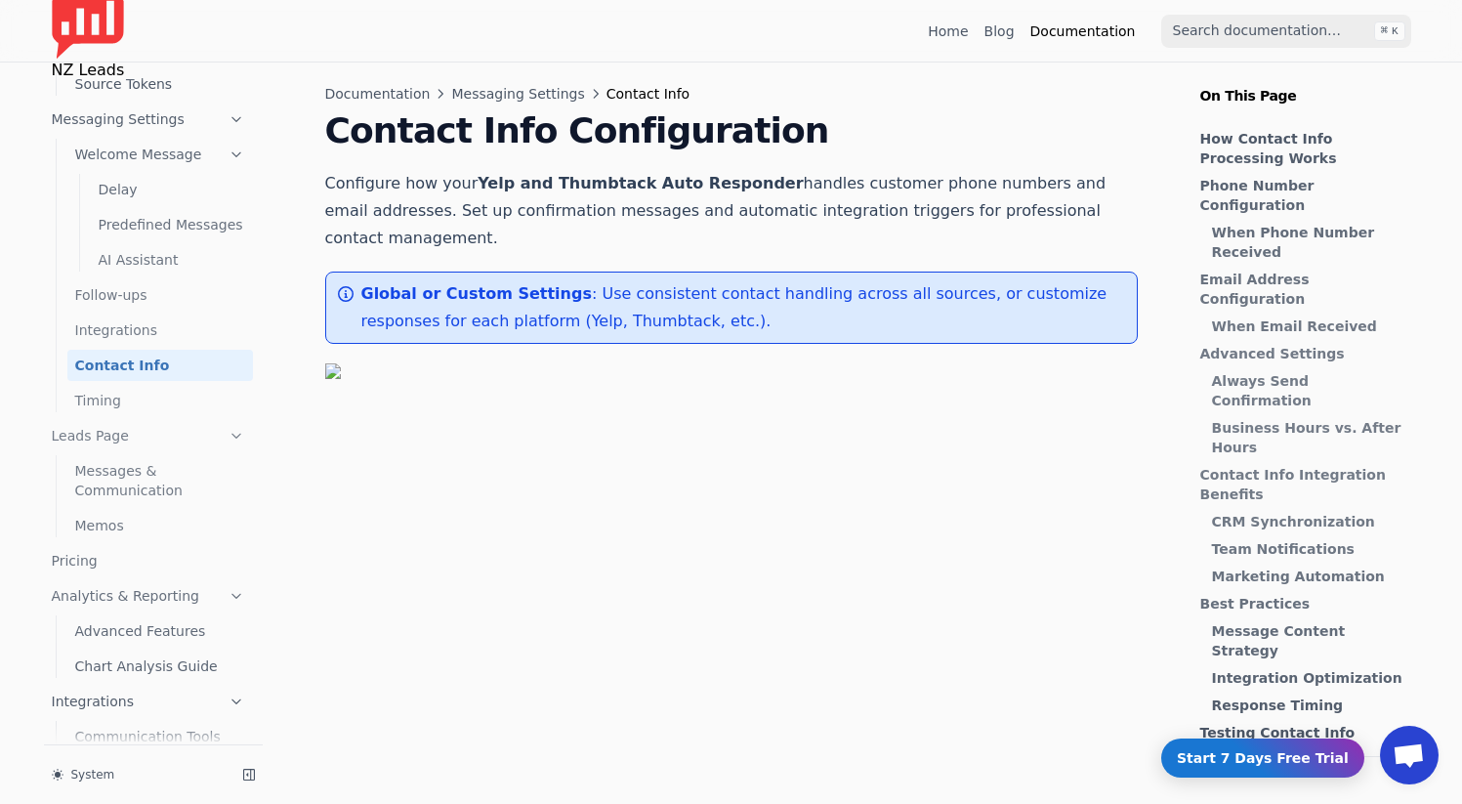
click at [140, 398] on link "Timing" at bounding box center [160, 400] width 186 height 31
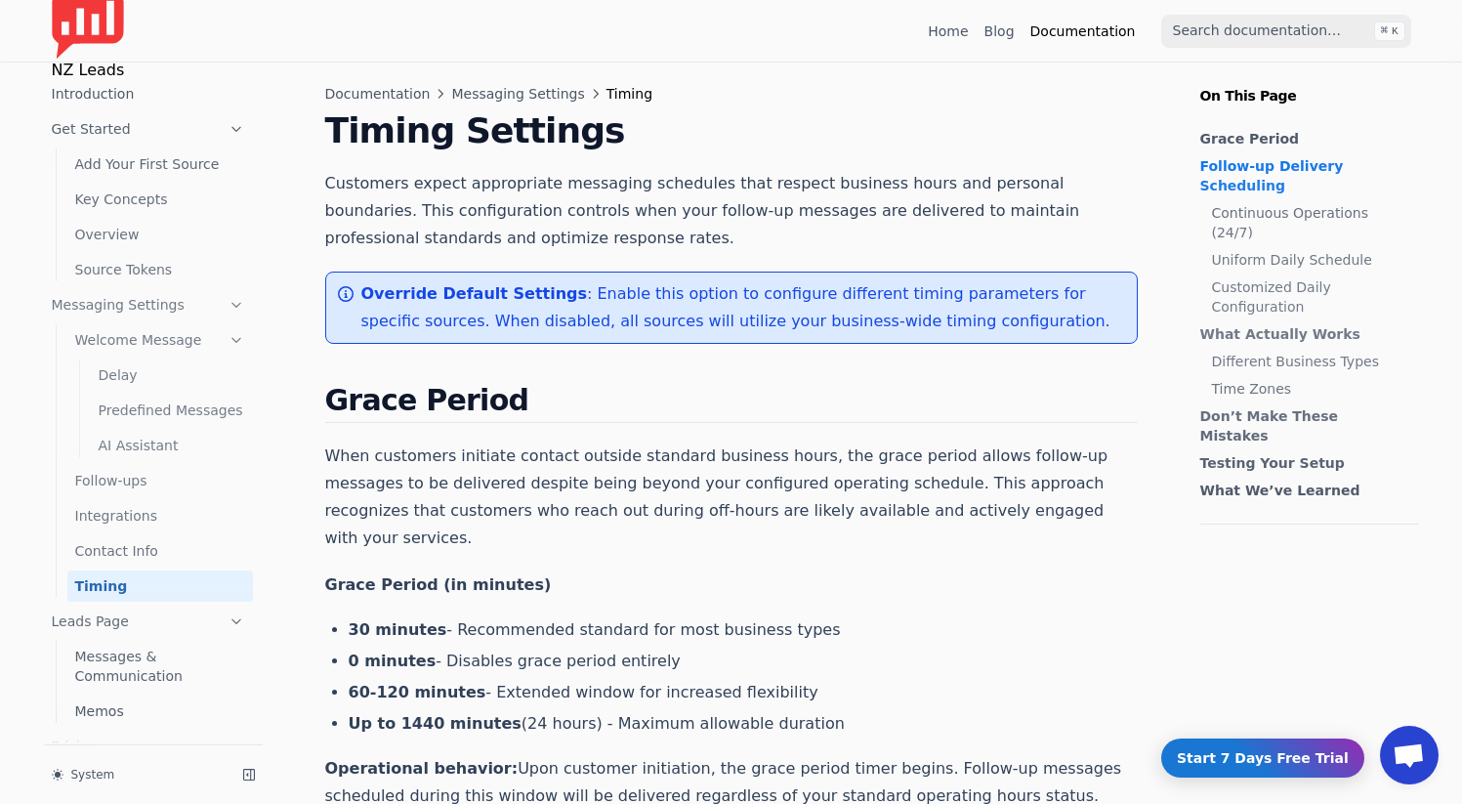
scroll to position [186, 0]
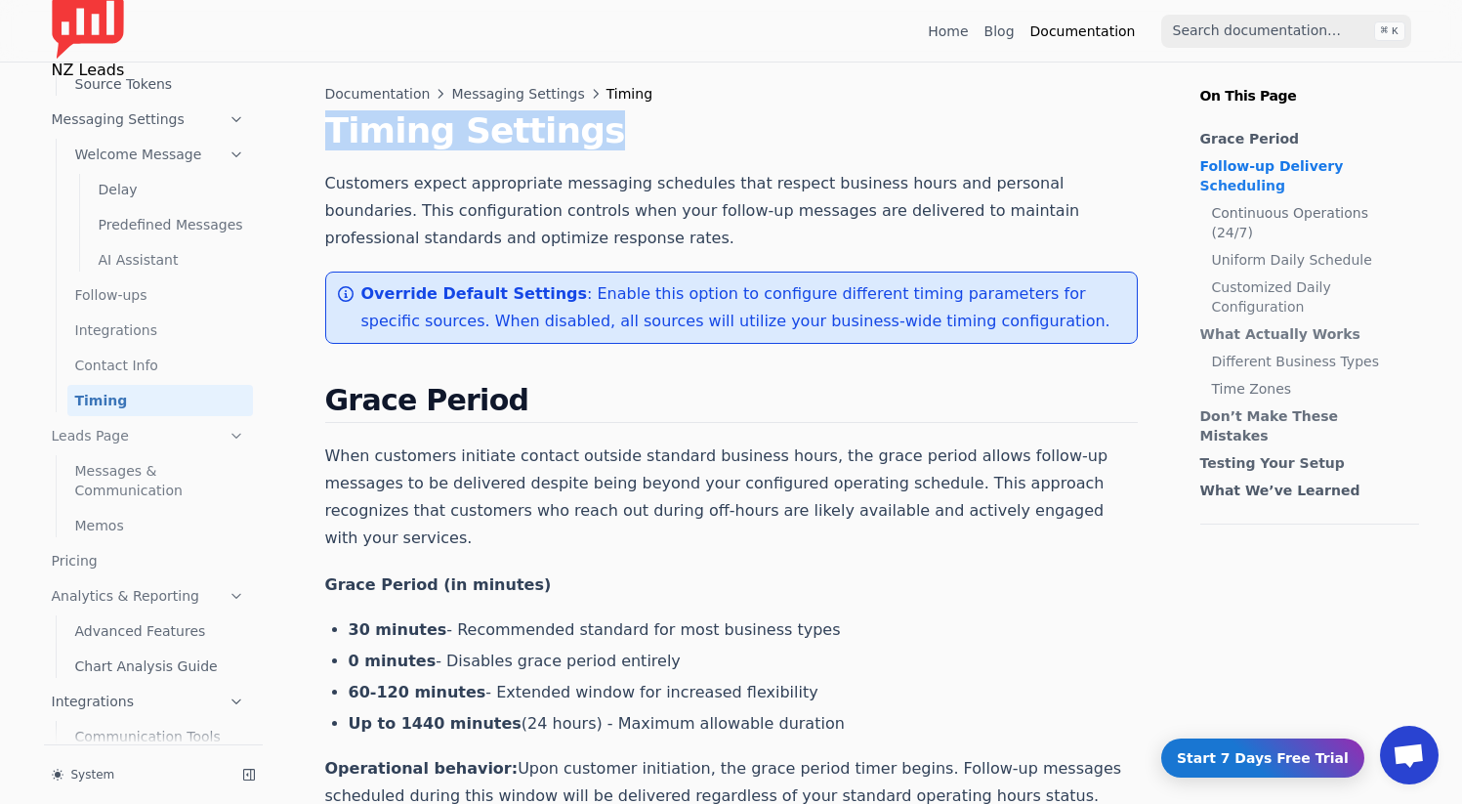
drag, startPoint x: 588, startPoint y: 134, endPoint x: 326, endPoint y: 129, distance: 261.8
click at [326, 129] on h1 "Timing Settings" at bounding box center [731, 130] width 813 height 39
copy h1 "Timing Settings"
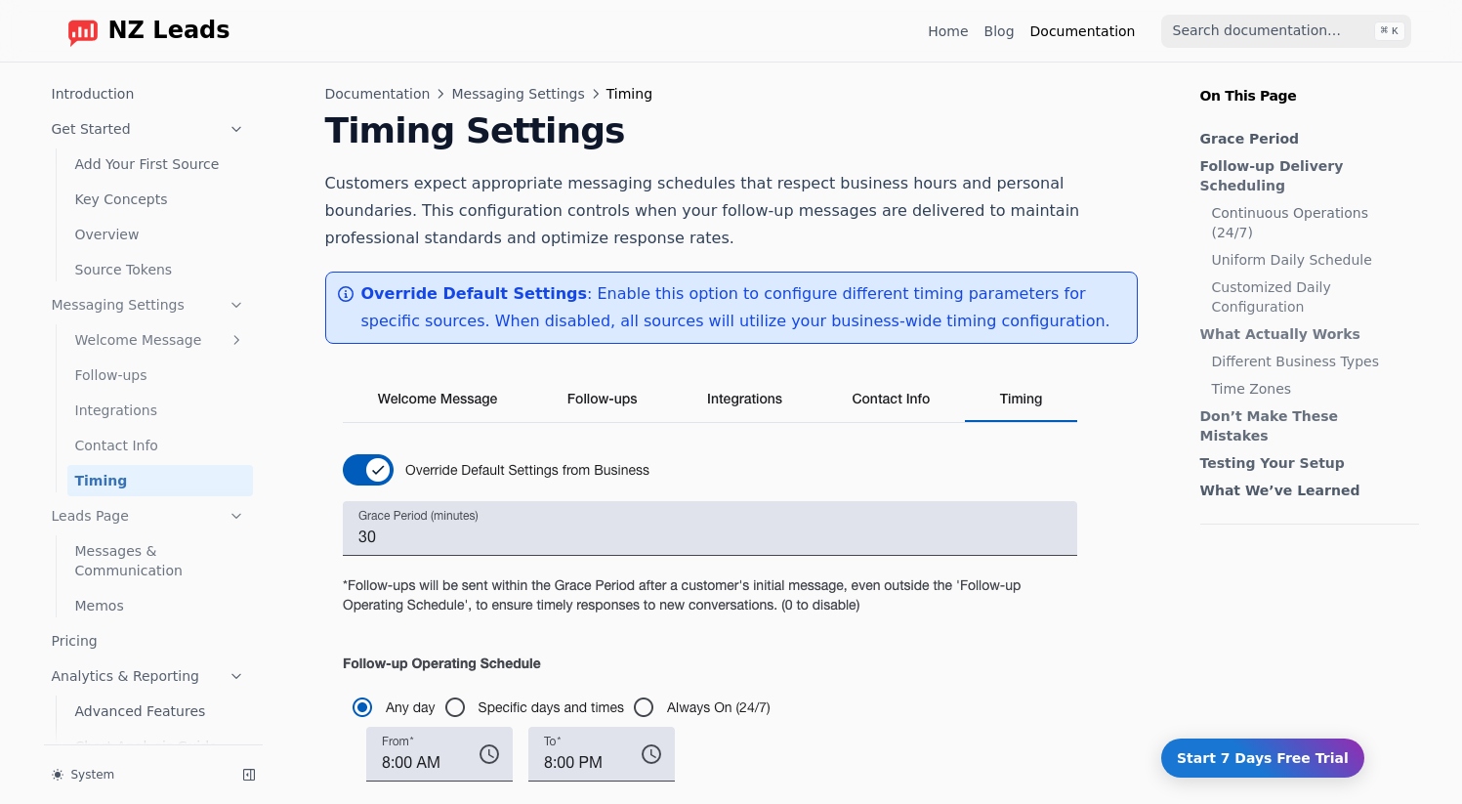
scroll to position [77, 0]
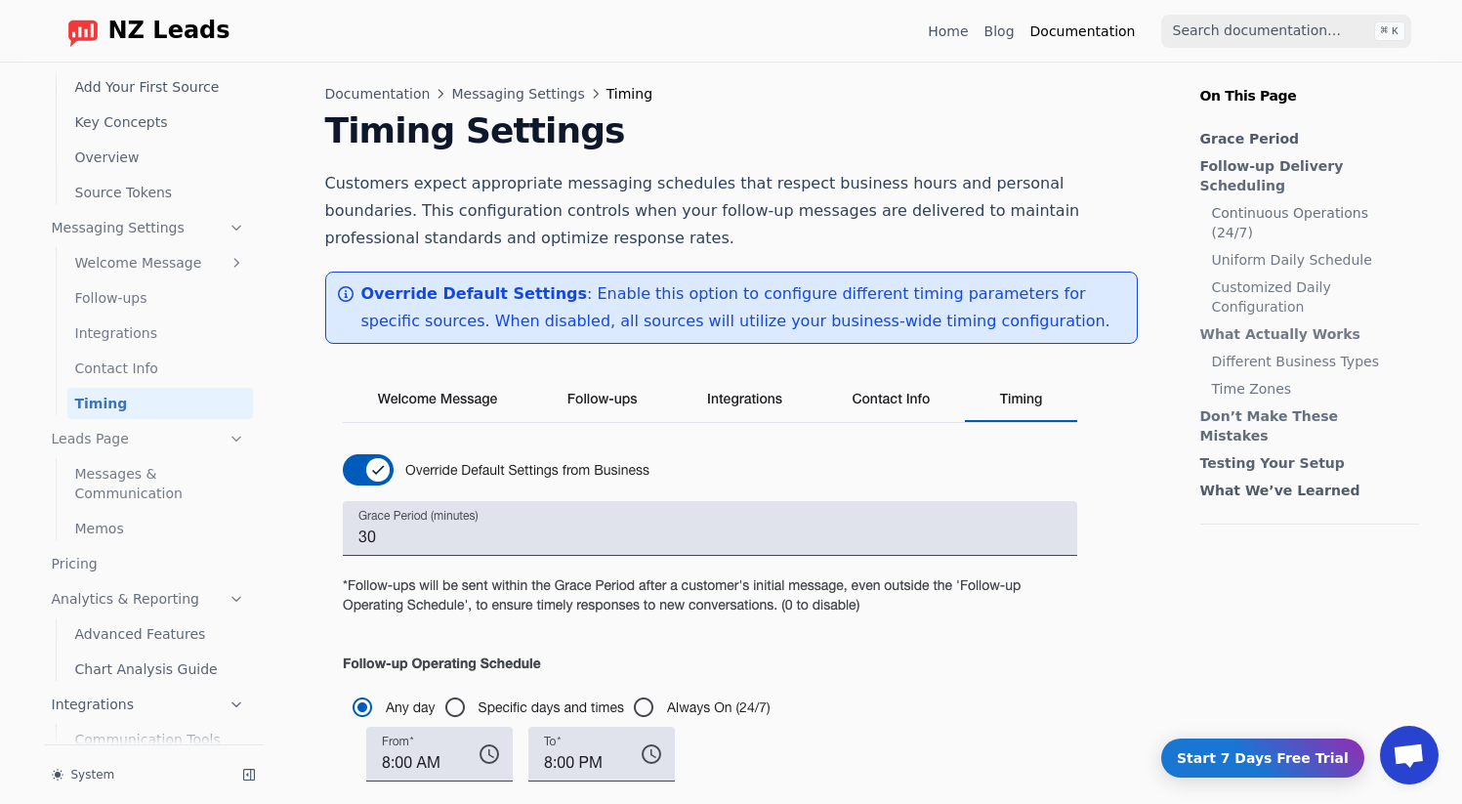
click at [104, 399] on link "Timing" at bounding box center [160, 403] width 186 height 31
click at [128, 355] on link "Contact Info" at bounding box center [160, 368] width 186 height 31
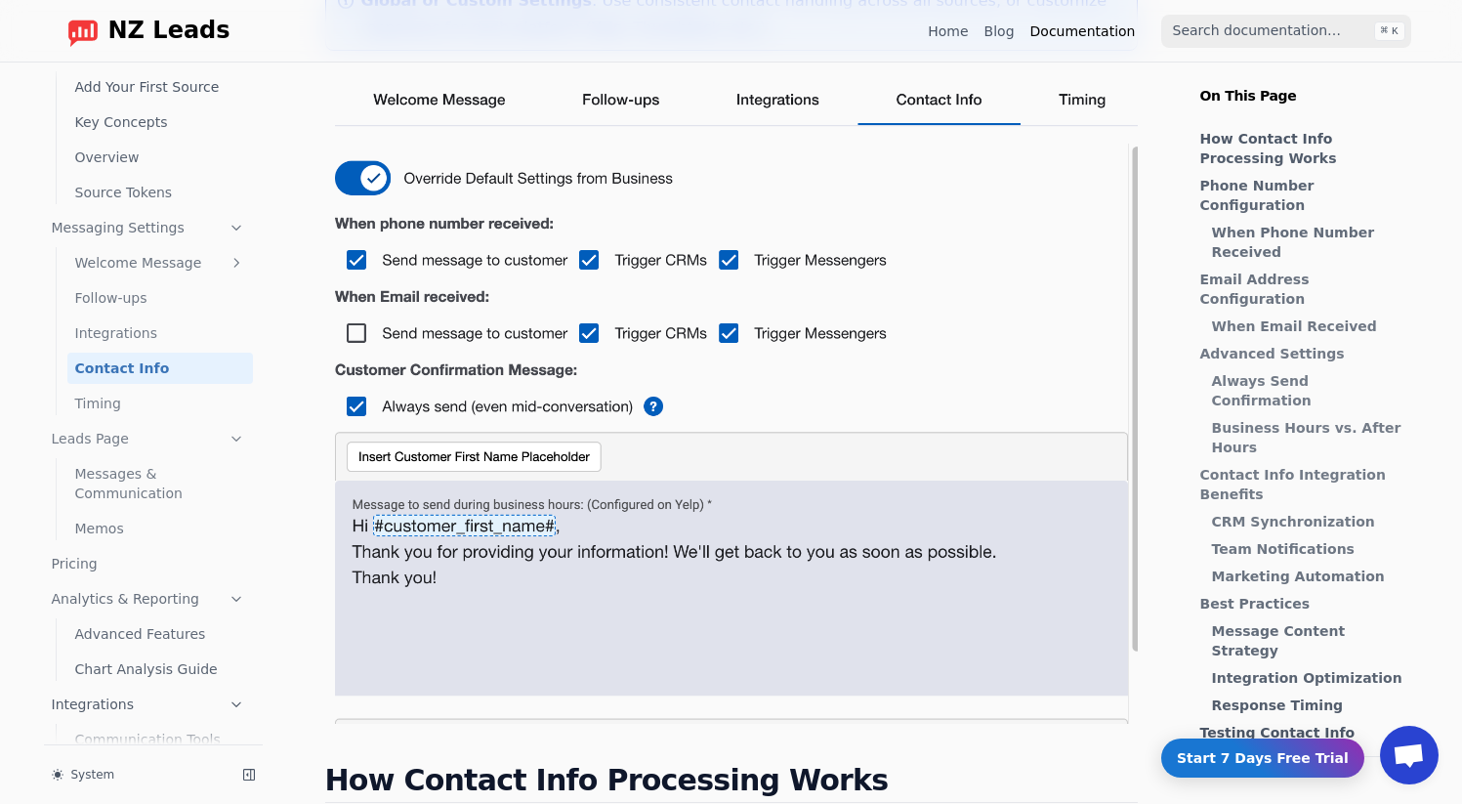
scroll to position [308, 0]
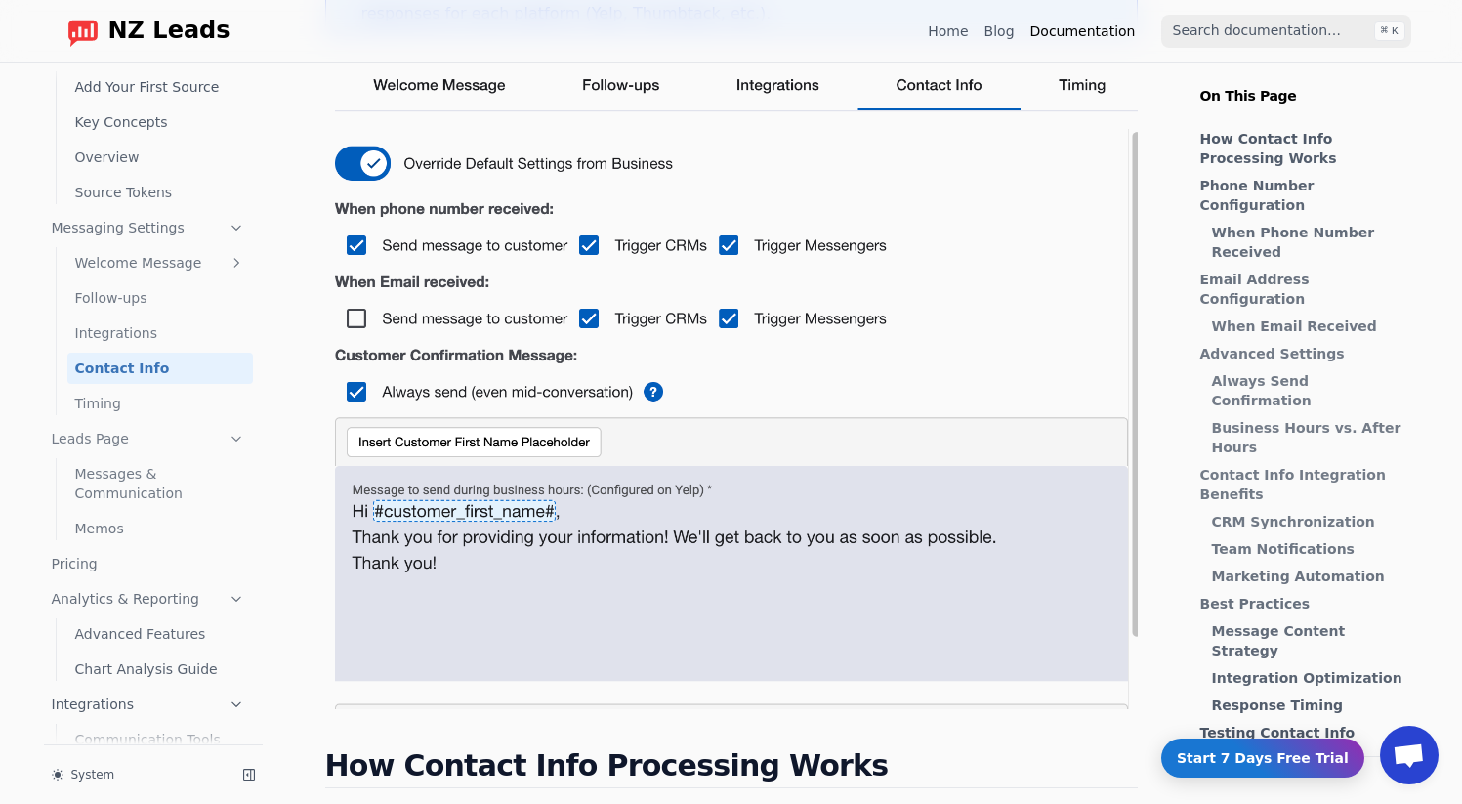
click at [78, 339] on link "Integrations" at bounding box center [160, 332] width 186 height 31
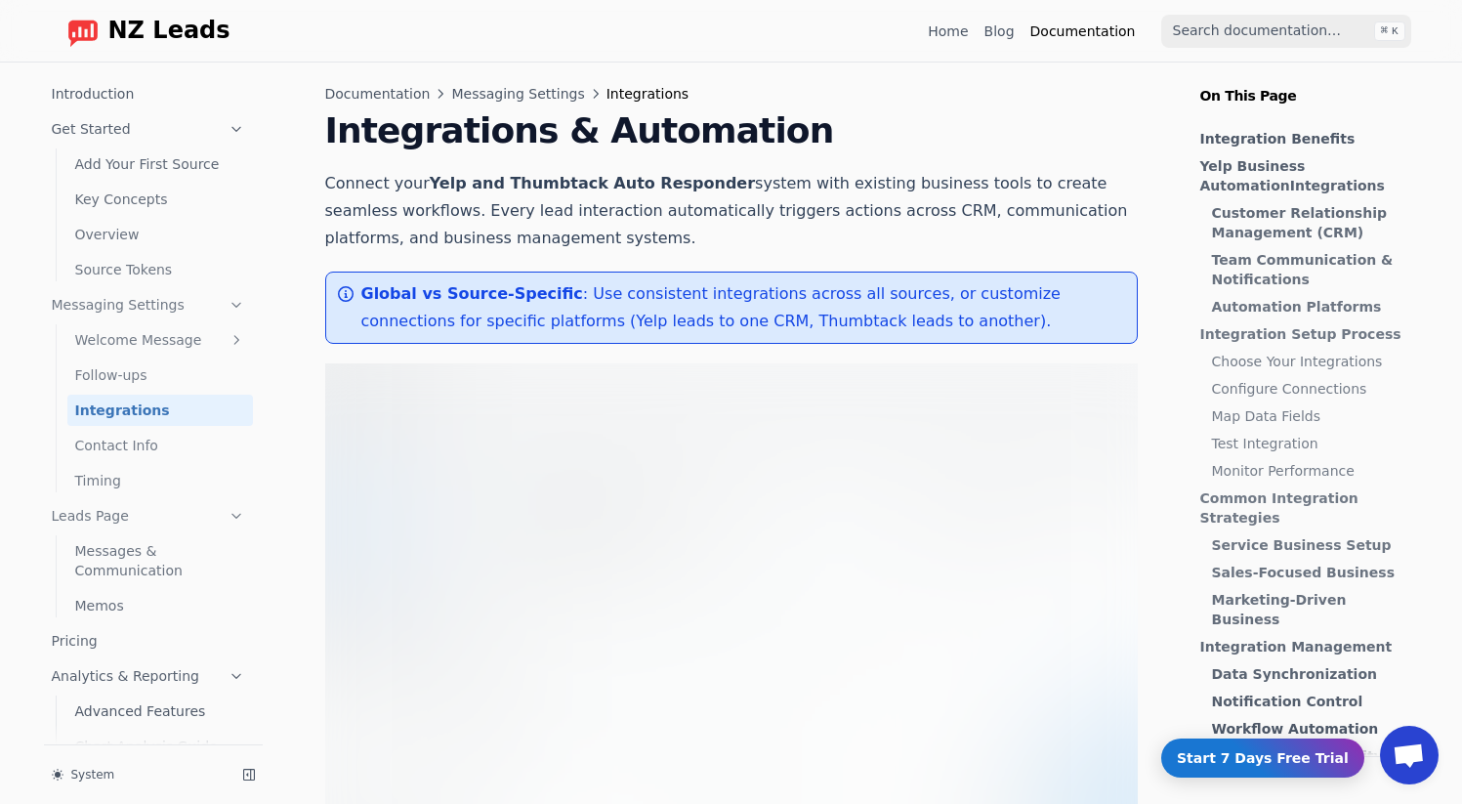
scroll to position [77, 0]
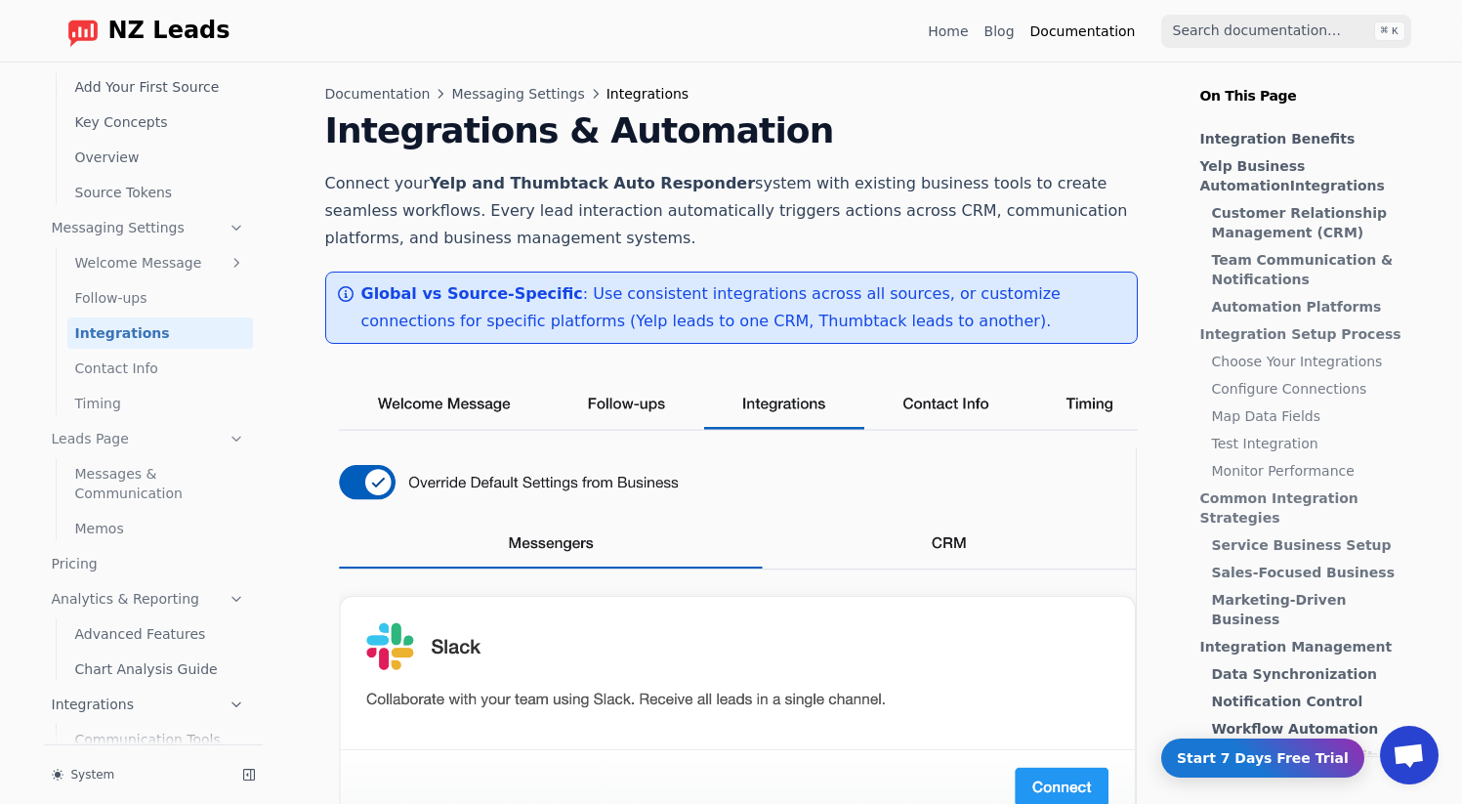
click at [95, 309] on link "Follow-ups" at bounding box center [160, 297] width 186 height 31
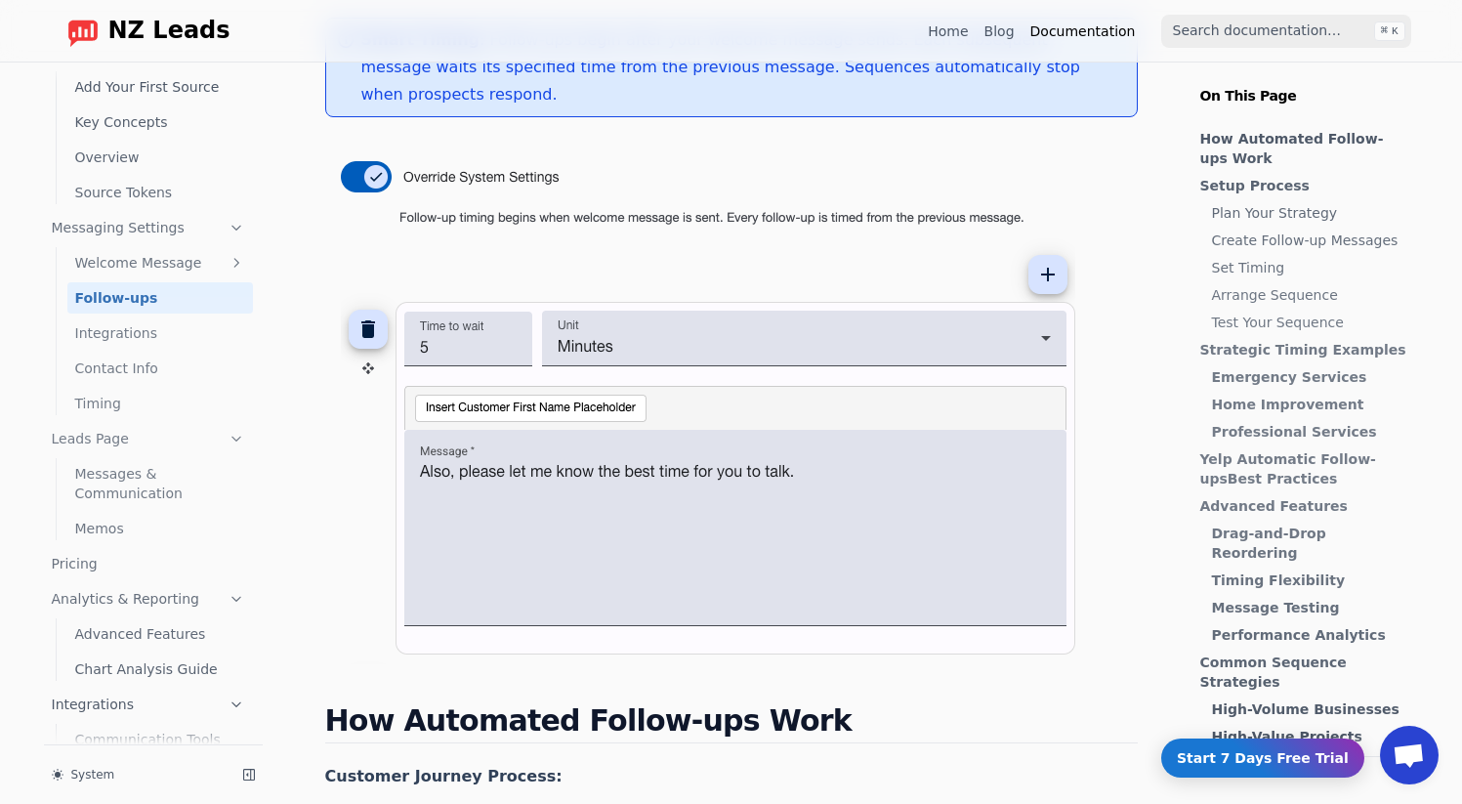
scroll to position [295, 0]
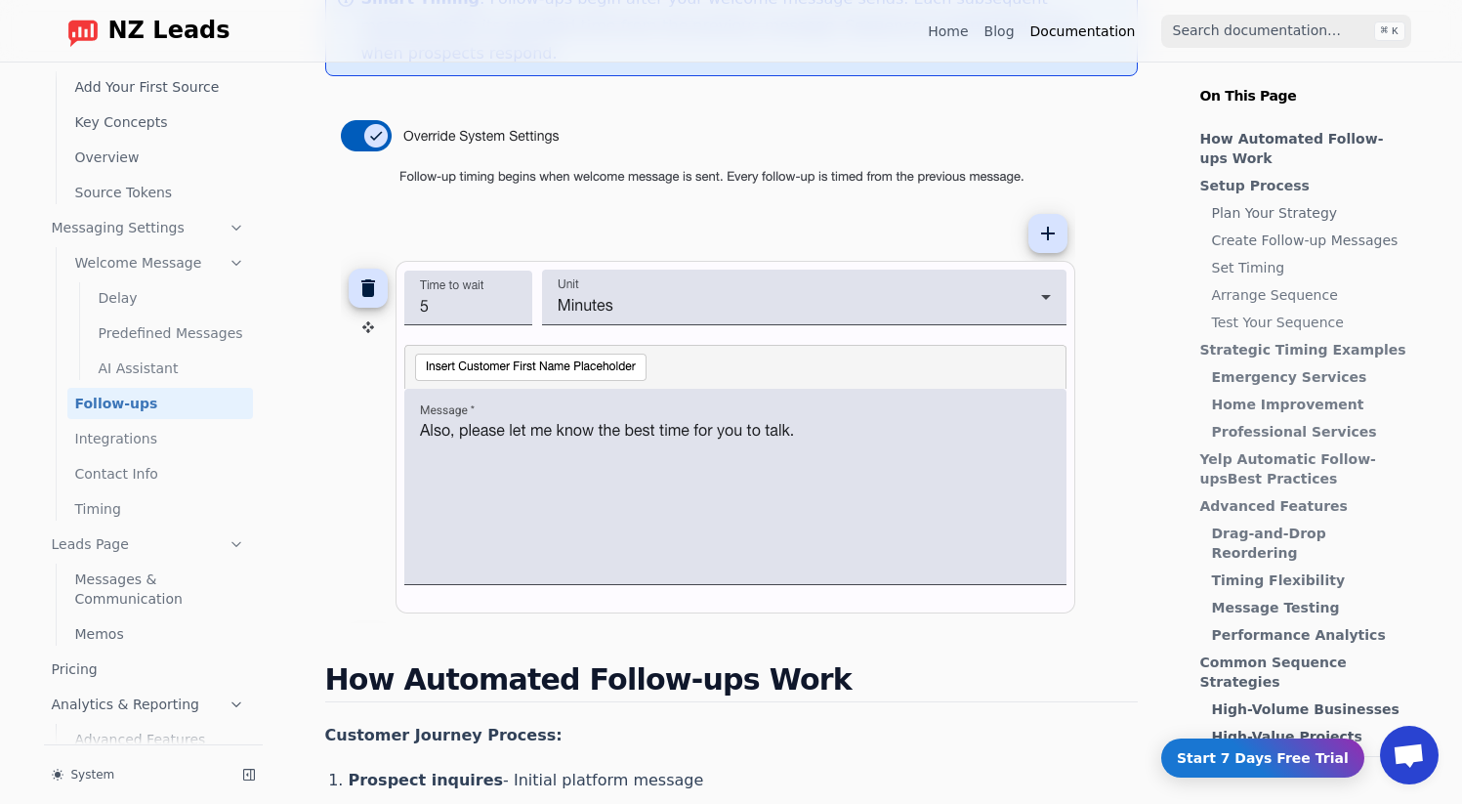
click at [117, 257] on link "Welcome Message" at bounding box center [160, 262] width 186 height 31
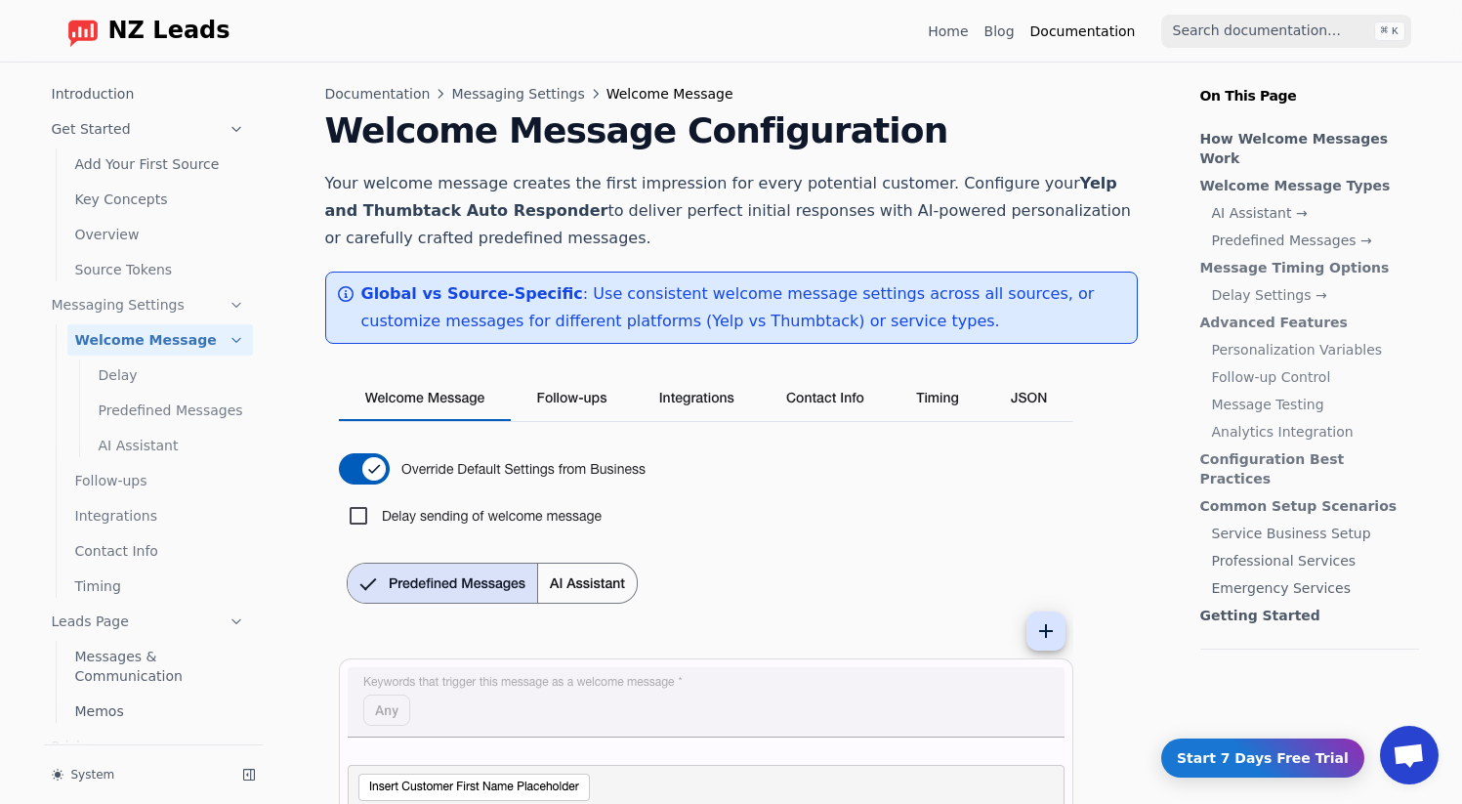
scroll to position [77, 0]
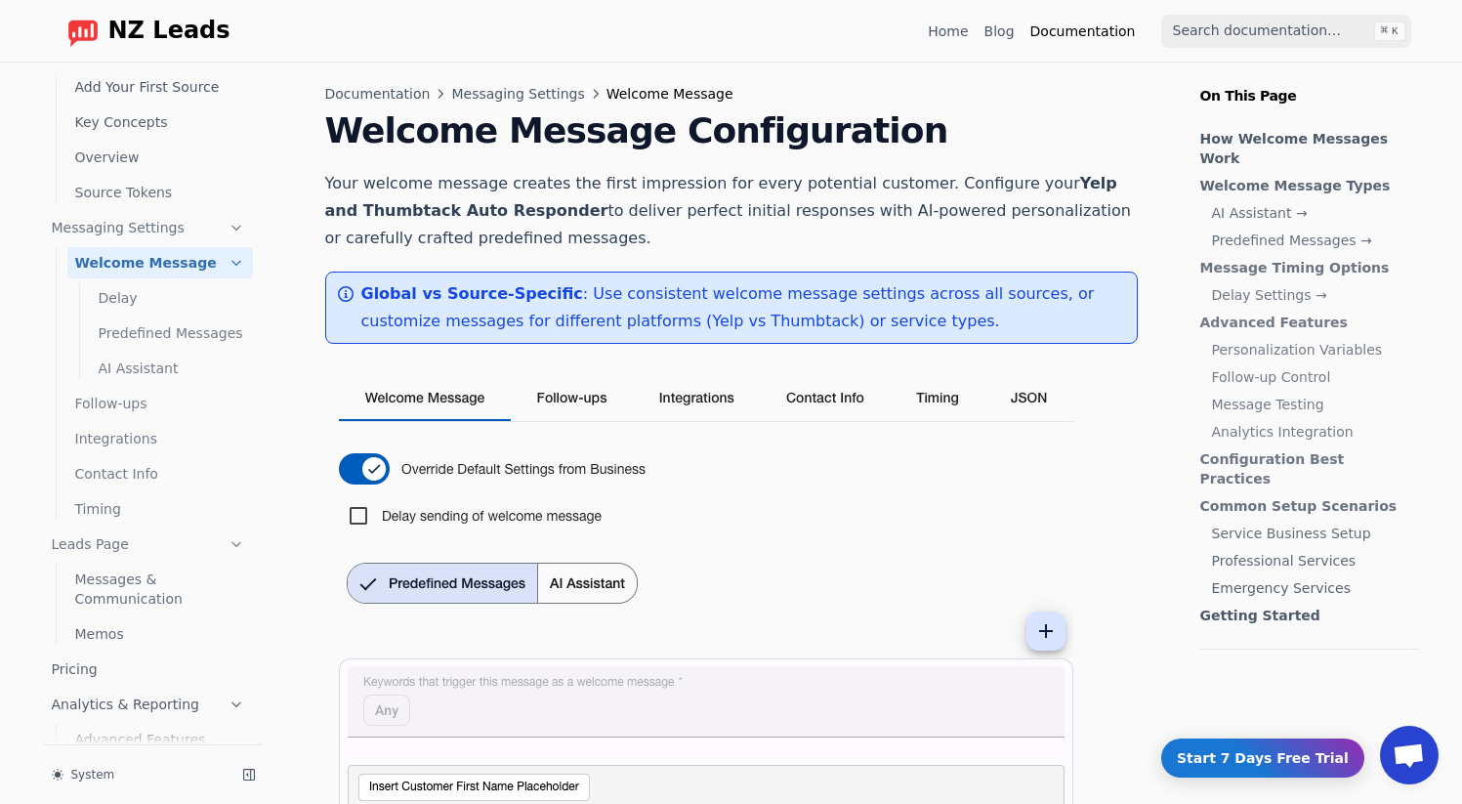
click at [126, 389] on link "Follow-ups" at bounding box center [160, 403] width 186 height 31
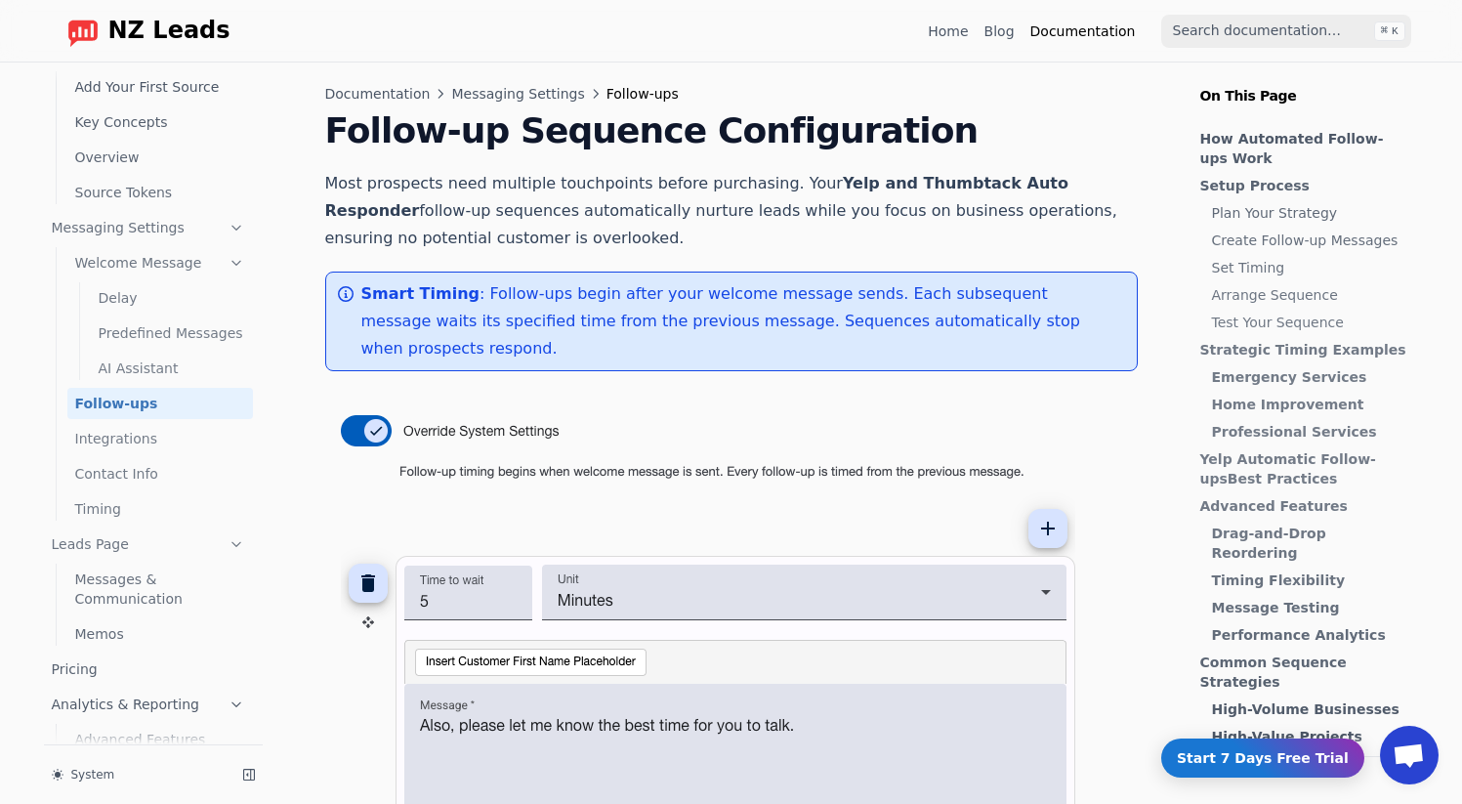
click at [126, 415] on link "Follow-ups" at bounding box center [160, 403] width 186 height 31
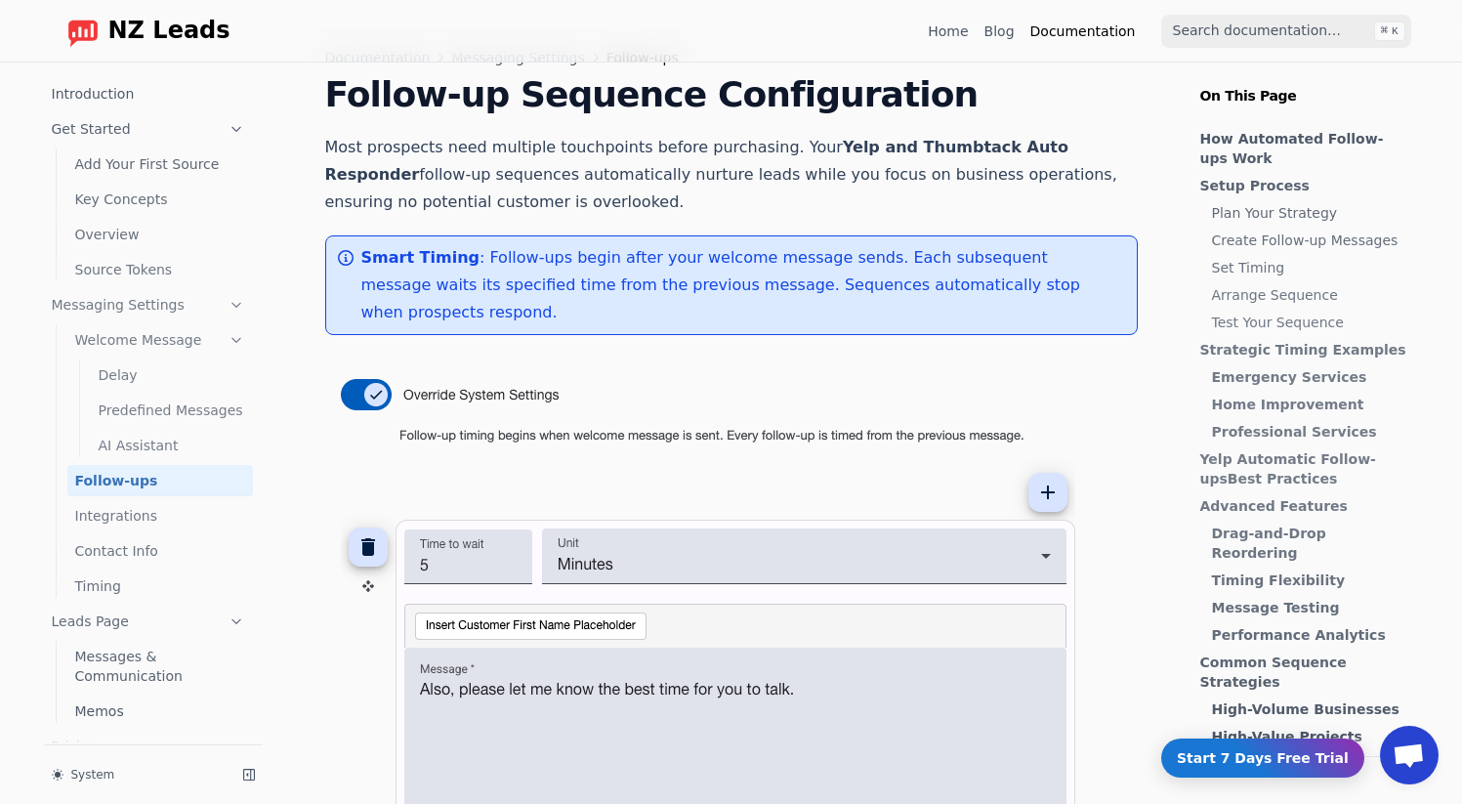
click at [144, 130] on link "Get Started" at bounding box center [148, 128] width 209 height 31
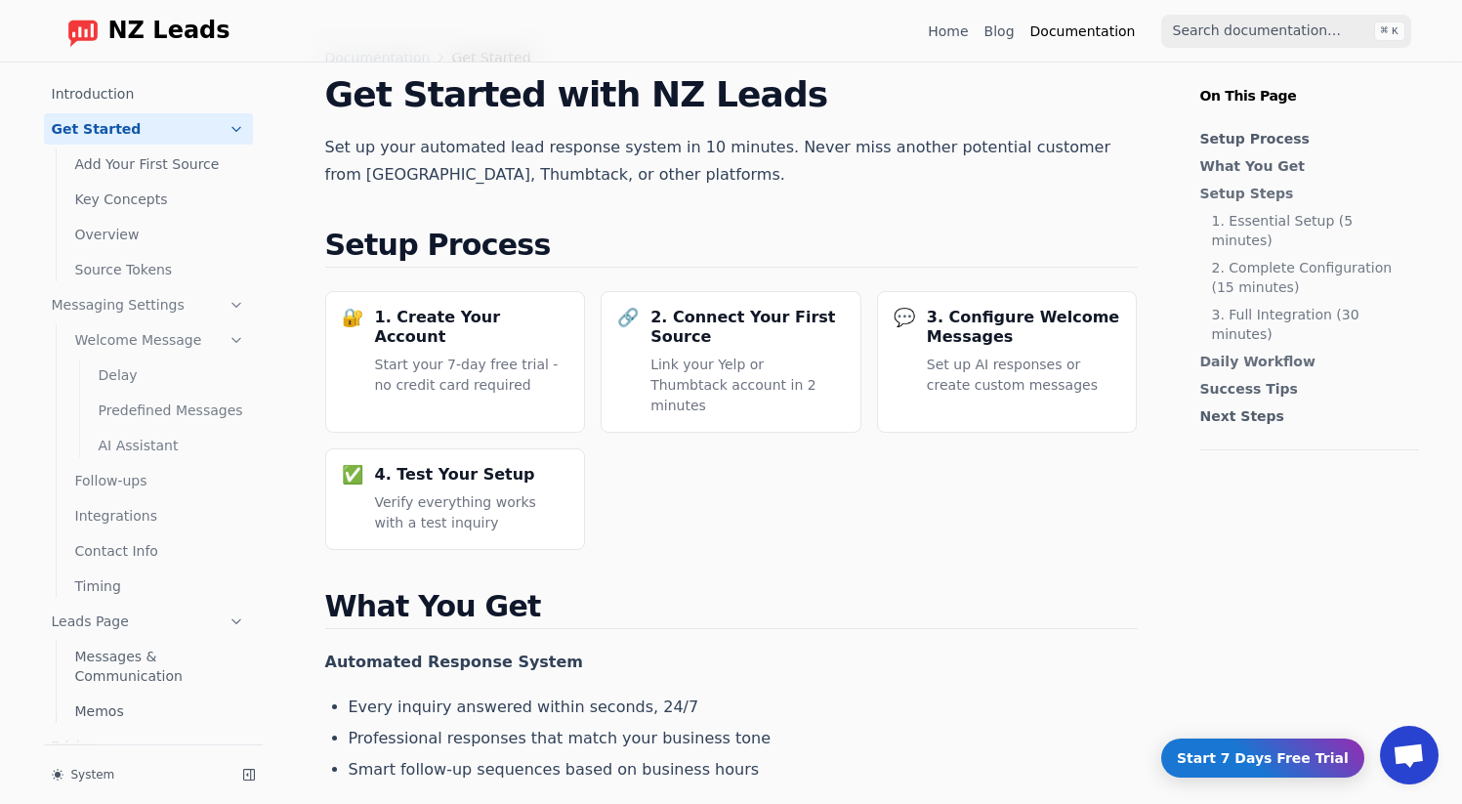
click at [129, 181] on ul "Add Your First Source Key Concepts Overview Source Tokens" at bounding box center [154, 215] width 197 height 141
click at [136, 164] on link "Add Your First Source" at bounding box center [160, 163] width 186 height 31
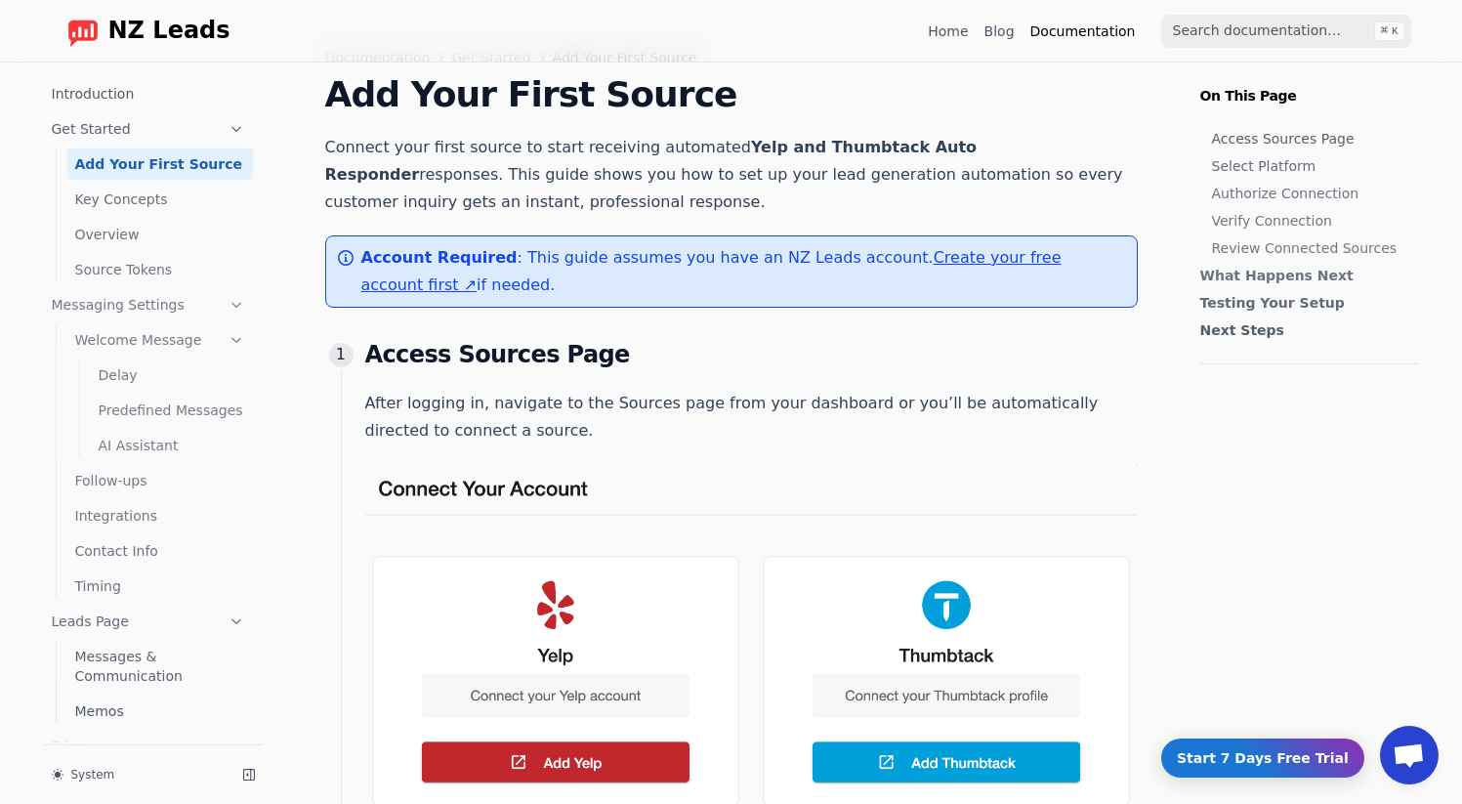
click at [148, 140] on link "Get Started" at bounding box center [148, 128] width 209 height 31
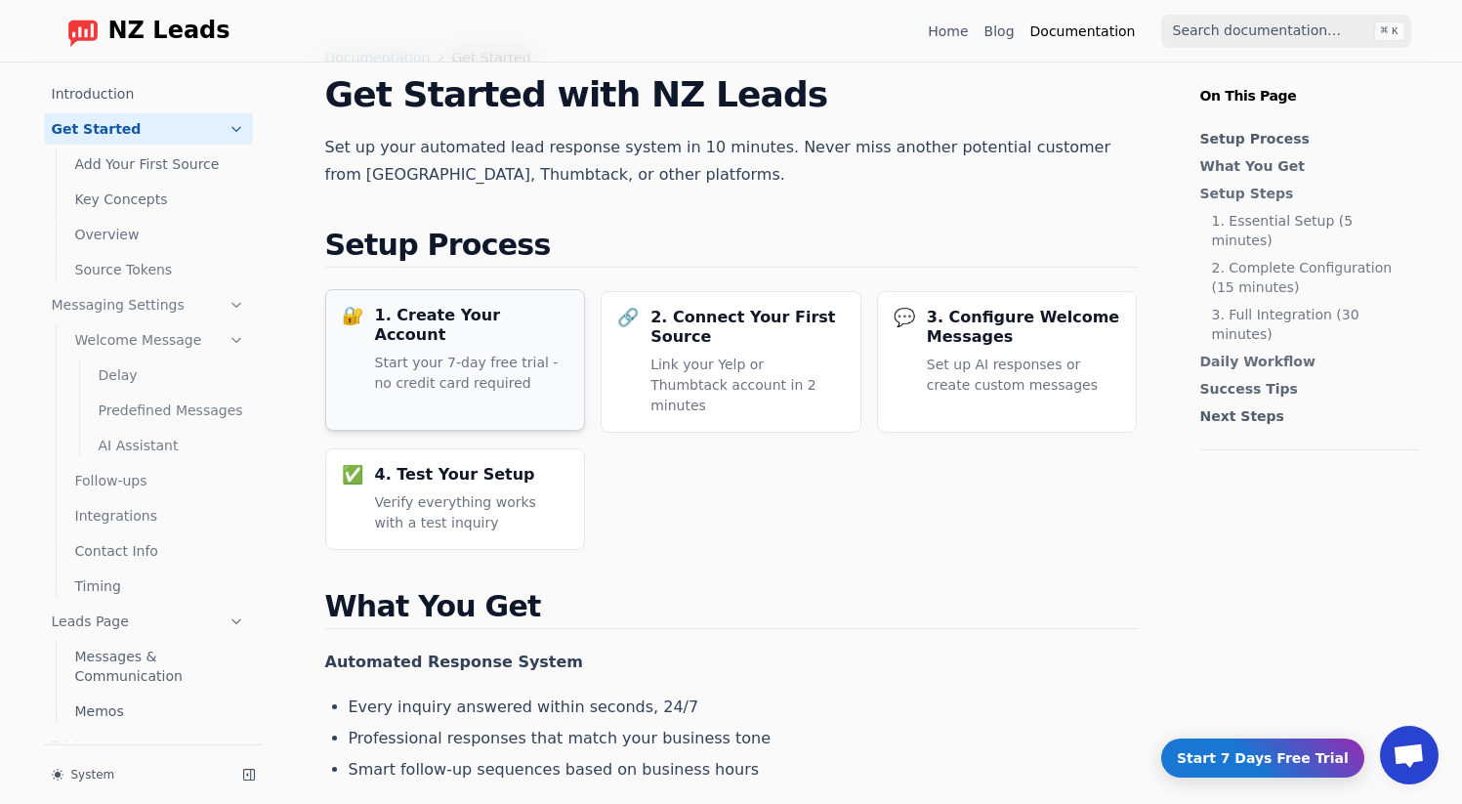
click at [375, 353] on p "Start your 7-day free trial - no credit card required" at bounding box center [472, 373] width 194 height 41
